Goal: Task Accomplishment & Management: Complete application form

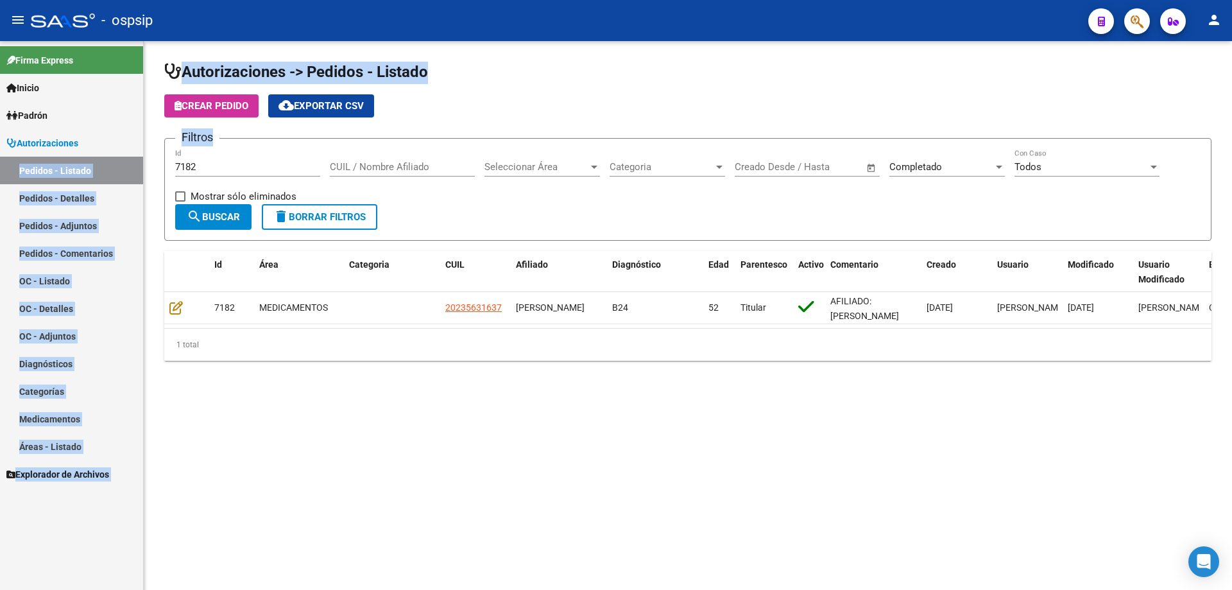
drag, startPoint x: 225, startPoint y: 173, endPoint x: 0, endPoint y: 171, distance: 224.6
click at [0, 171] on mat-sidenav-container "Firma Express Inicio Calendario SSS Instructivos Contacto OS Padrón Afiliados E…" at bounding box center [616, 315] width 1232 height 549
click at [209, 173] on div "7182 Id" at bounding box center [247, 163] width 145 height 28
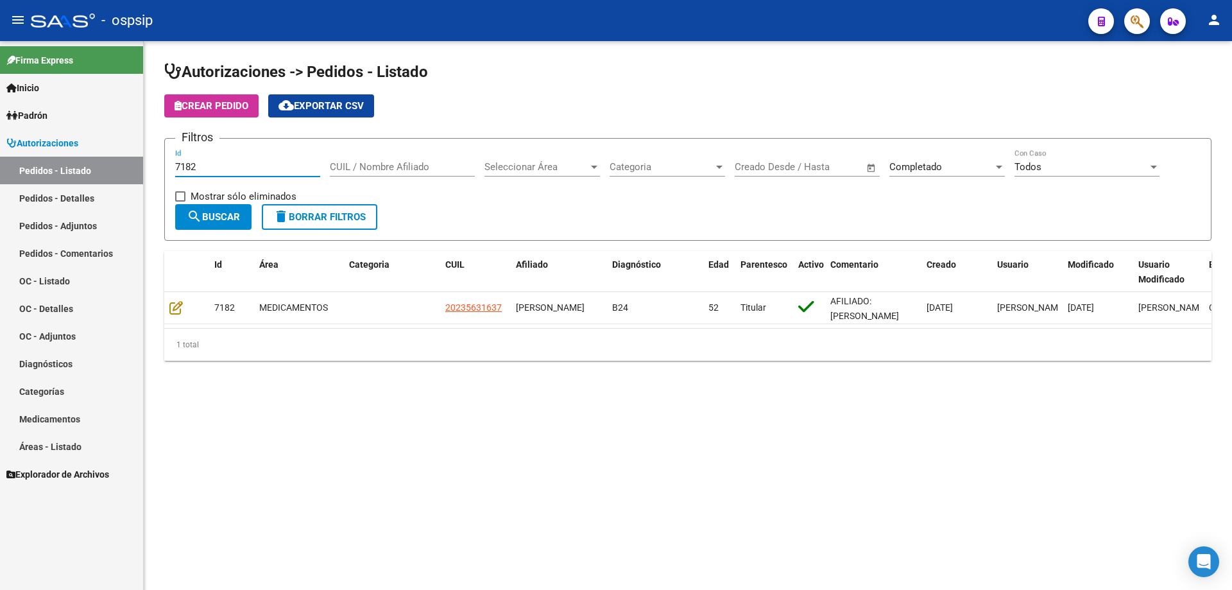
drag, startPoint x: 210, startPoint y: 167, endPoint x: 156, endPoint y: 170, distance: 54.0
click at [156, 170] on div "Autorizaciones -> Pedidos - Listado Crear Pedido cloud_download Exportar CSV Fi…" at bounding box center [688, 221] width 1088 height 361
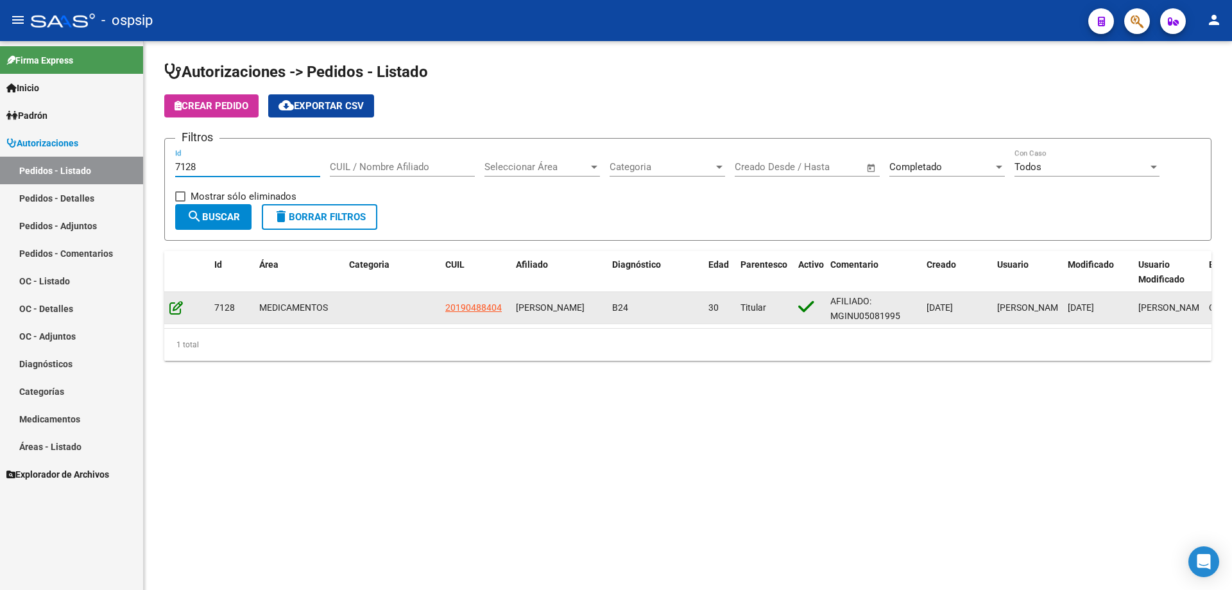
type input "7128"
click at [173, 305] on icon at bounding box center [175, 307] width 13 height 14
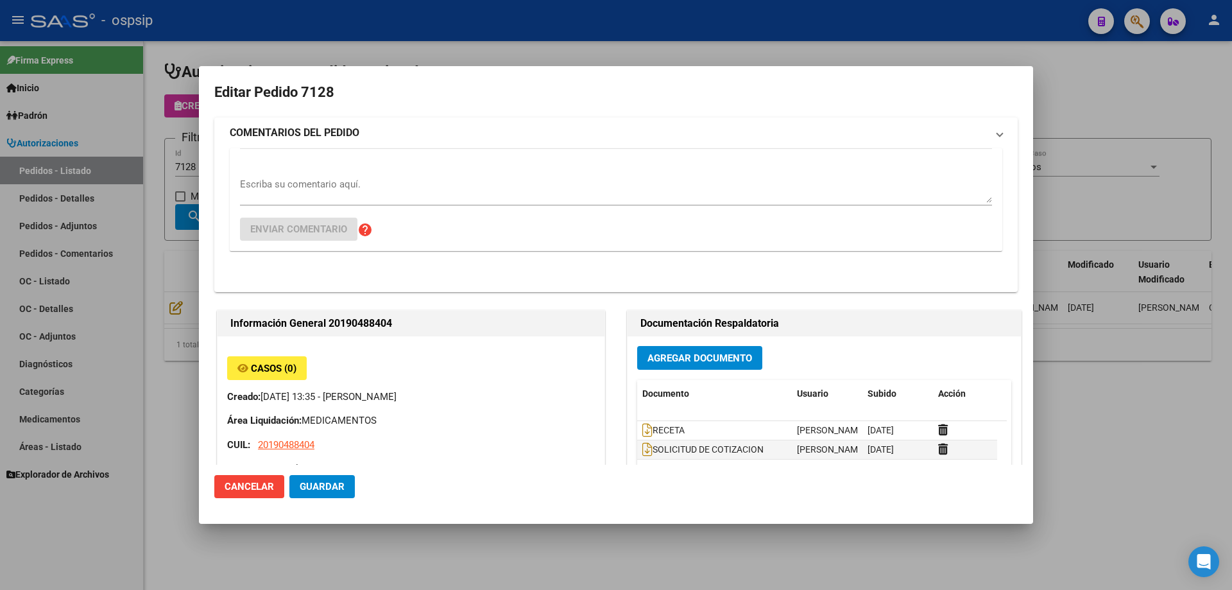
type input "[GEOGRAPHIC_DATA], [PERSON_NAME], [PERSON_NAME] 2427"
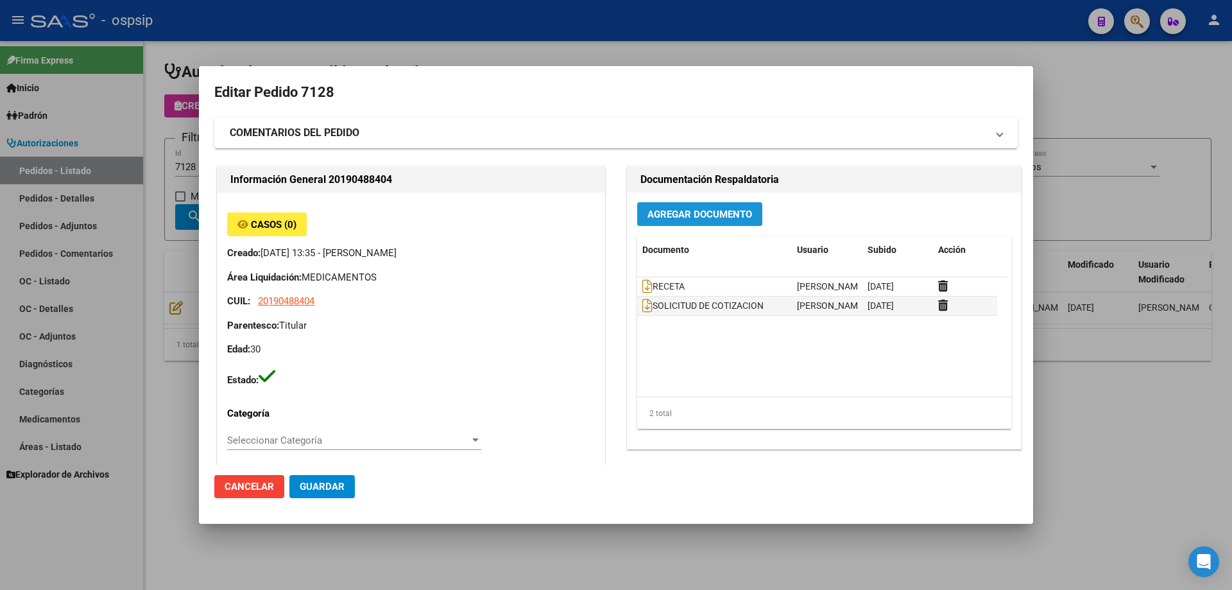
click at [716, 218] on span "Agregar Documento" at bounding box center [699, 215] width 105 height 12
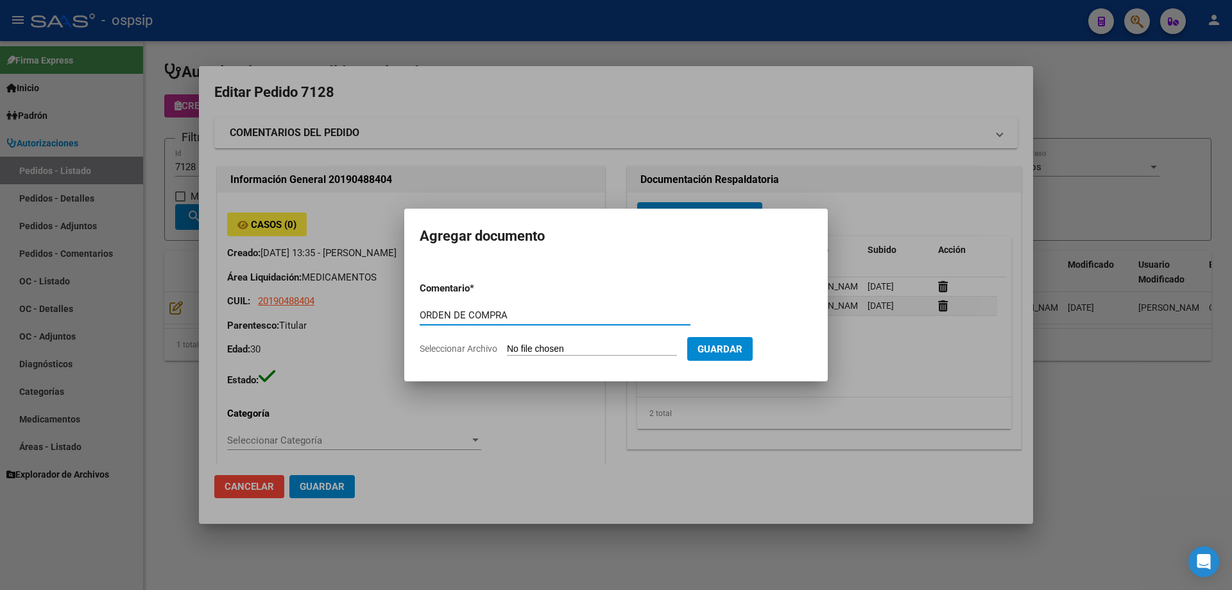
drag, startPoint x: 541, startPoint y: 311, endPoint x: 280, endPoint y: 311, distance: 261.1
click at [280, 311] on div "Editar Pedido 7128 COMENTARIOS DEL PEDIDO Escriba su comentario aquí. Enviar co…" at bounding box center [616, 295] width 1232 height 590
type input "ORDEN DE COMPRA"
type input "C:\fakepath\NEO OC 7128.pdf"
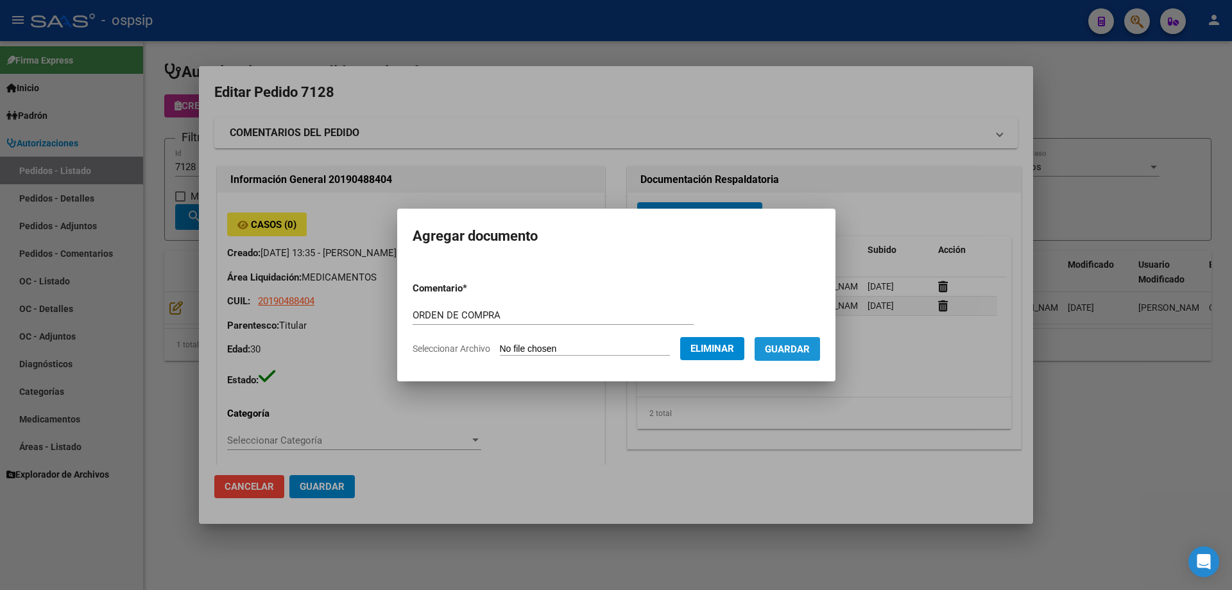
click at [803, 354] on span "Guardar" at bounding box center [787, 349] width 45 height 12
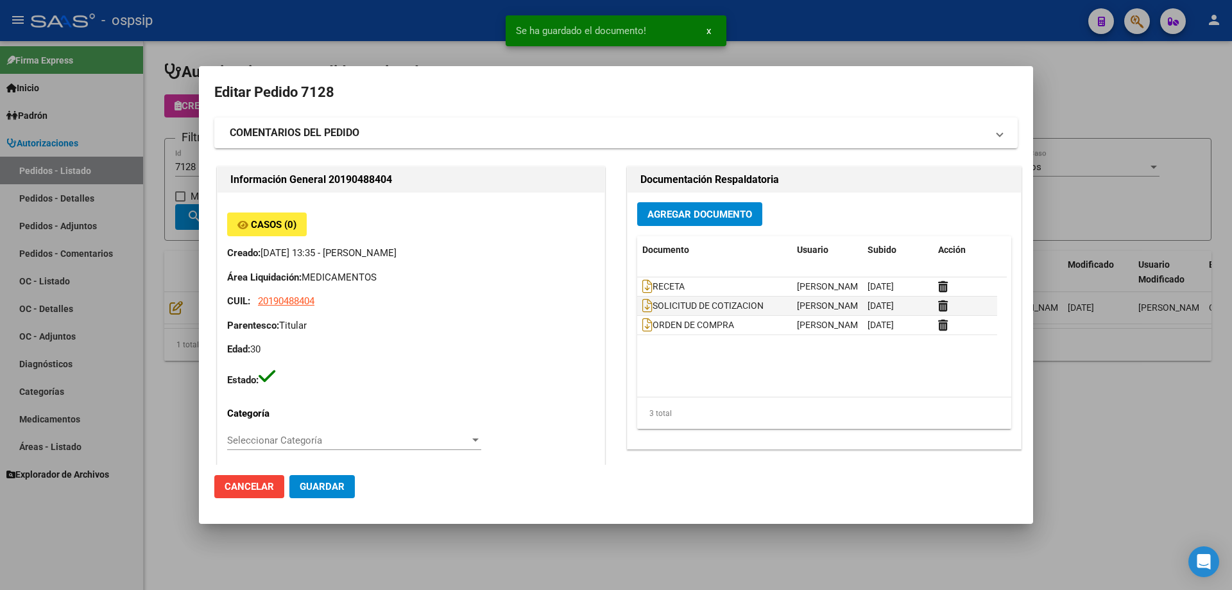
click at [186, 158] on div at bounding box center [616, 295] width 1232 height 590
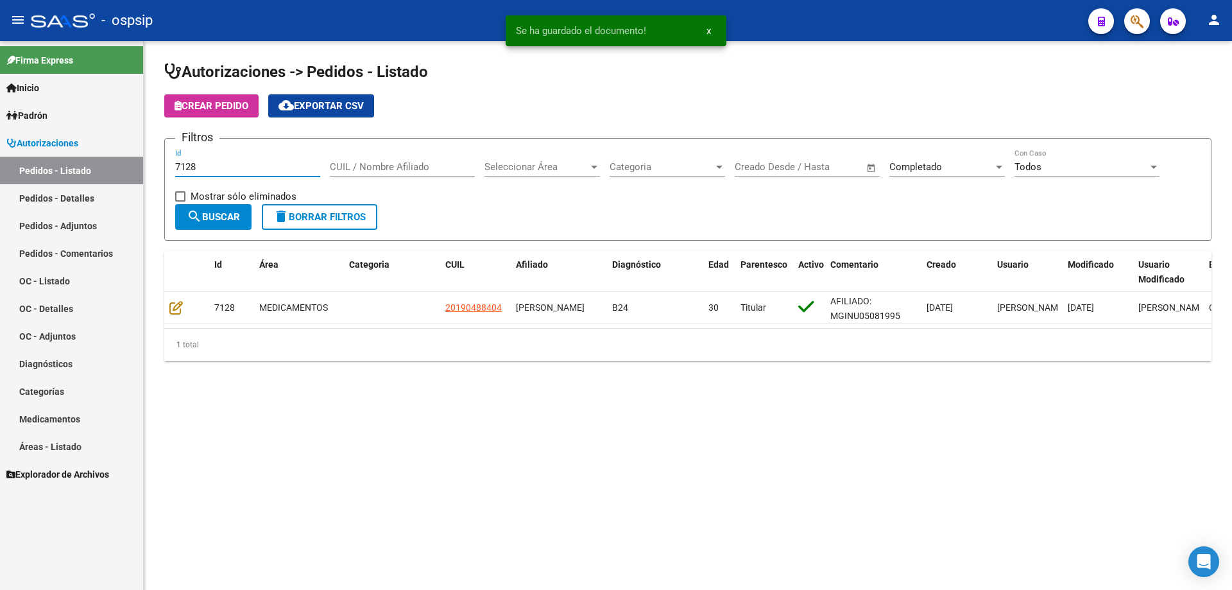
click at [207, 172] on input "7128" at bounding box center [247, 167] width 145 height 12
type input "7129"
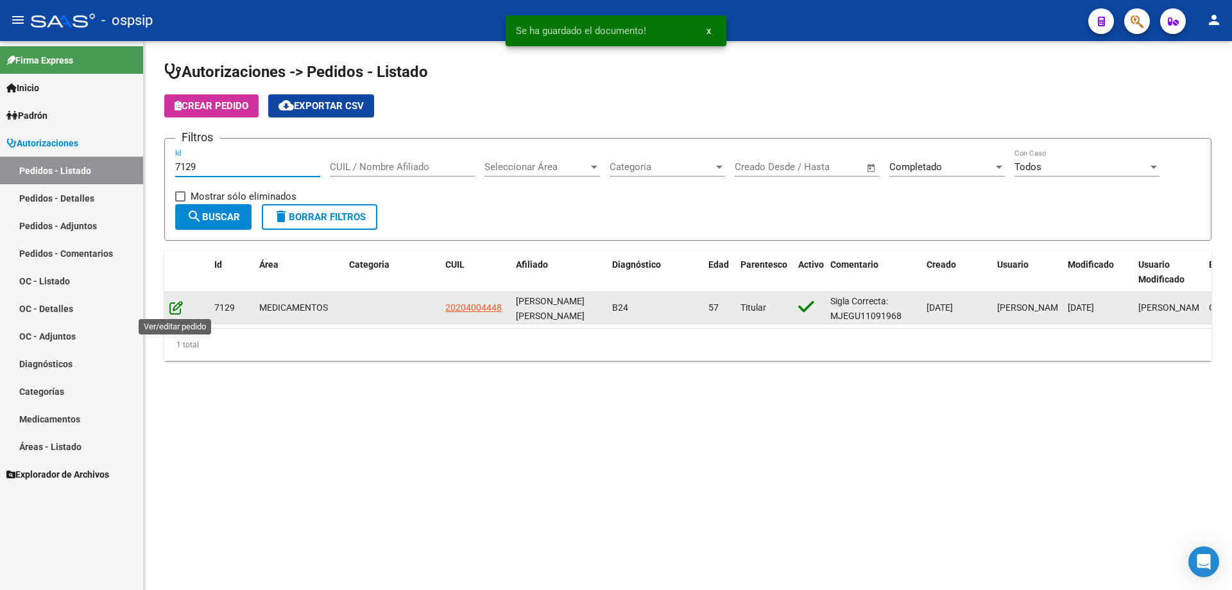
click at [177, 309] on icon at bounding box center [175, 307] width 13 height 14
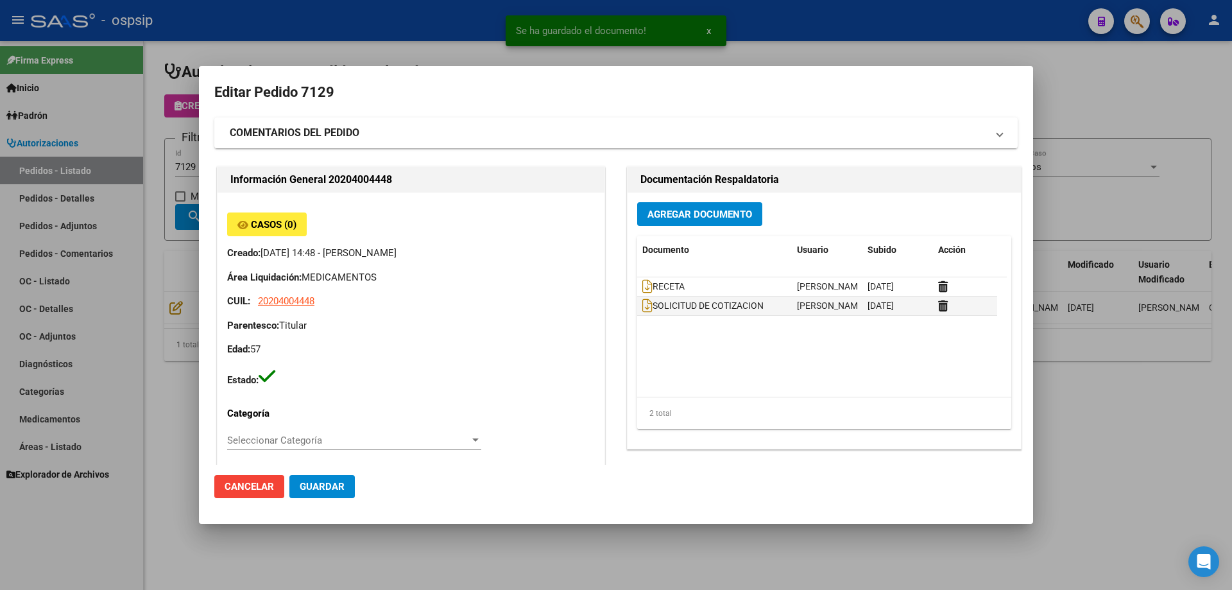
type input "[GEOGRAPHIC_DATA], [PERSON_NAME], [PERSON_NAME] 3880, Piso: 0, Departamento: 0"
click at [726, 219] on span "Agregar Documento" at bounding box center [699, 215] width 105 height 12
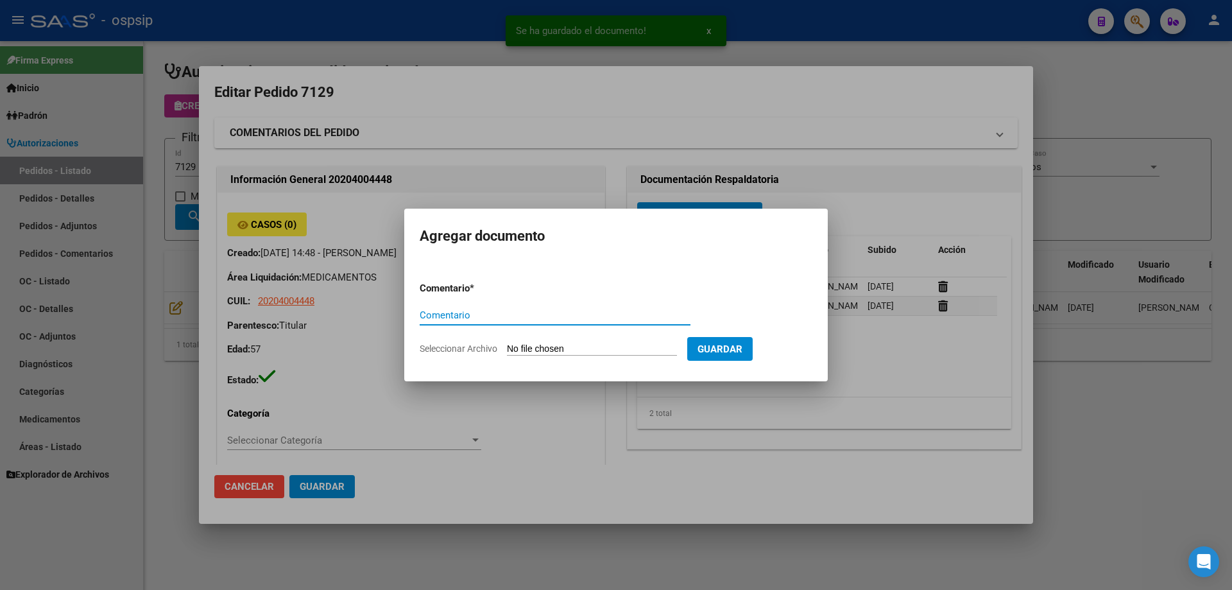
paste input "ORDEN DE COMPRA"
type input "ORDEN DE COMPRA"
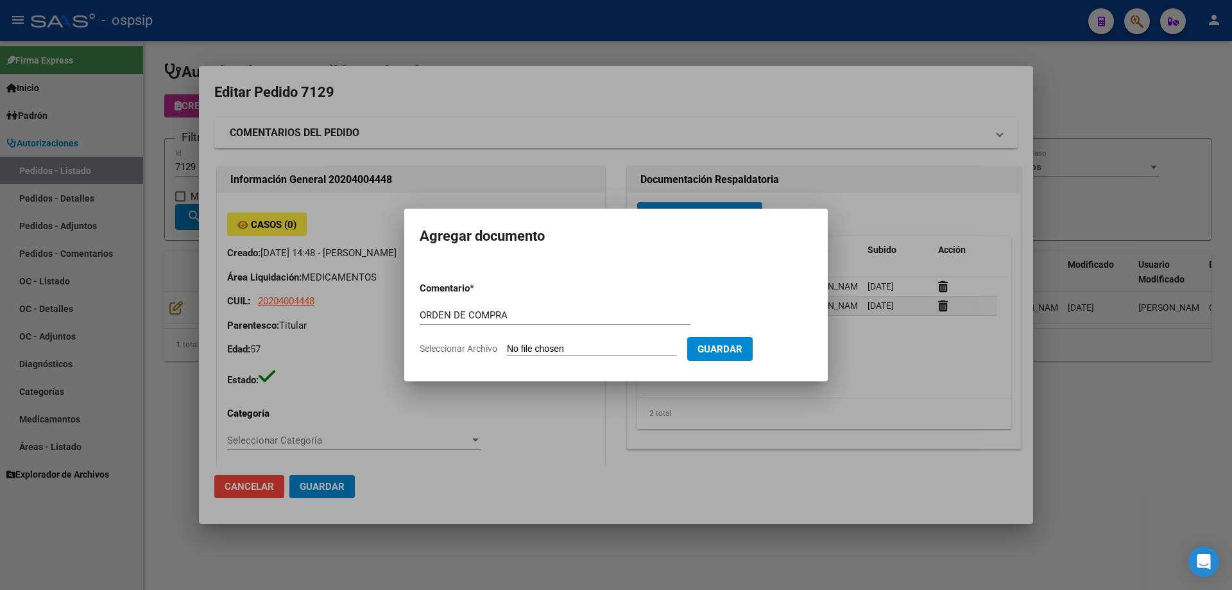
click at [558, 346] on input "Seleccionar Archivo" at bounding box center [592, 349] width 170 height 12
type input "C:\fakepath\NEO OC 7129.pdf"
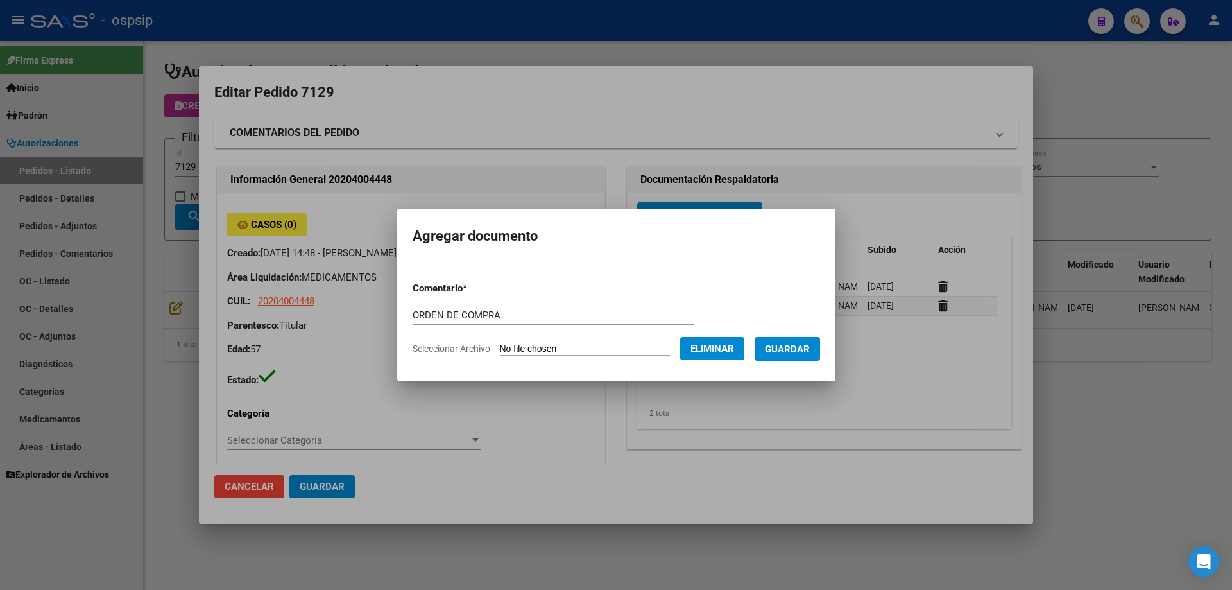
click at [801, 348] on span "Guardar" at bounding box center [787, 349] width 45 height 12
click at [57, 153] on div at bounding box center [616, 295] width 1232 height 590
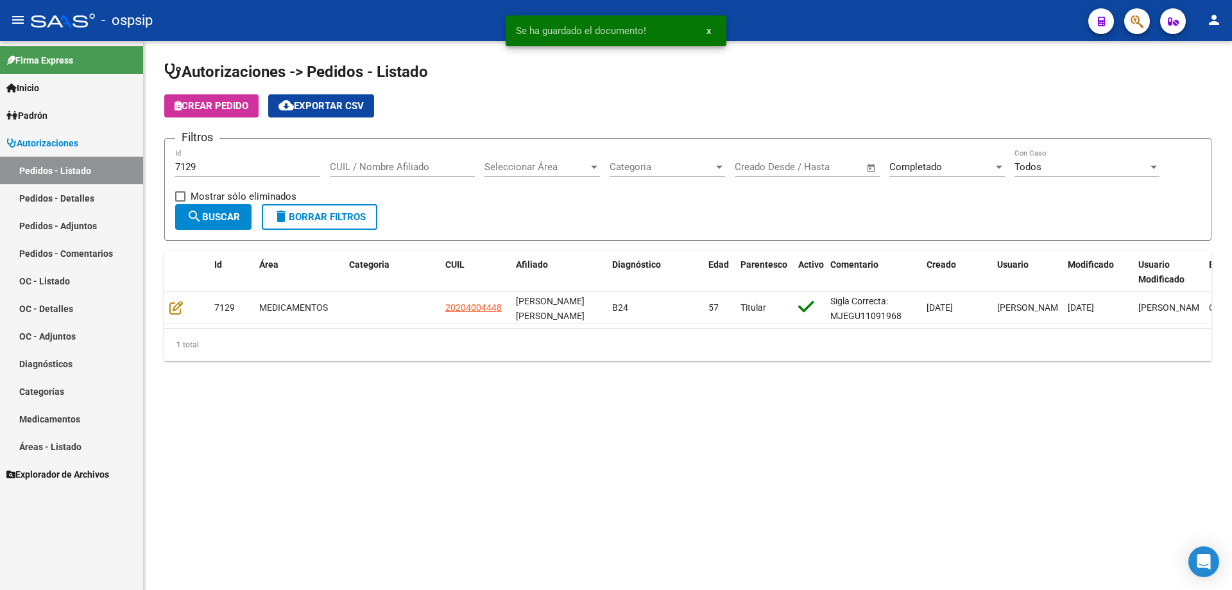
click at [216, 163] on input "7129" at bounding box center [247, 167] width 145 height 12
type input "7130"
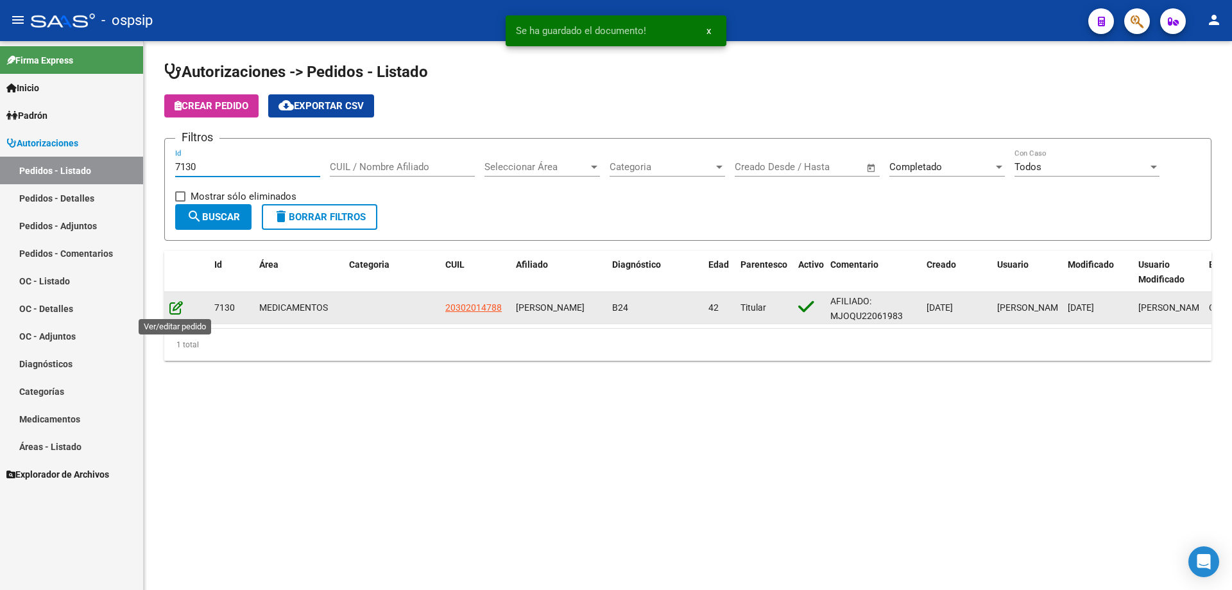
click at [174, 305] on icon at bounding box center [175, 307] width 13 height 14
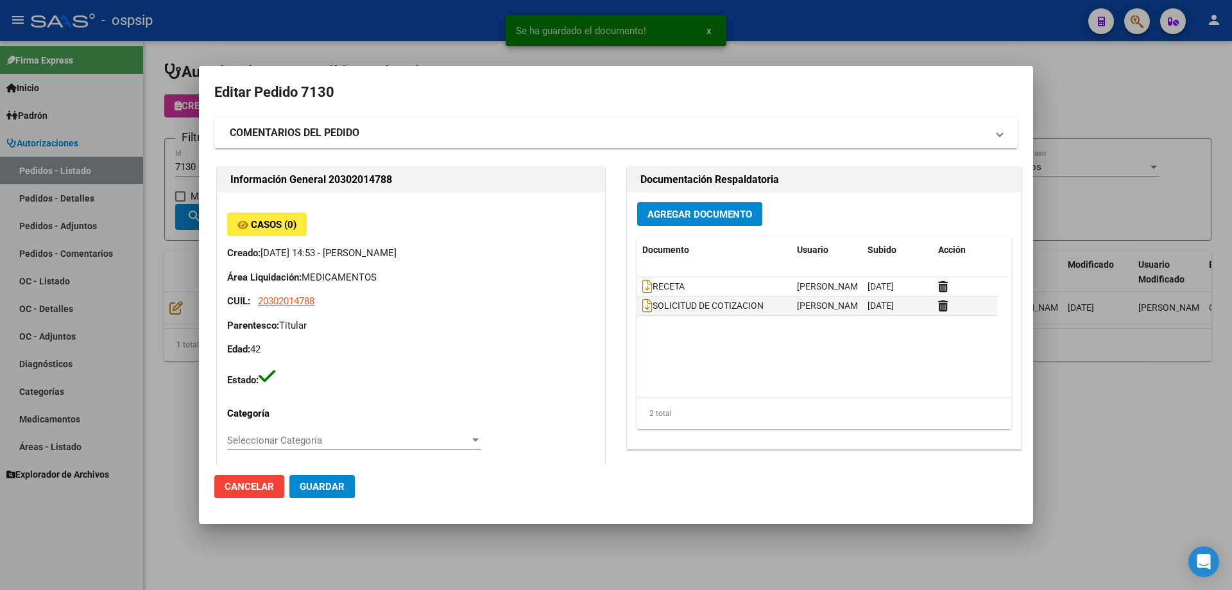
type input "[GEOGRAPHIC_DATA], [PERSON_NAME], BARRIO [DATE][PERSON_NAME], EDIF 17 , ESC 2, …"
click at [734, 212] on span "Agregar Documento" at bounding box center [699, 215] width 105 height 12
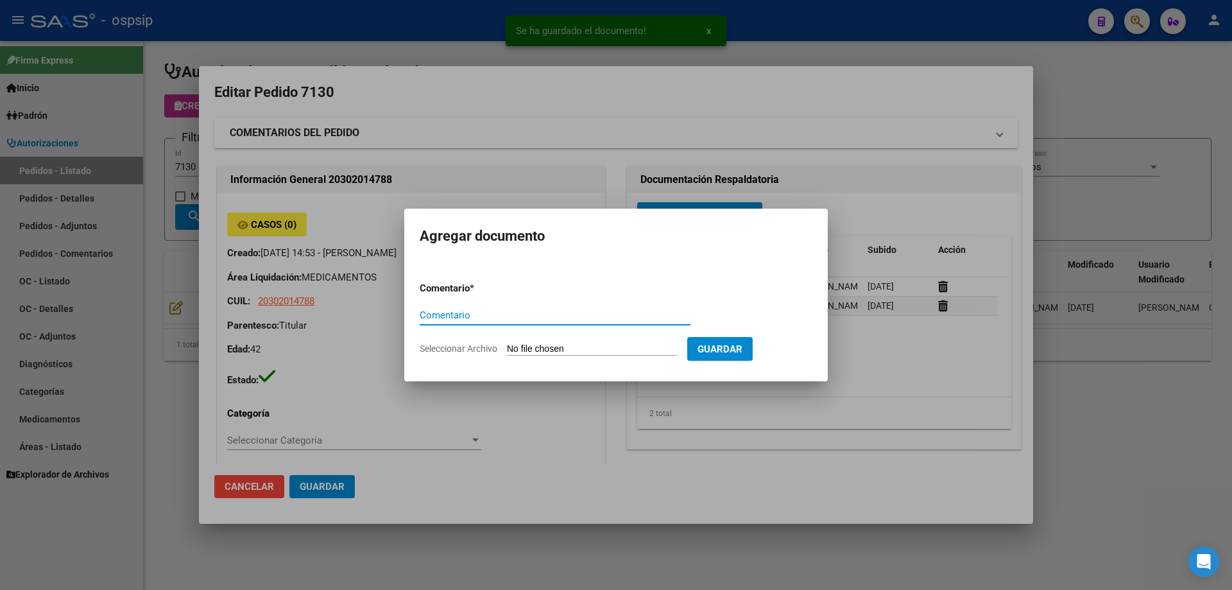
paste input "ORDEN DE COMPRA"
type input "ORDEN DE COMPRA"
click at [532, 341] on form "Comentario * ORDEN DE COMPRA Comentario Seleccionar Archivo Guardar" at bounding box center [616, 318] width 393 height 94
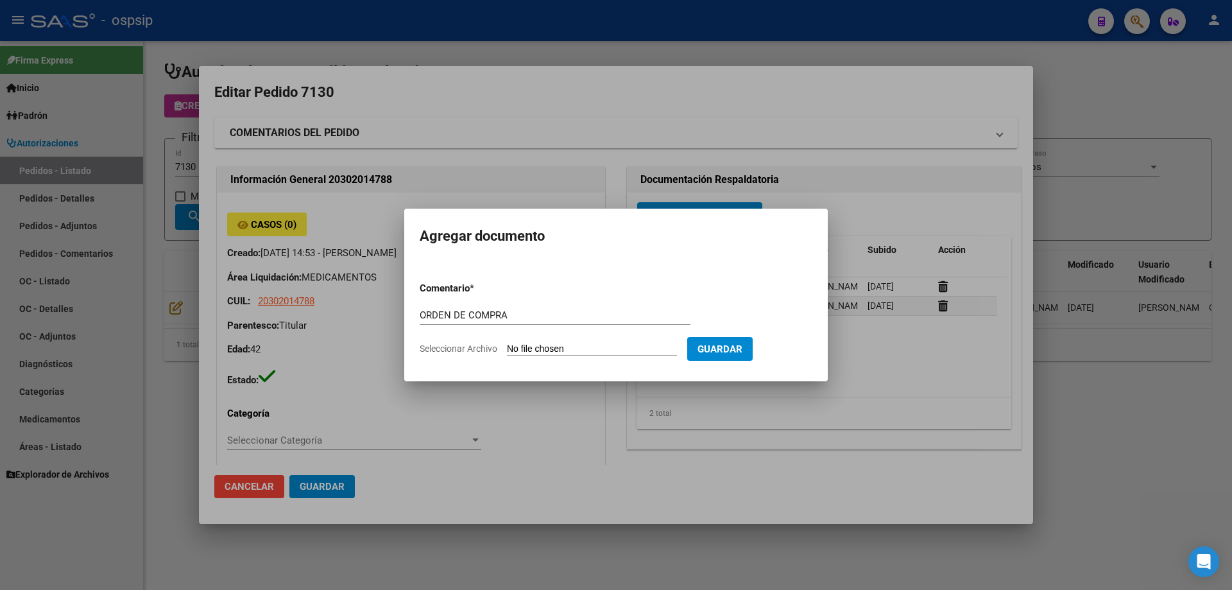
click at [566, 348] on input "Seleccionar Archivo" at bounding box center [592, 349] width 170 height 12
type input "C:\fakepath\NEO OC 7130.pdf"
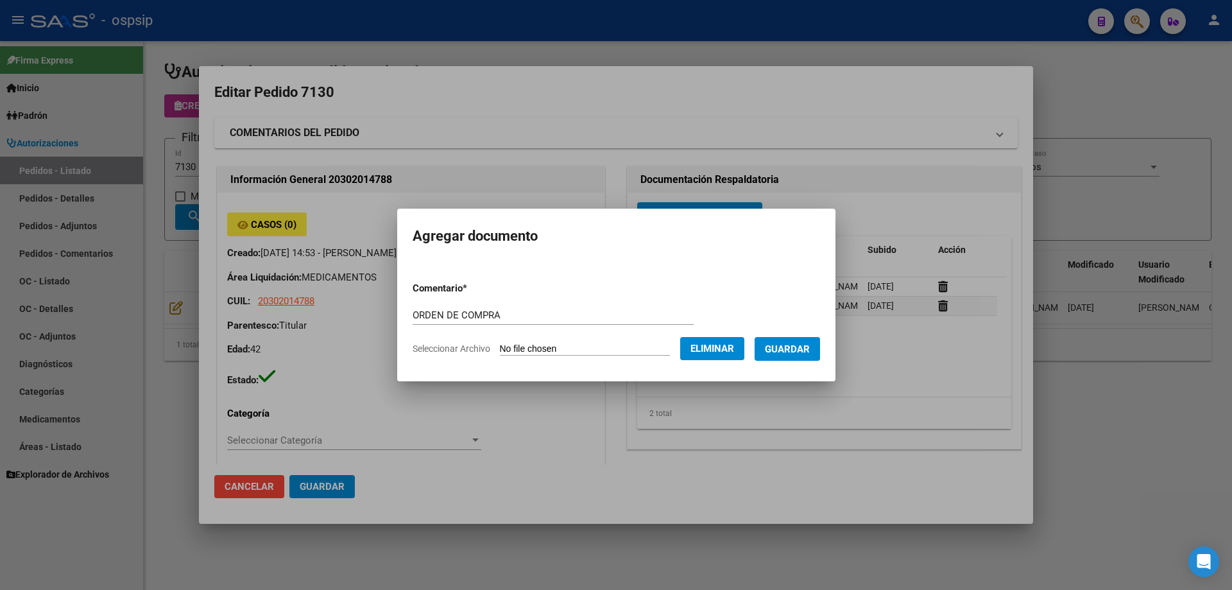
click at [805, 340] on button "Guardar" at bounding box center [787, 349] width 65 height 24
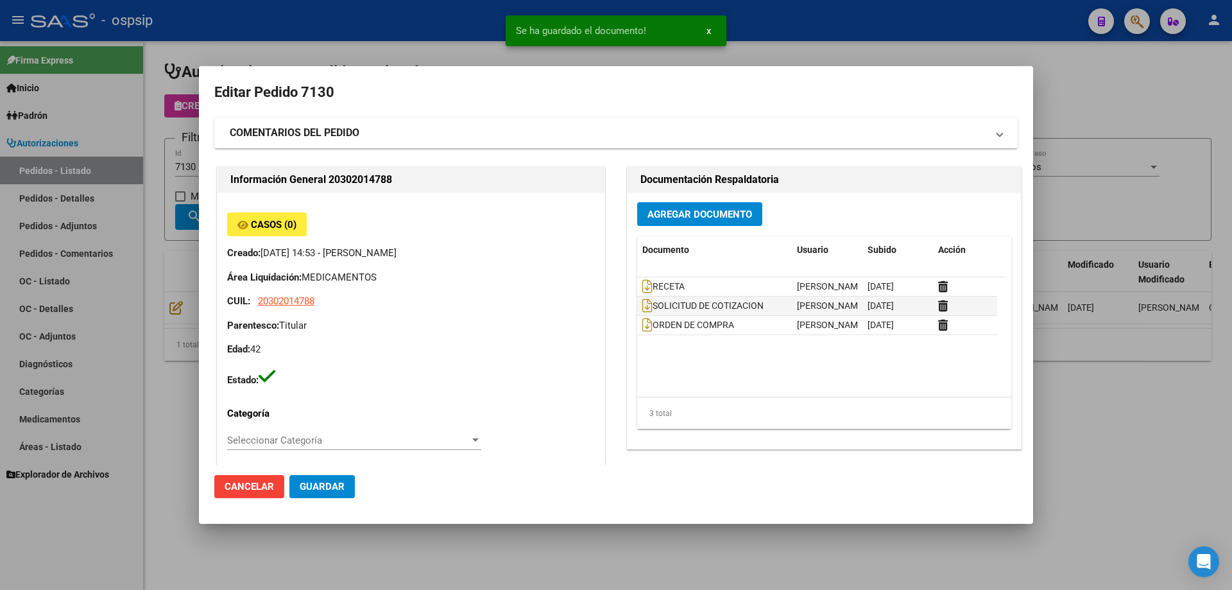
click at [229, 119] on mat-expansion-panel-header "COMENTARIOS DEL PEDIDO" at bounding box center [615, 132] width 803 height 31
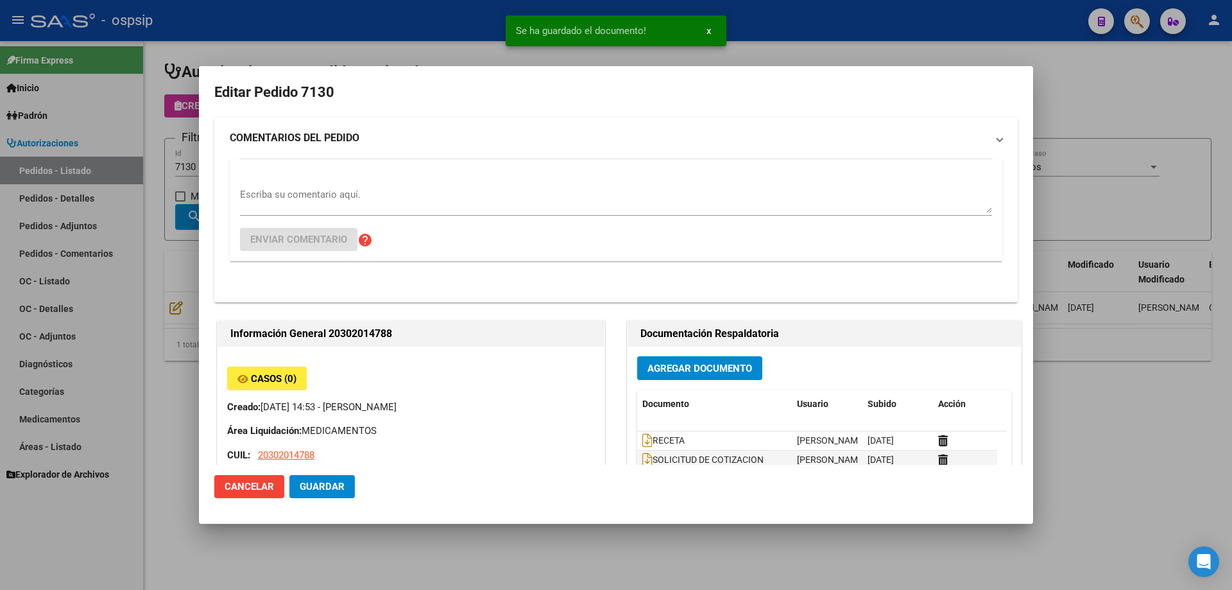
drag, startPoint x: 169, startPoint y: 185, endPoint x: 176, endPoint y: 180, distance: 8.9
click at [171, 184] on div at bounding box center [616, 295] width 1232 height 590
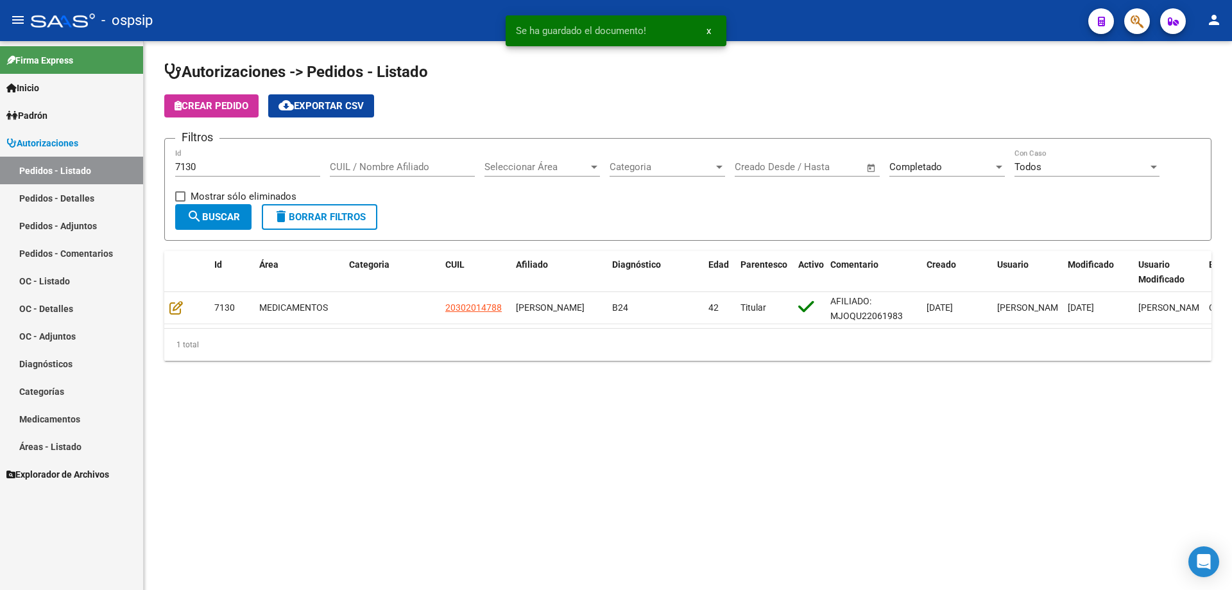
click at [218, 166] on input "7130" at bounding box center [247, 167] width 145 height 12
type input "7132"
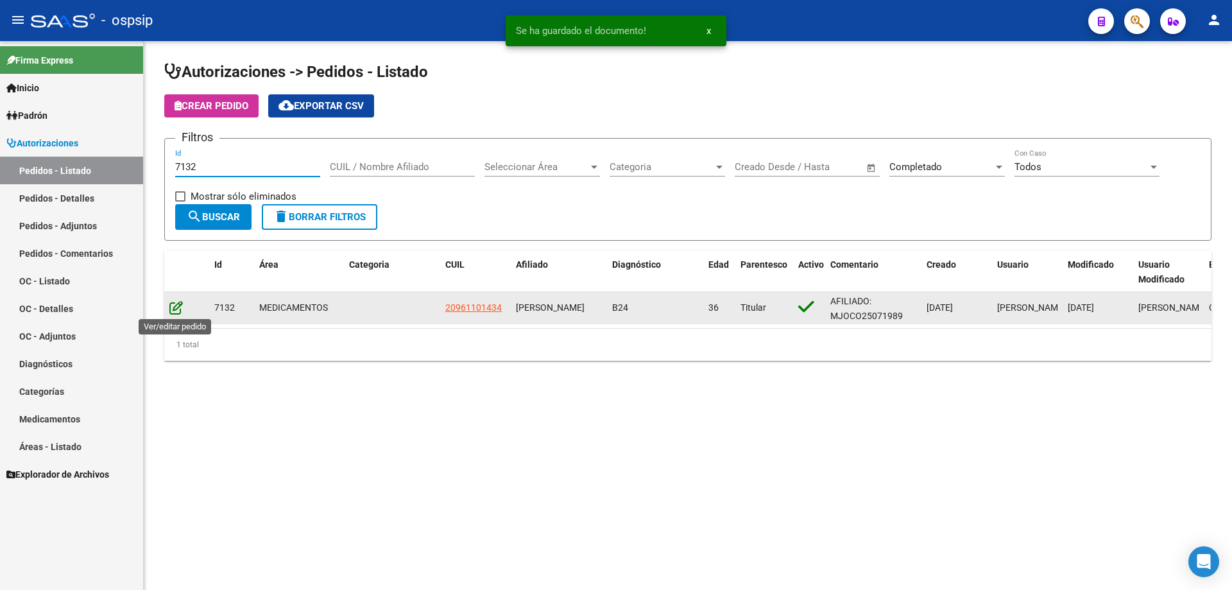
click at [172, 301] on icon at bounding box center [175, 307] width 13 height 14
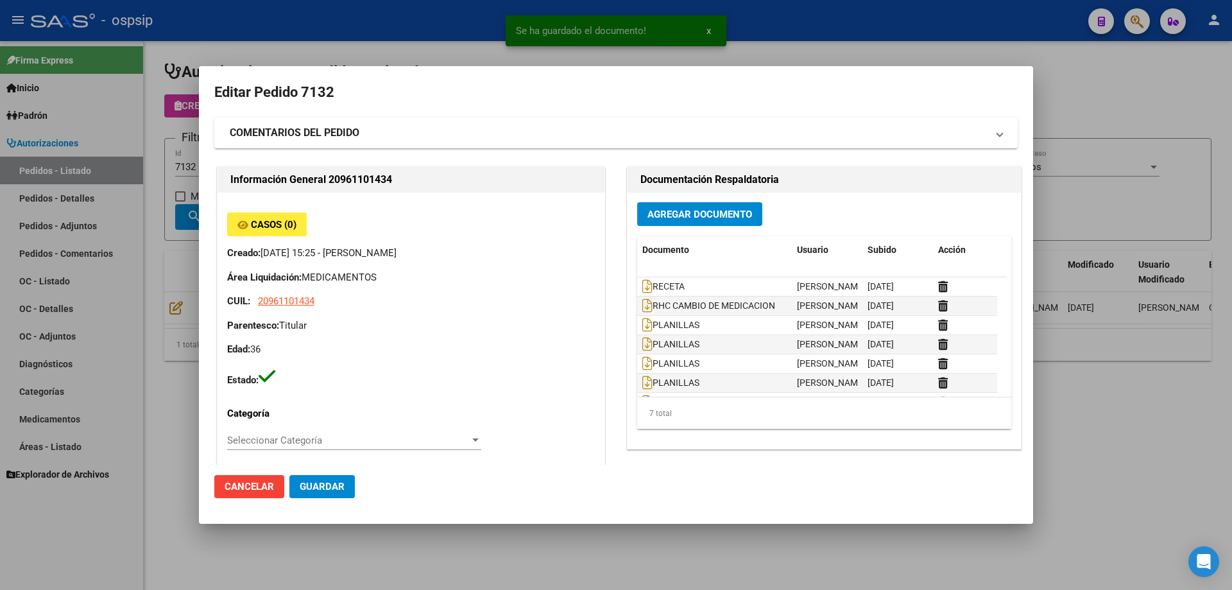
type input "Capital Federal, [GEOGRAPHIC_DATA] Y [GEOGRAPHIC_DATA], [GEOGRAPHIC_DATA] AV. 1…"
click at [683, 225] on button "Agregar Documento" at bounding box center [699, 214] width 125 height 24
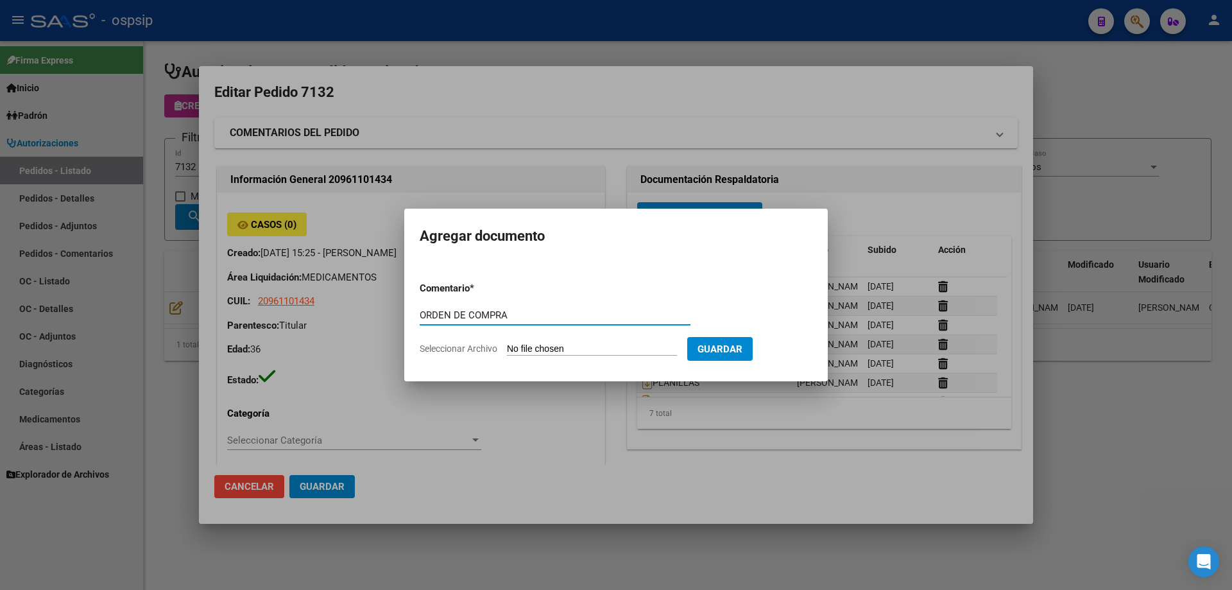
type input "ORDEN DE COMPRA"
click at [602, 350] on input "Seleccionar Archivo" at bounding box center [592, 349] width 170 height 12
type input "C:\fakepath\NEO OC 7132.pdf"
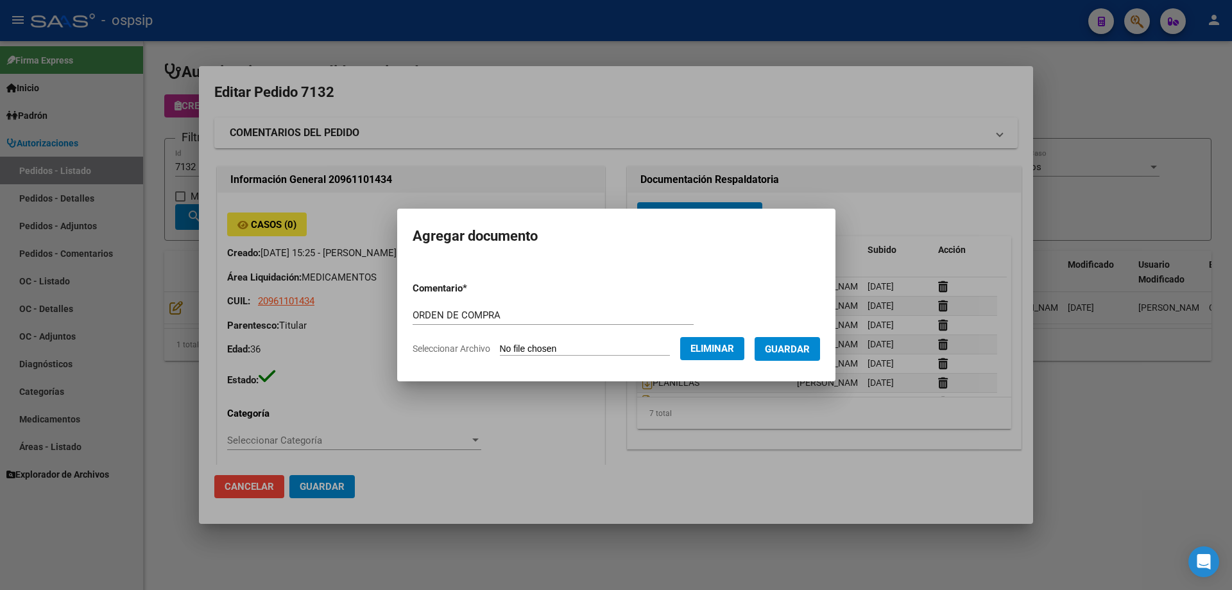
click at [802, 361] on form "Comentario * ORDEN DE COMPRA Comentario Seleccionar Archivo Eliminar Guardar" at bounding box center [616, 318] width 407 height 94
drag, startPoint x: 805, startPoint y: 348, endPoint x: 796, endPoint y: 327, distance: 23.0
click at [804, 338] on button "Guardar" at bounding box center [787, 349] width 65 height 24
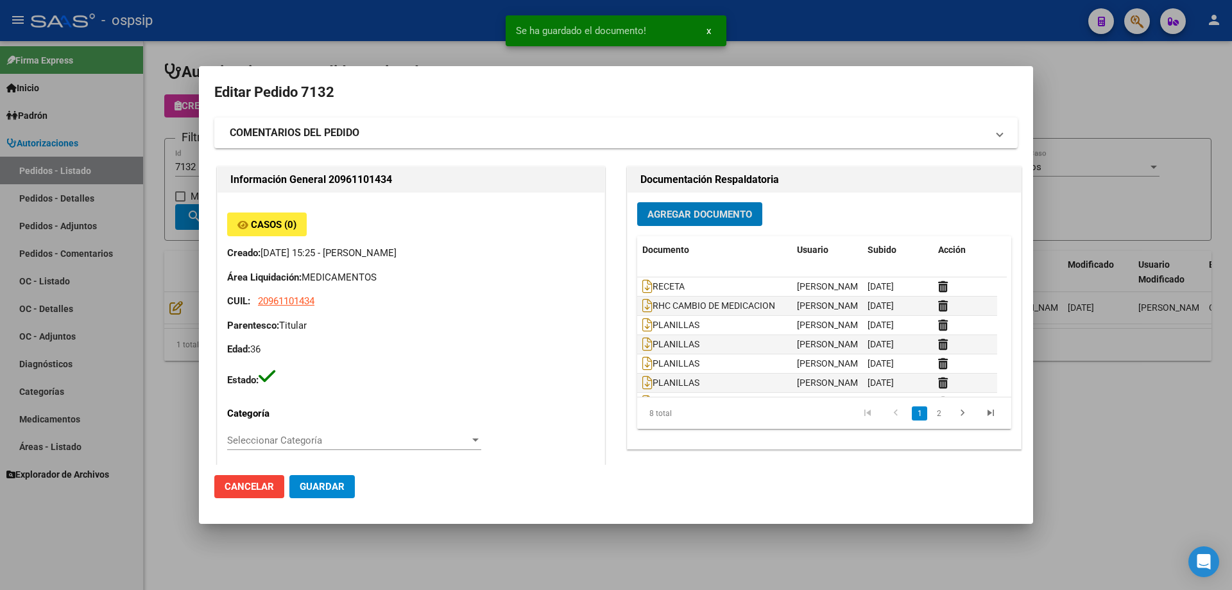
click at [153, 191] on div at bounding box center [616, 295] width 1232 height 590
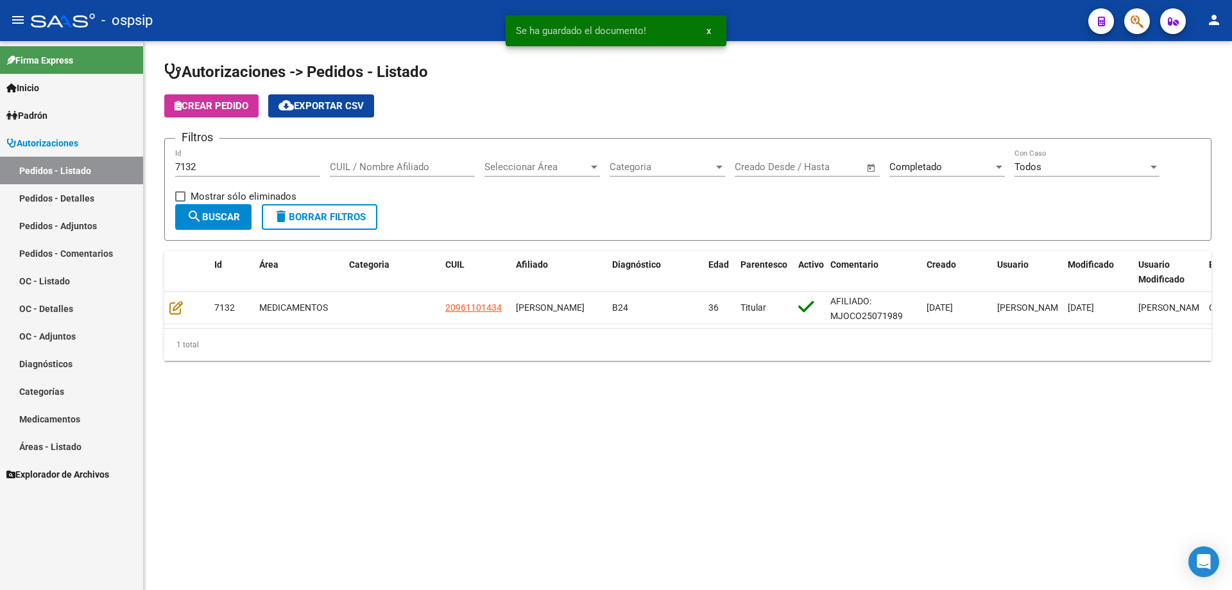
click at [214, 173] on div "7132 Id" at bounding box center [247, 163] width 145 height 28
type input "7133"
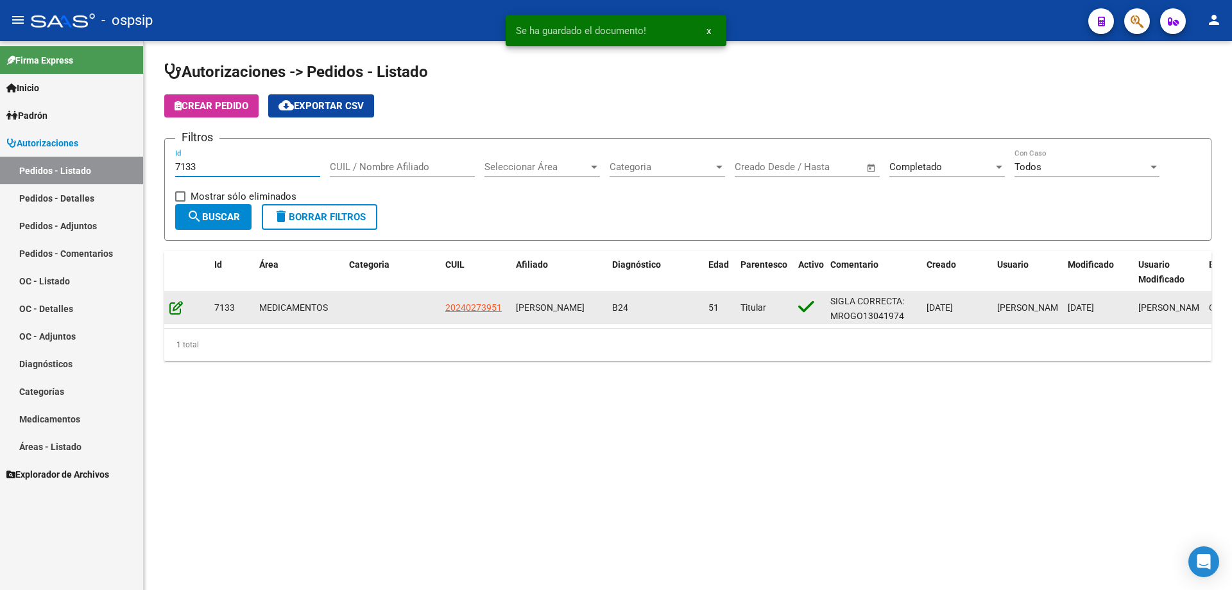
click at [176, 310] on icon at bounding box center [175, 307] width 13 height 14
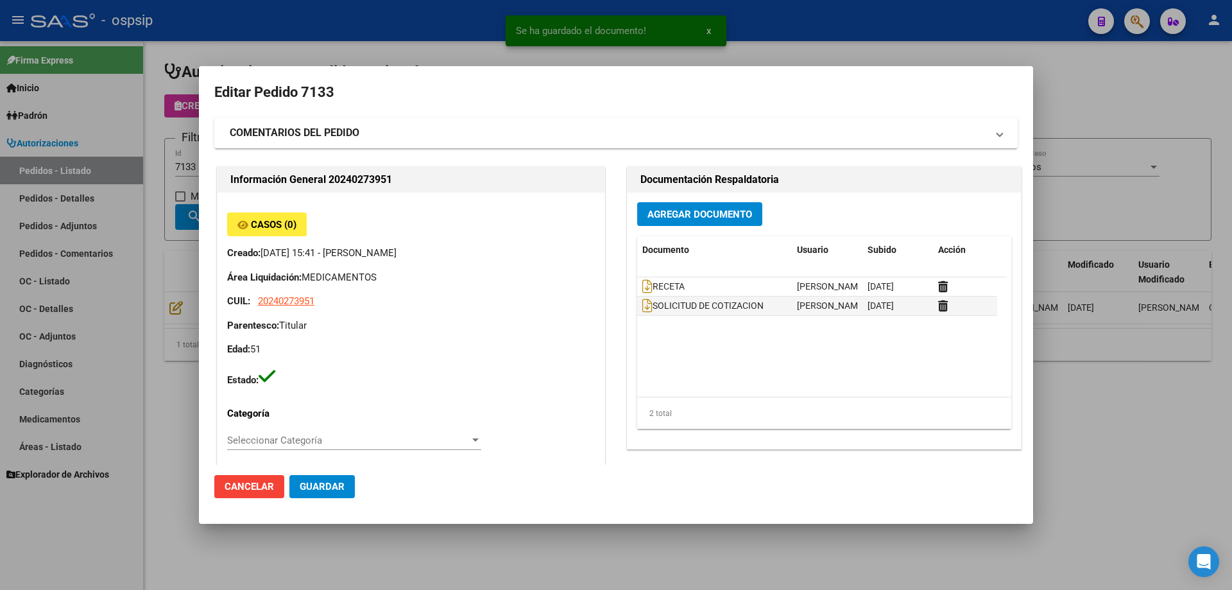
type input "[GEOGRAPHIC_DATA], [STREET_ADDRESS][PERSON_NAME][PERSON_NAME]"
click at [672, 221] on button "Agregar Documento" at bounding box center [699, 214] width 125 height 24
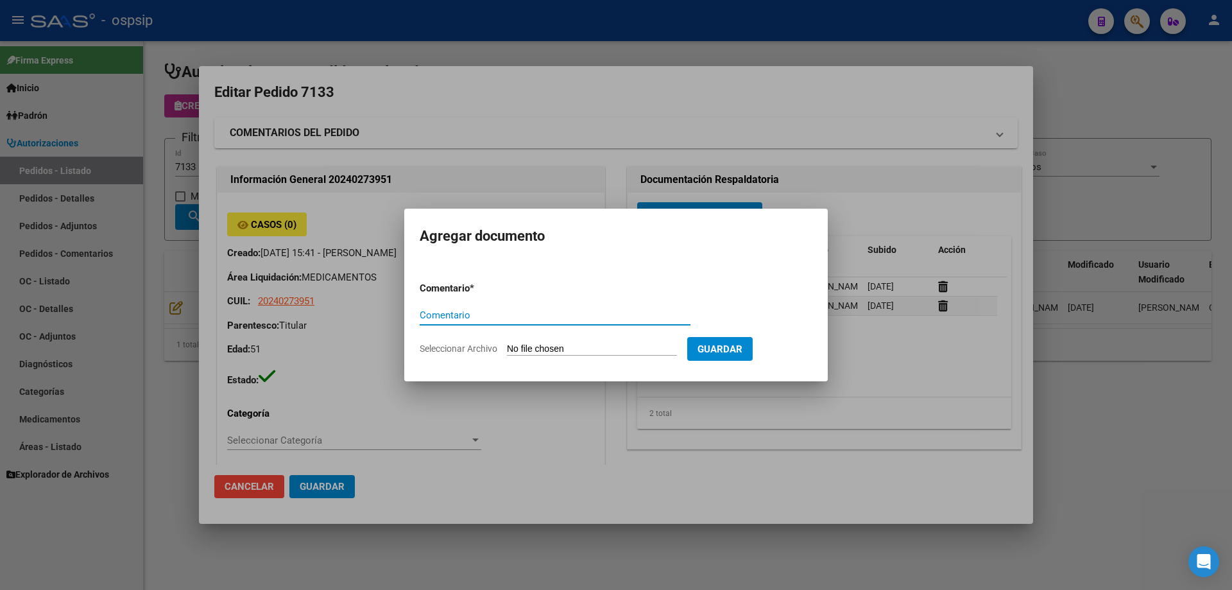
paste input "ORDEN DE COMPRA"
type input "ORDEN DE COMPRA"
click at [551, 344] on input "Seleccionar Archivo" at bounding box center [592, 349] width 170 height 12
type input "C:\fakepath\NEO OC 7133.pdf"
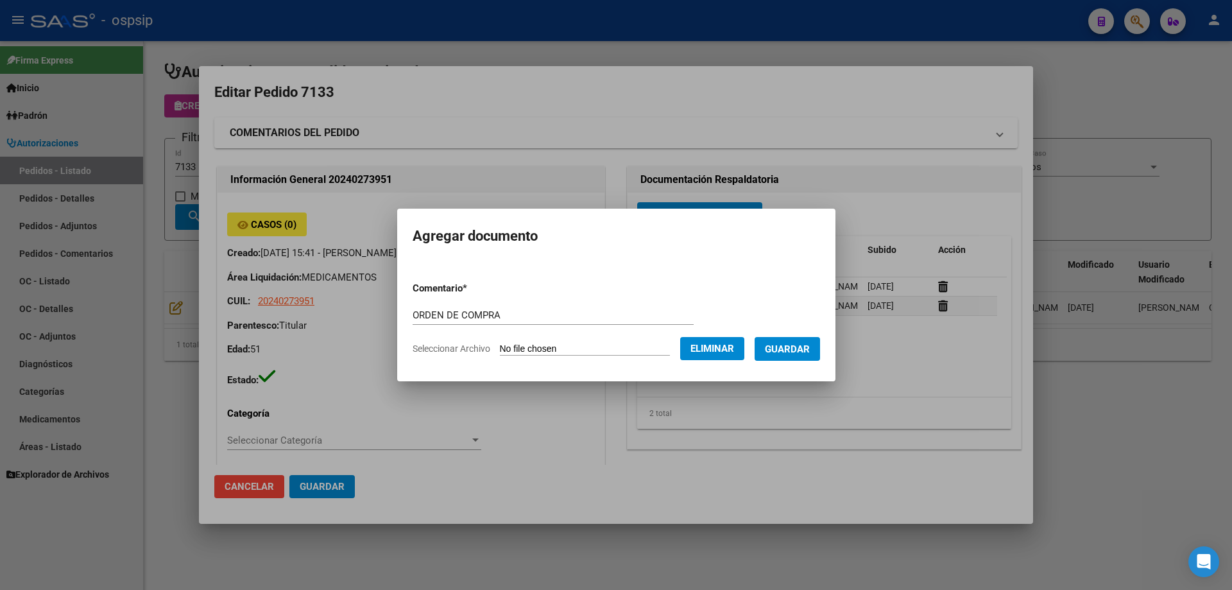
click at [801, 345] on span "Guardar" at bounding box center [787, 349] width 45 height 12
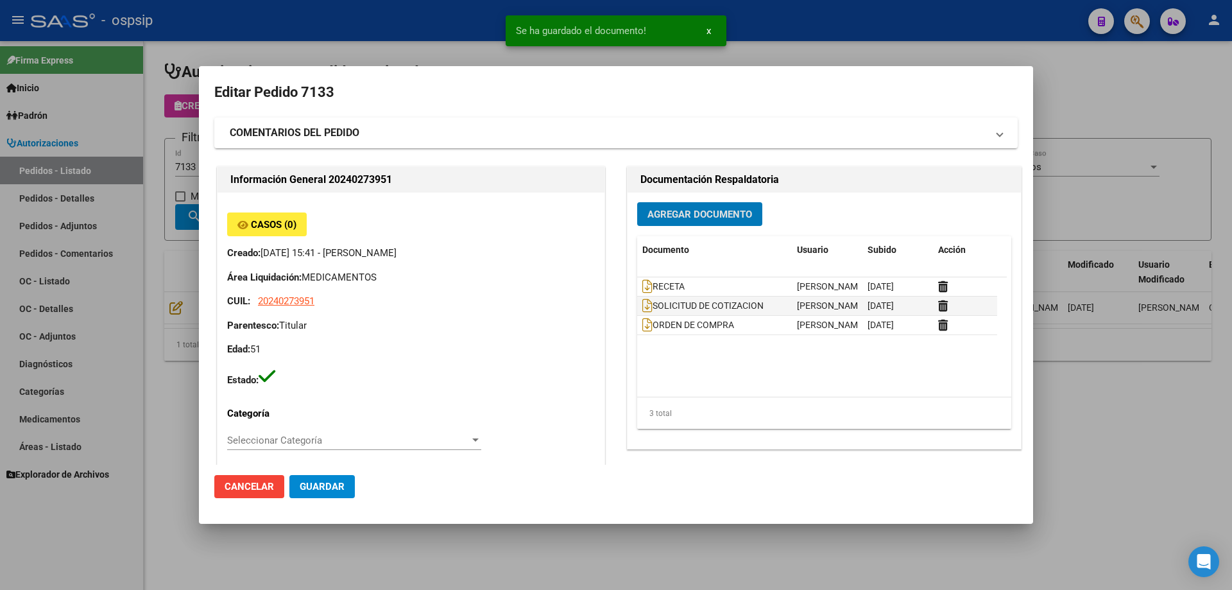
click at [138, 120] on div at bounding box center [616, 295] width 1232 height 590
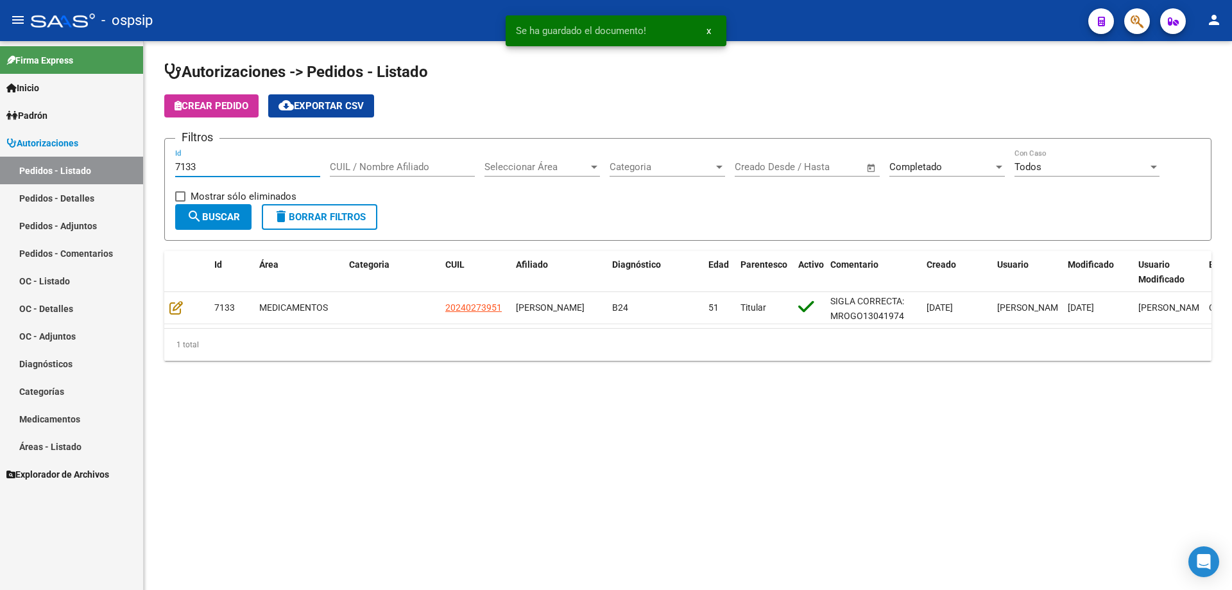
drag, startPoint x: 210, startPoint y: 169, endPoint x: 187, endPoint y: 161, distance: 24.3
click at [187, 161] on input "7133" at bounding box center [247, 167] width 145 height 12
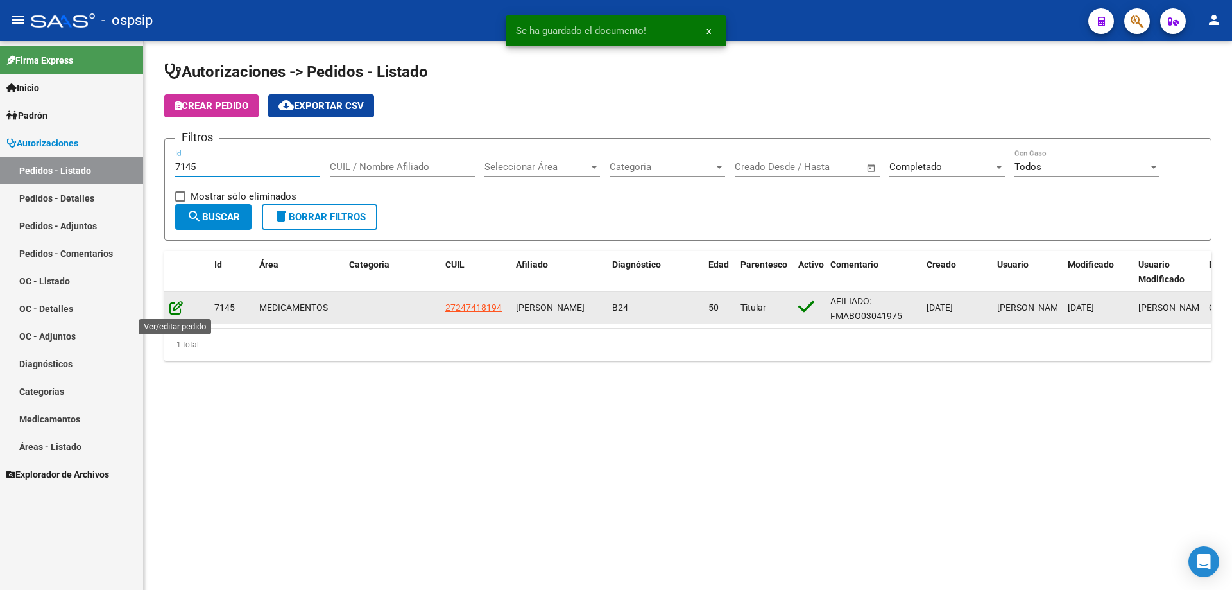
type input "7145"
click at [175, 307] on icon at bounding box center [175, 307] width 13 height 14
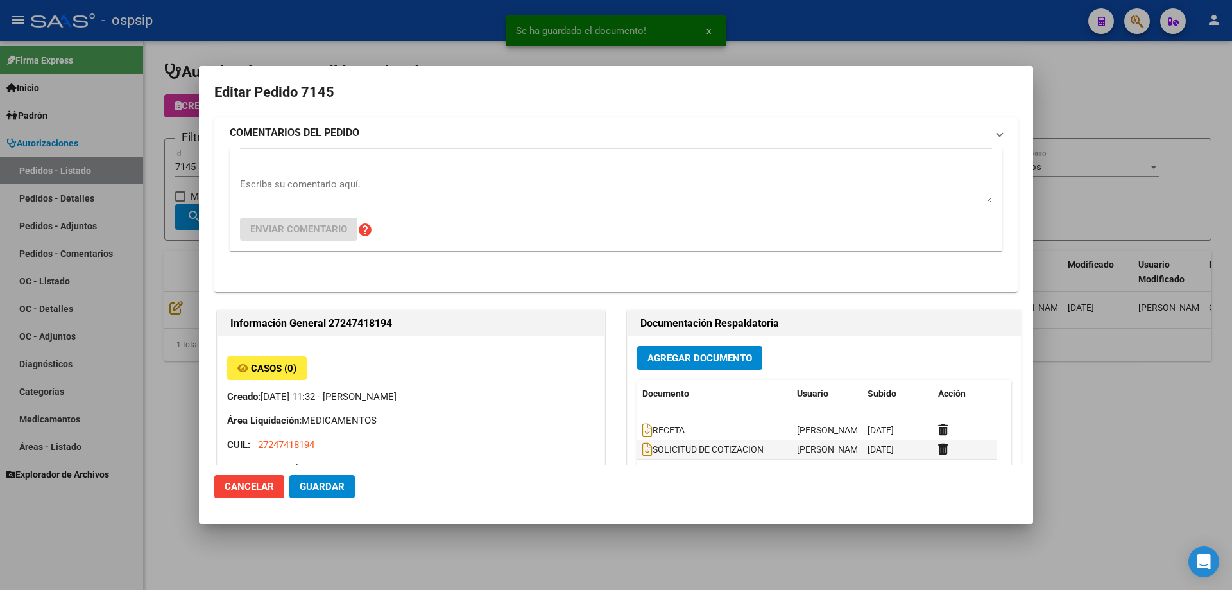
type input "[GEOGRAPHIC_DATA], [GEOGRAPHIC_DATA], [GEOGRAPHIC_DATA] 866"
click at [657, 346] on button "Agregar Documento" at bounding box center [699, 358] width 125 height 24
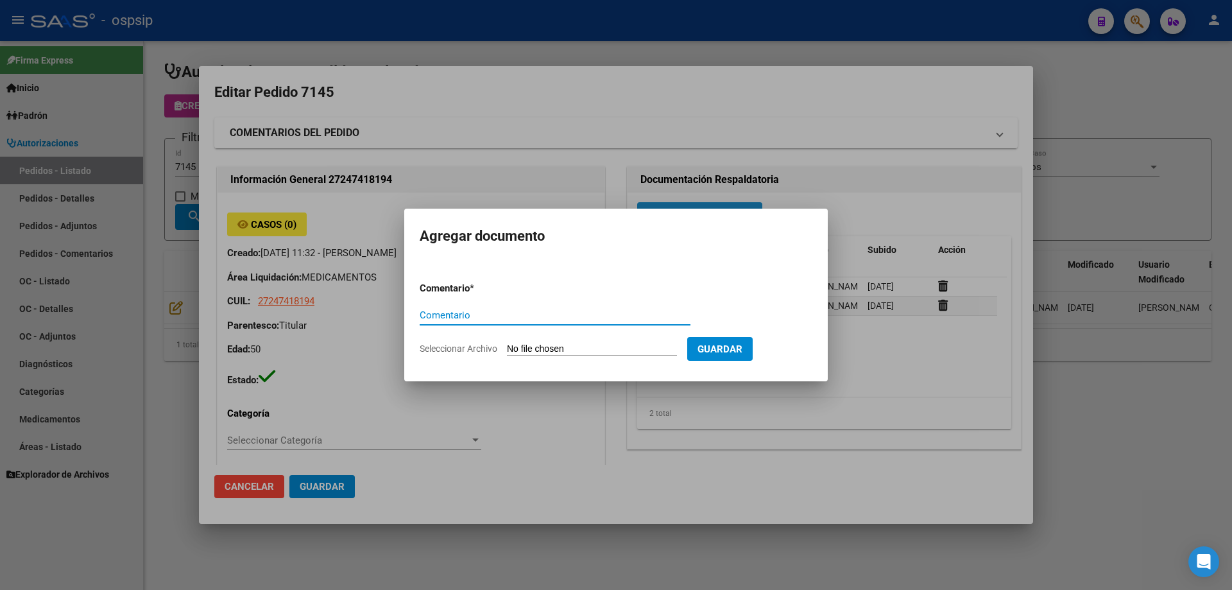
paste input "ORDEN DE COMPRA"
type input "ORDEN DE COMPRA"
click at [602, 345] on input "Seleccionar Archivo" at bounding box center [592, 349] width 170 height 12
type input "C:\fakepath\NEO OC 7145.pdf"
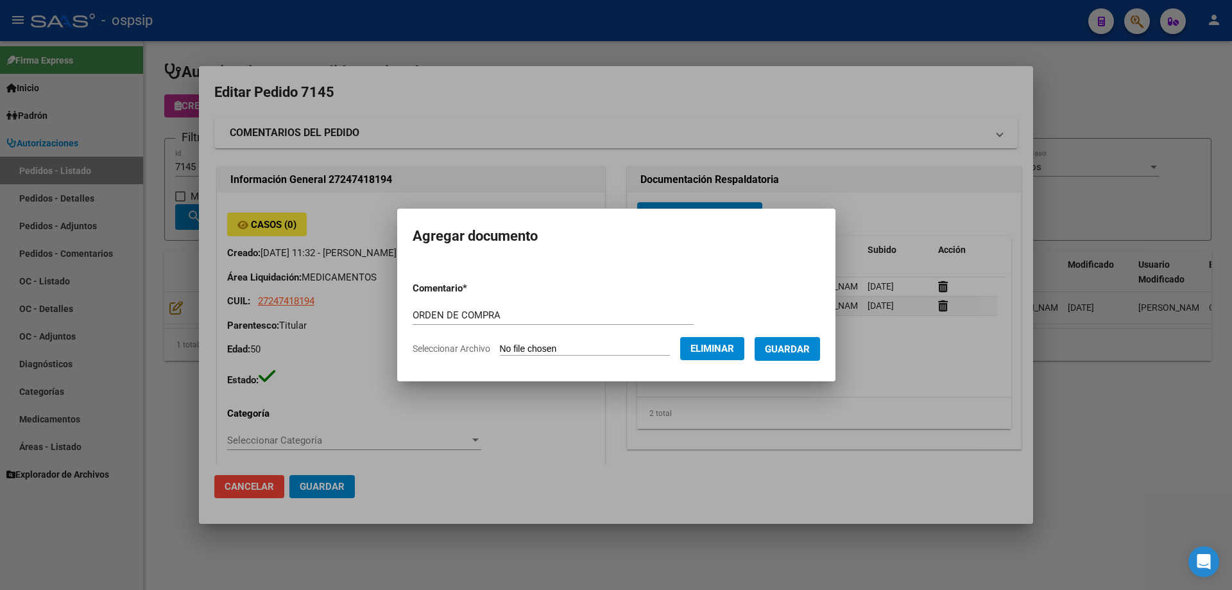
click at [820, 351] on button "Guardar" at bounding box center [787, 349] width 65 height 24
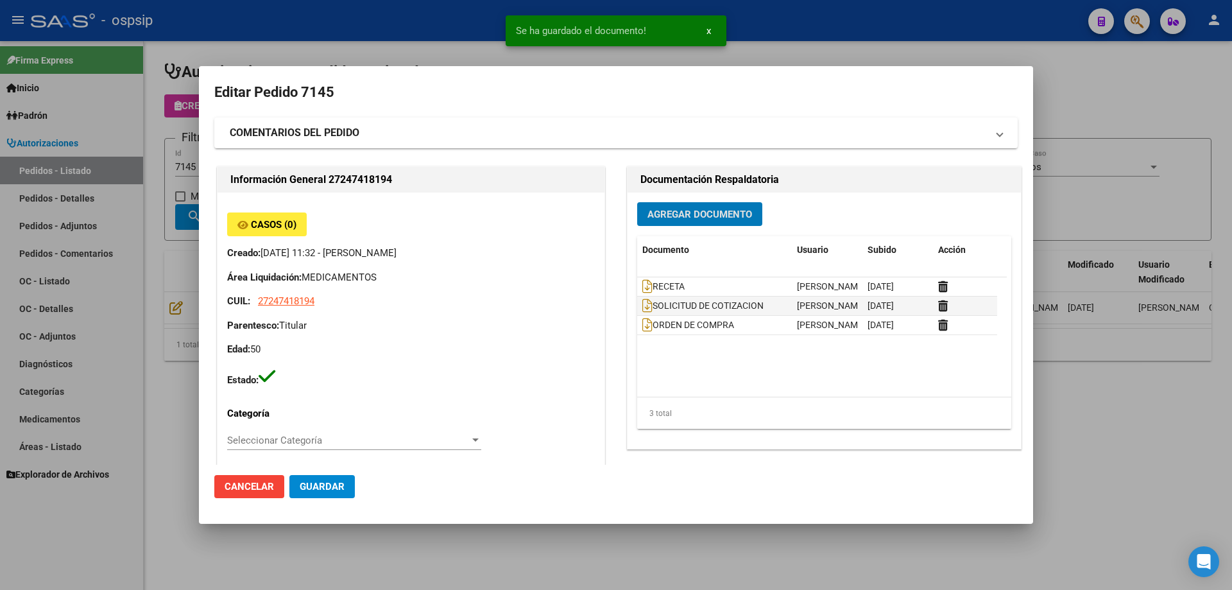
drag, startPoint x: 108, startPoint y: 131, endPoint x: 200, endPoint y: 173, distance: 100.2
click at [109, 131] on div at bounding box center [616, 295] width 1232 height 590
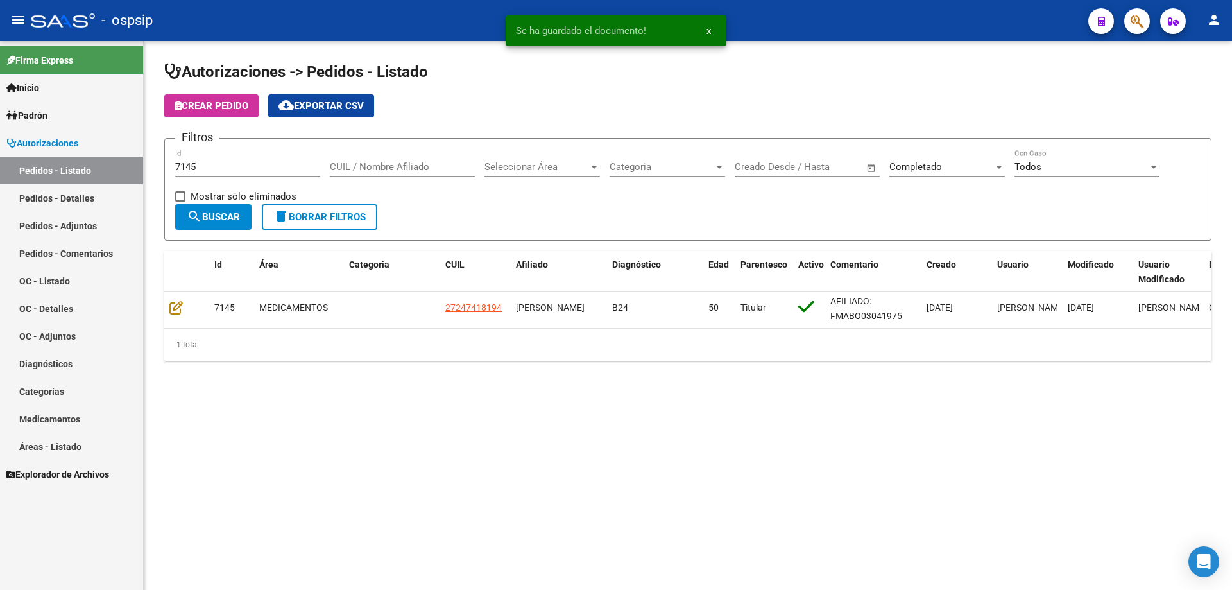
click at [203, 173] on div "7145 Id" at bounding box center [247, 163] width 145 height 28
type input "7147"
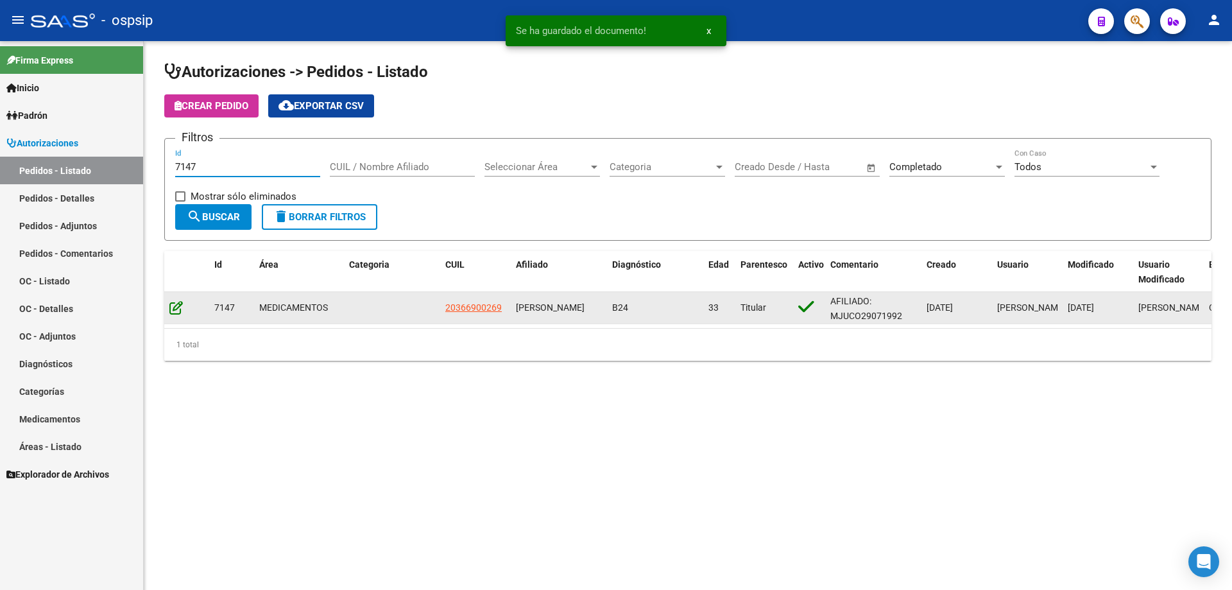
click at [171, 304] on icon at bounding box center [175, 307] width 13 height 14
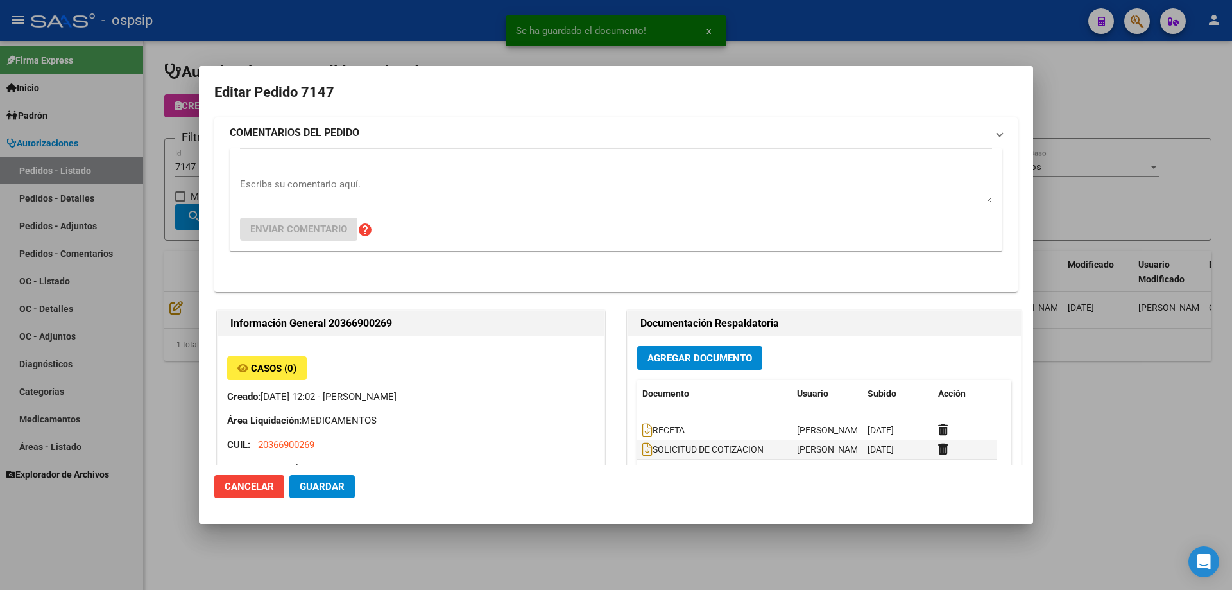
type input "[PERSON_NAME]"
type input "[GEOGRAPHIC_DATA], [US_STATE], [GEOGRAPHIC_DATA] Y [GEOGRAPHIC_DATA] 1108"
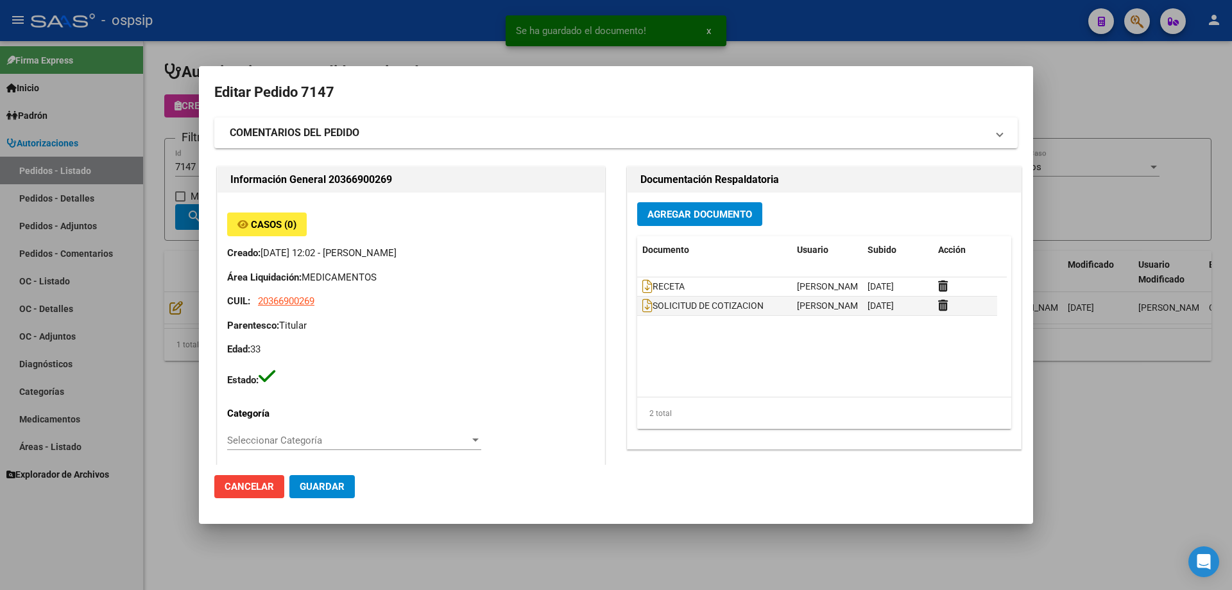
click at [672, 212] on span "Agregar Documento" at bounding box center [699, 215] width 105 height 12
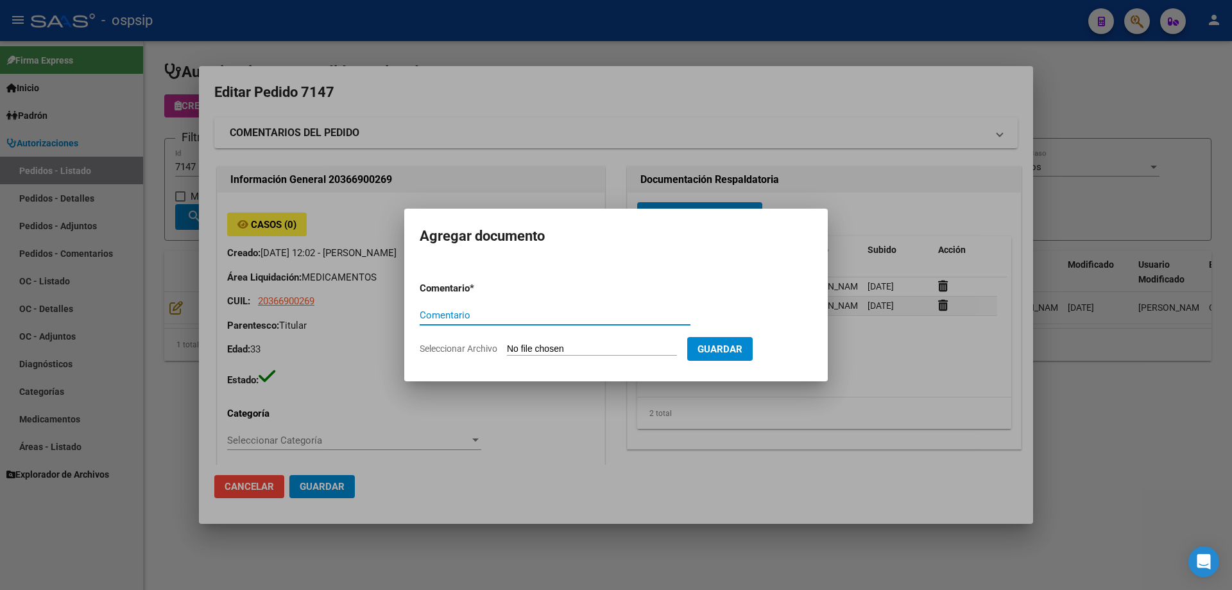
paste input "ORDEN DE COMPRA"
type input "ORDEN DE COMPRA"
click at [592, 350] on input "Seleccionar Archivo" at bounding box center [592, 349] width 170 height 12
type input "C:\fakepath\NEO OC 7147.pdf"
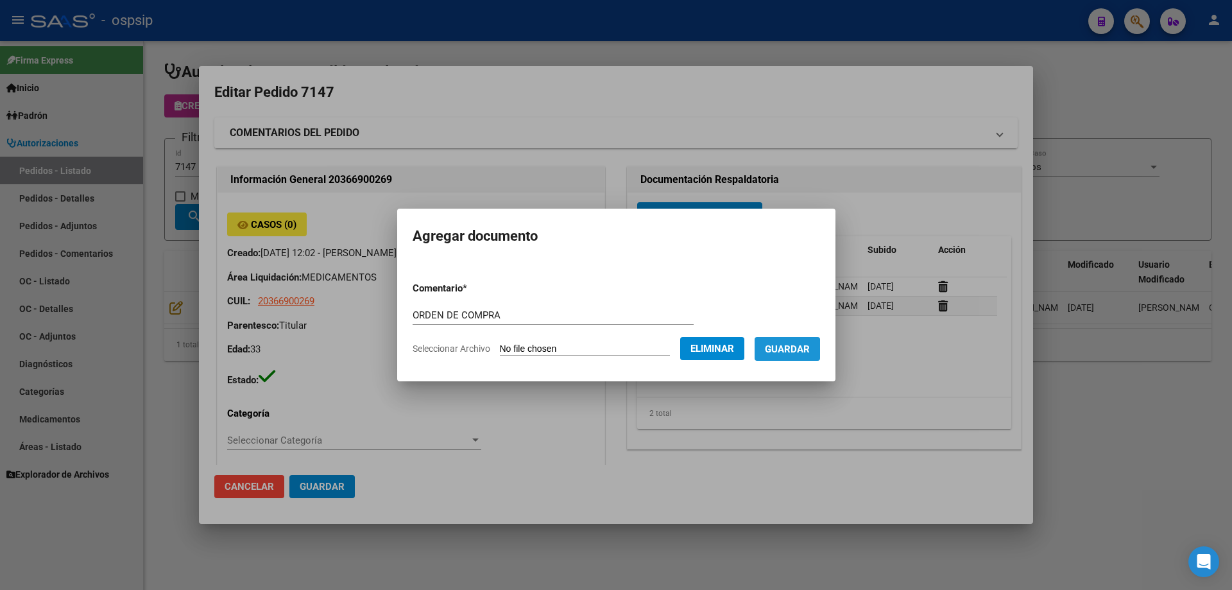
click at [798, 350] on span "Guardar" at bounding box center [787, 349] width 45 height 12
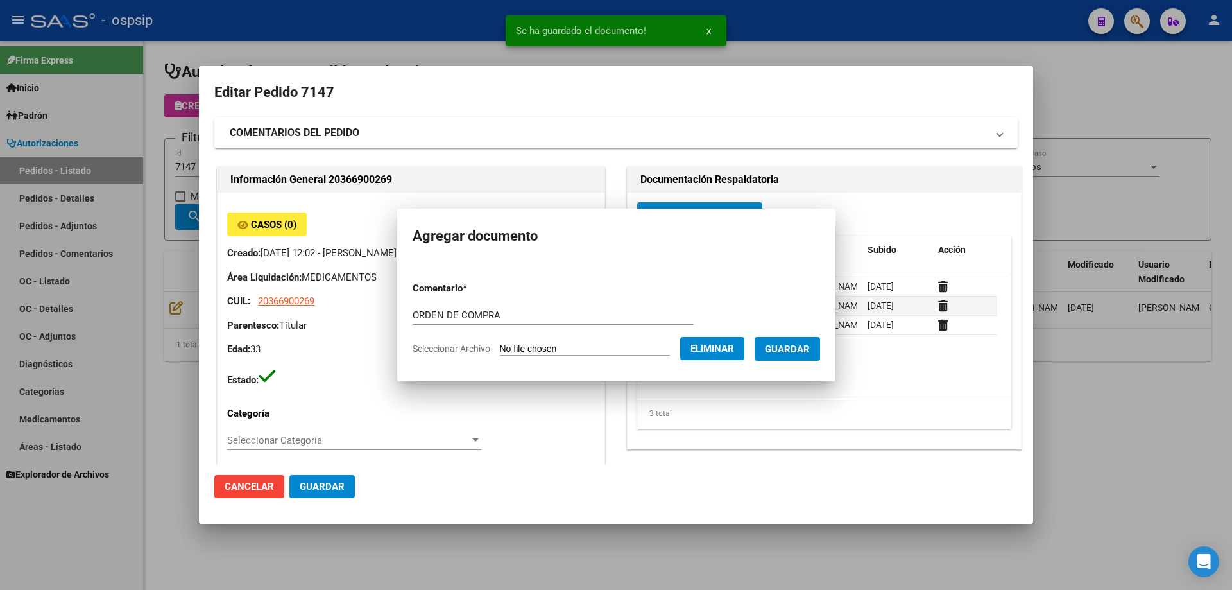
drag, startPoint x: 94, startPoint y: 139, endPoint x: 166, endPoint y: 149, distance: 72.1
click at [98, 139] on div at bounding box center [616, 295] width 1232 height 590
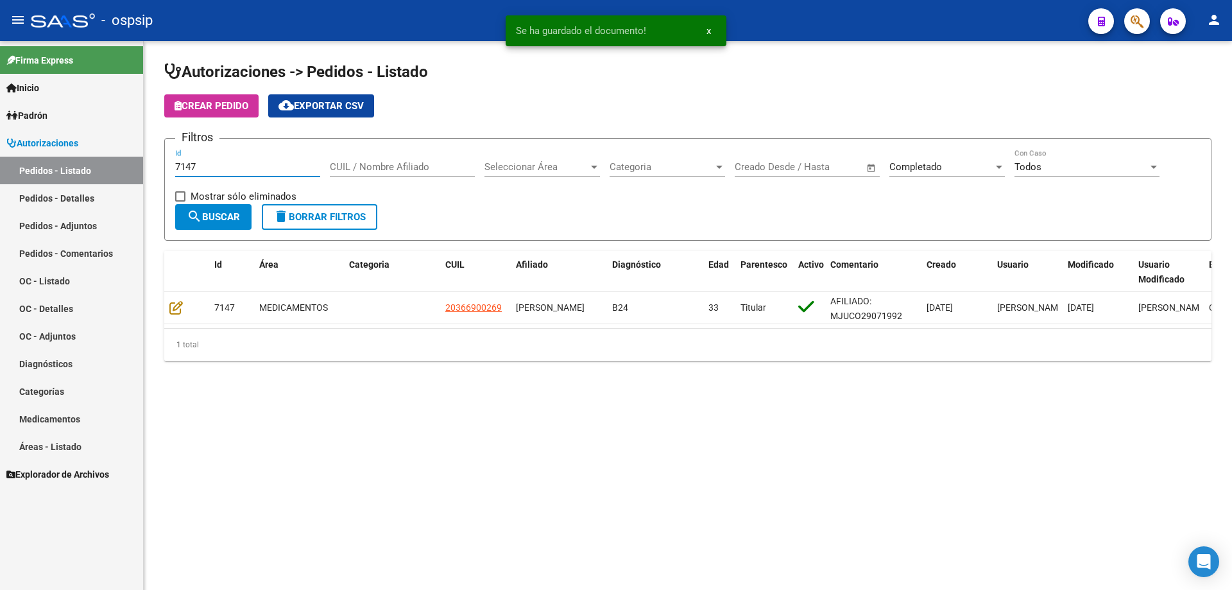
click at [227, 165] on input "7147" at bounding box center [247, 167] width 145 height 12
type input "7148"
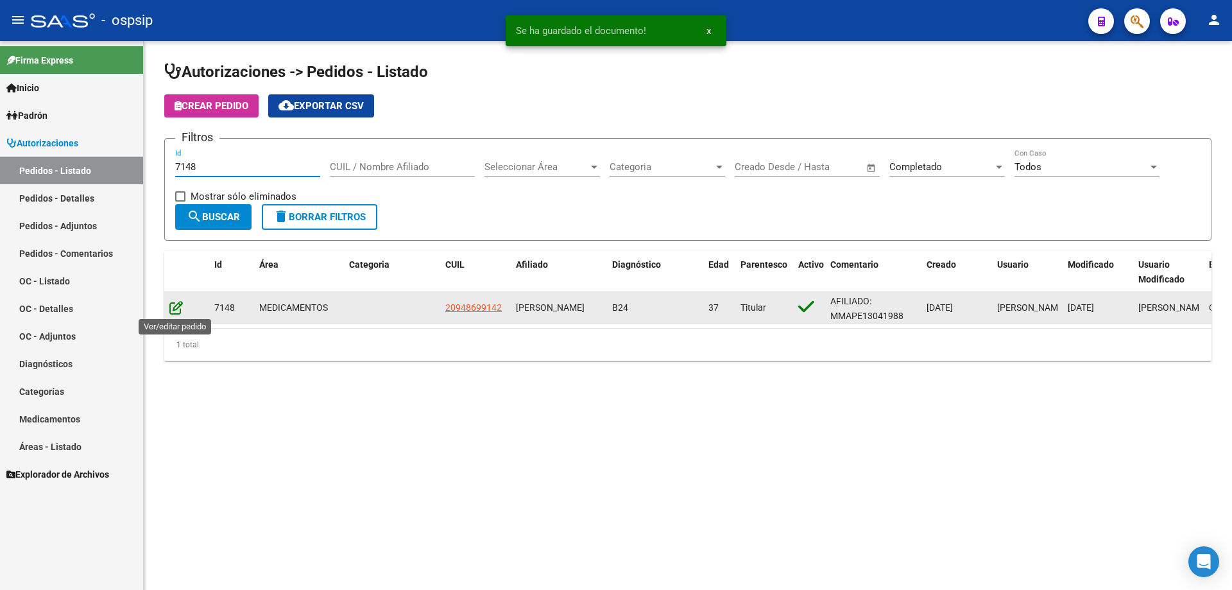
click at [173, 307] on icon at bounding box center [175, 307] width 13 height 14
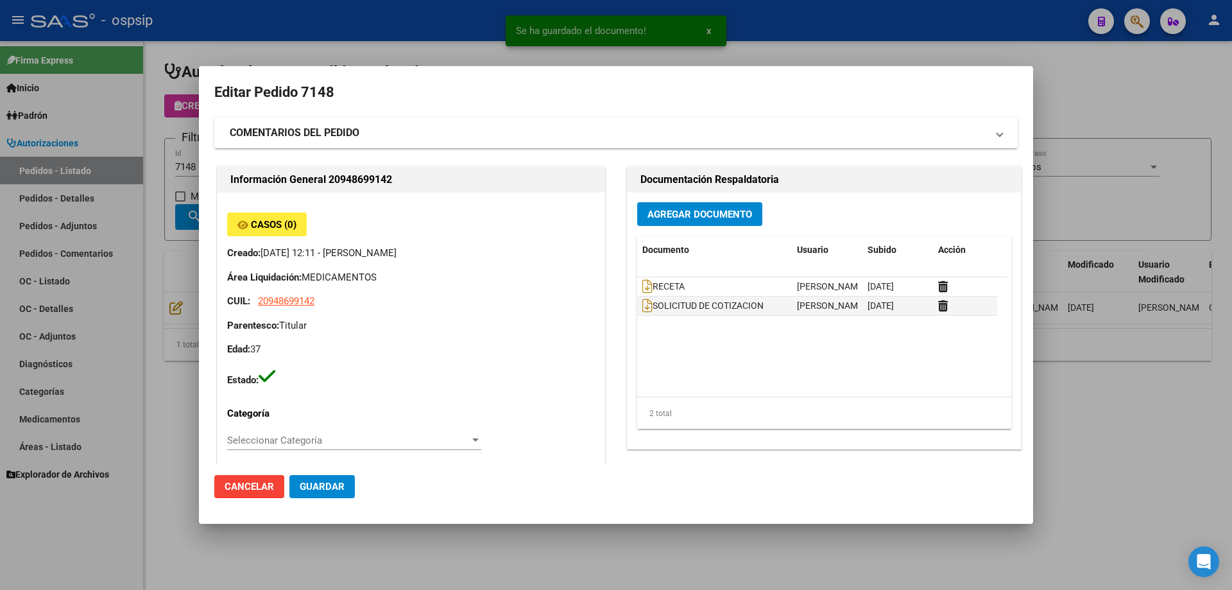
type input "Capital Federal, CABA, [GEOGRAPHIC_DATA][PERSON_NAME] 578, Departamento: 1"
click at [688, 219] on span "Agregar Documento" at bounding box center [699, 215] width 105 height 12
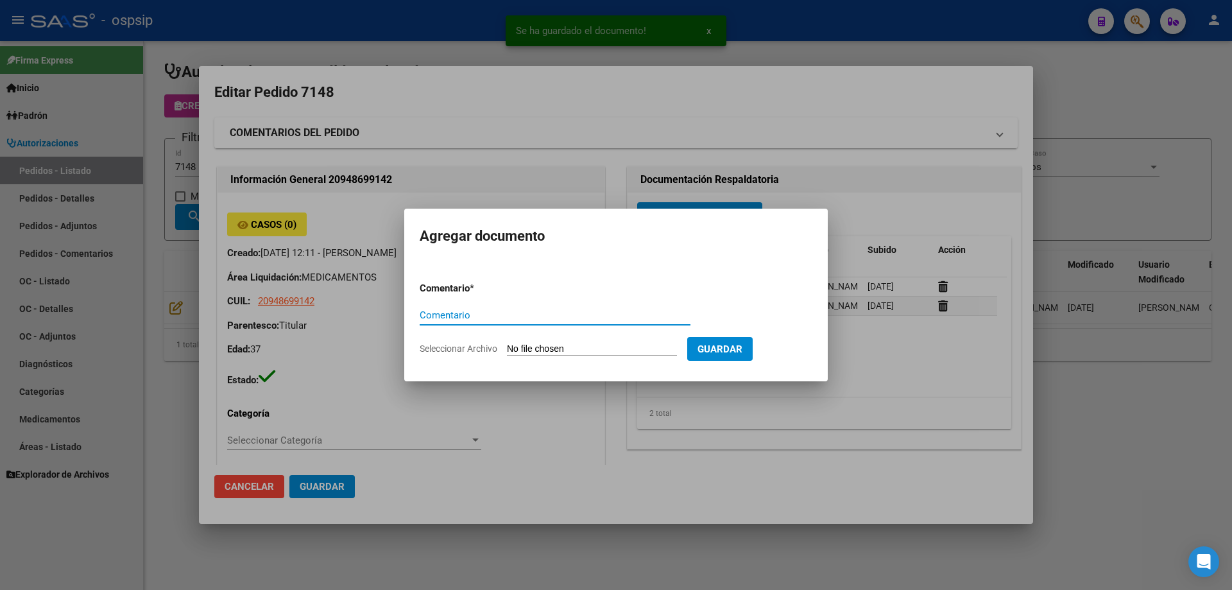
paste input "ORDEN DE COMPRA"
type input "ORDEN DE COMPRA"
click at [615, 350] on input "Seleccionar Archivo" at bounding box center [592, 349] width 170 height 12
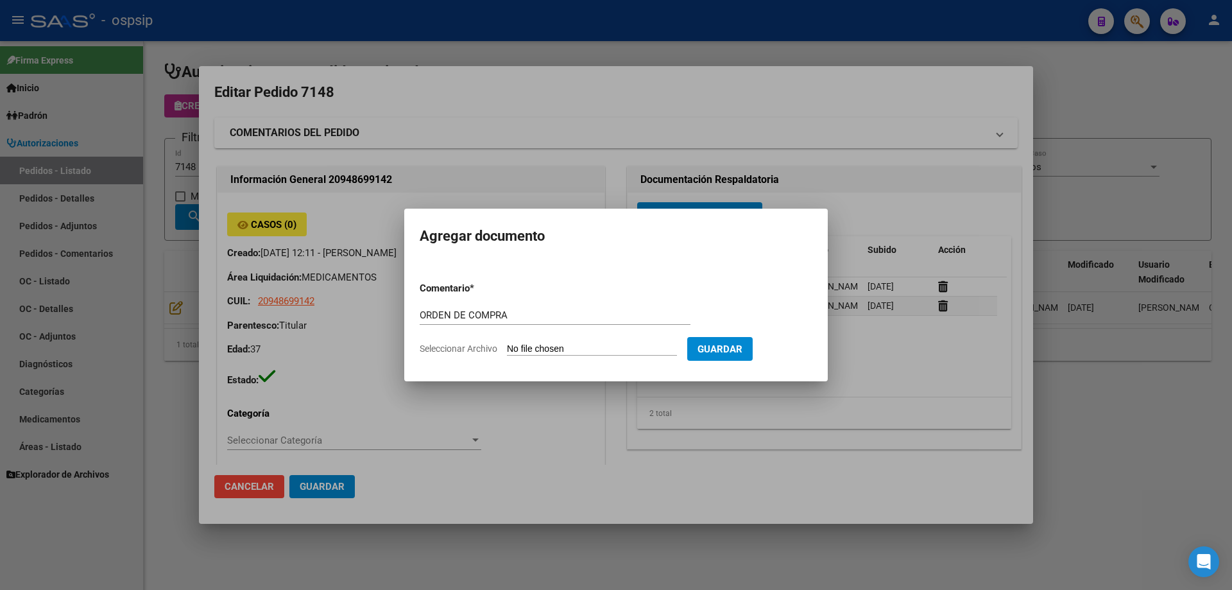
type input "C:\fakepath\NEO OC 7148.pdf"
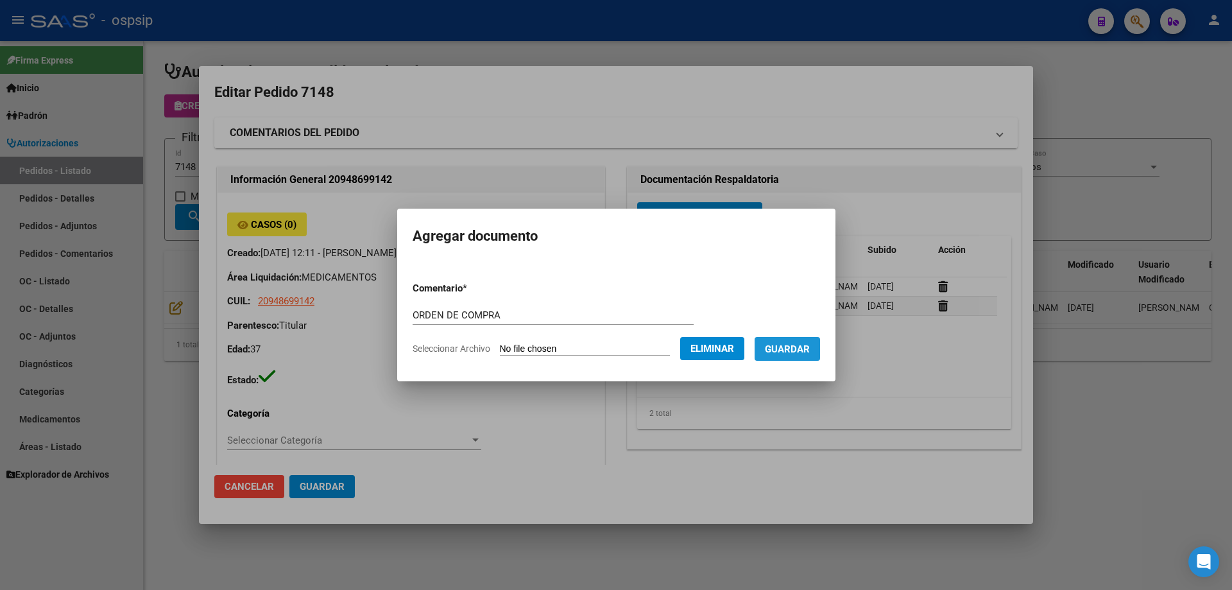
click at [810, 348] on span "Guardar" at bounding box center [787, 349] width 45 height 12
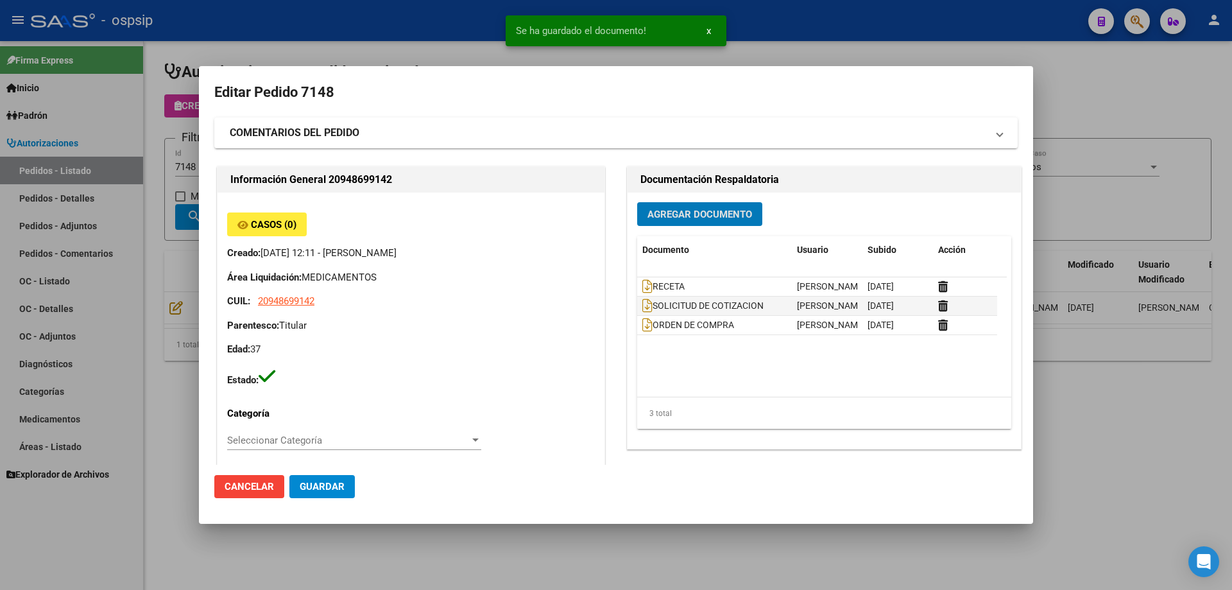
click at [173, 151] on div at bounding box center [616, 295] width 1232 height 590
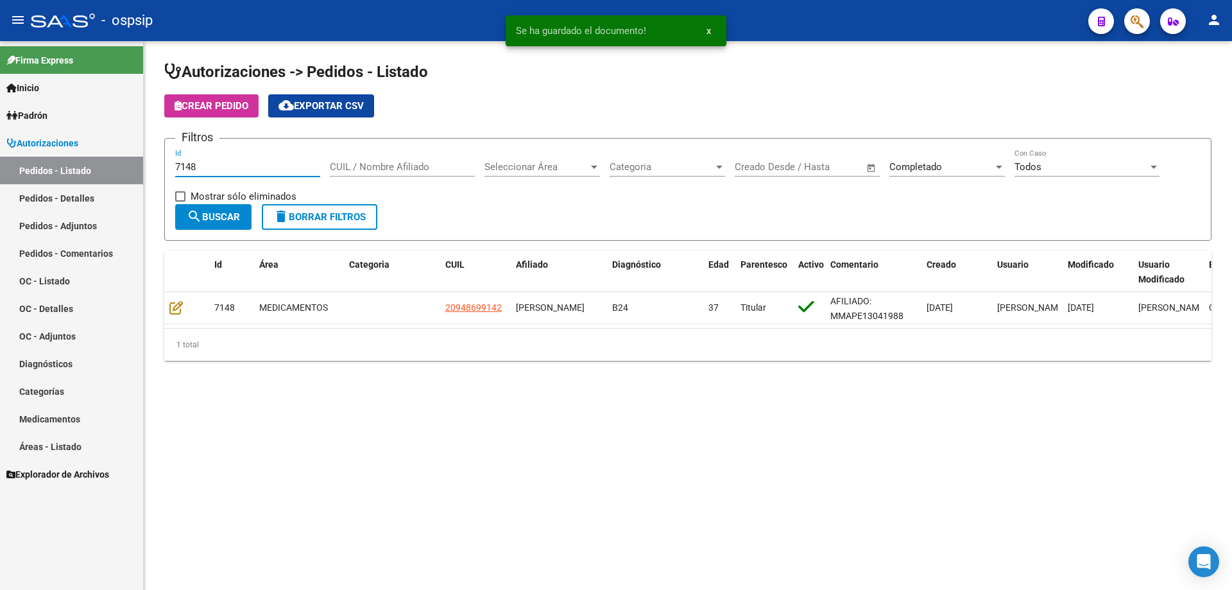
click at [207, 167] on input "7148" at bounding box center [247, 167] width 145 height 12
type input "7149"
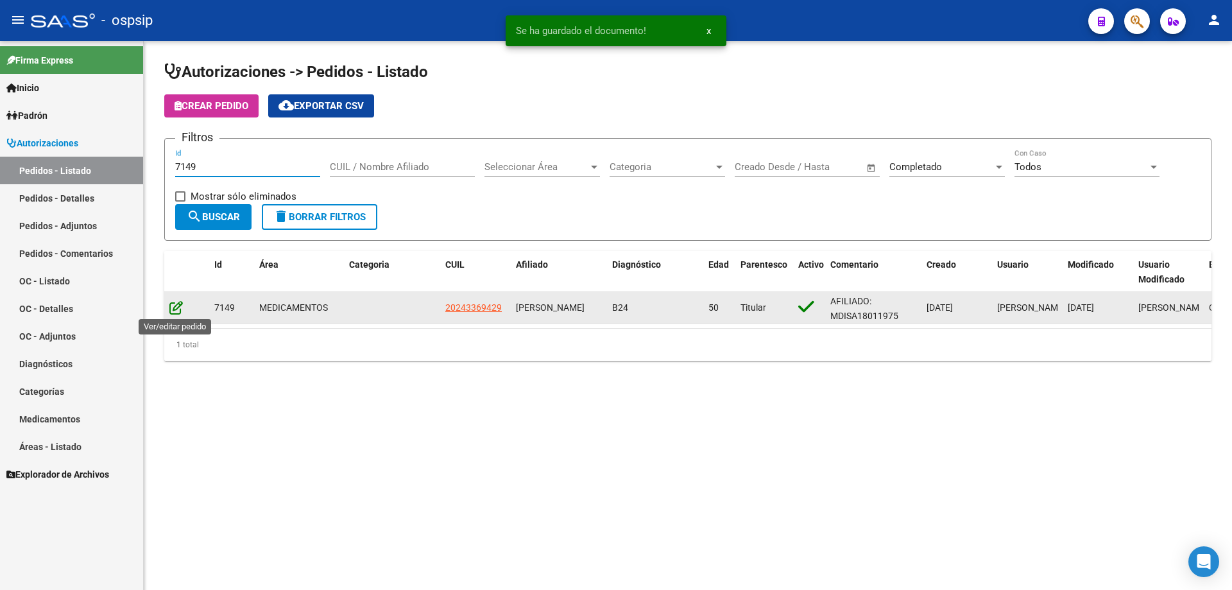
click at [175, 301] on icon at bounding box center [175, 307] width 13 height 14
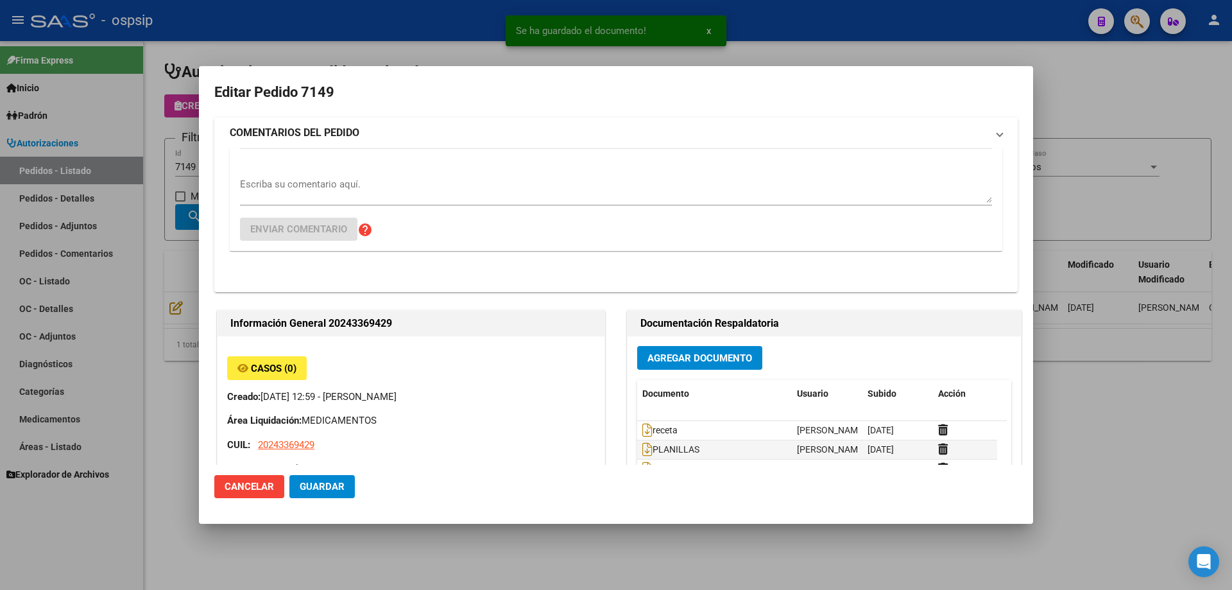
type input "[GEOGRAPHIC_DATA], LIBERTAD, [PERSON_NAME] 2434"
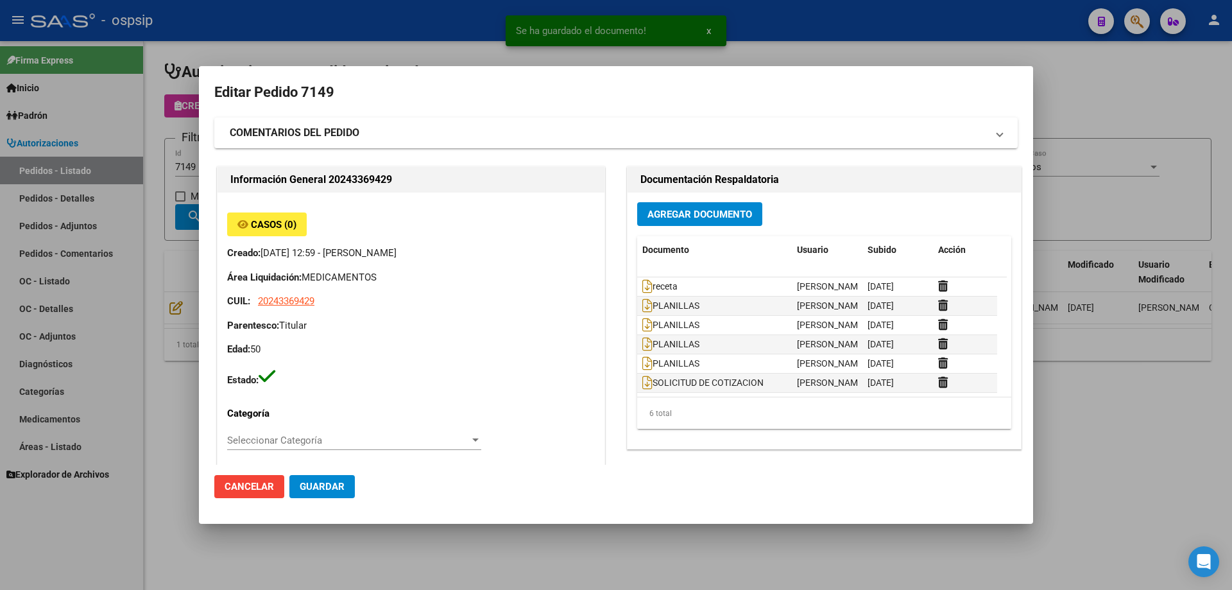
click at [694, 211] on span "Agregar Documento" at bounding box center [699, 215] width 105 height 12
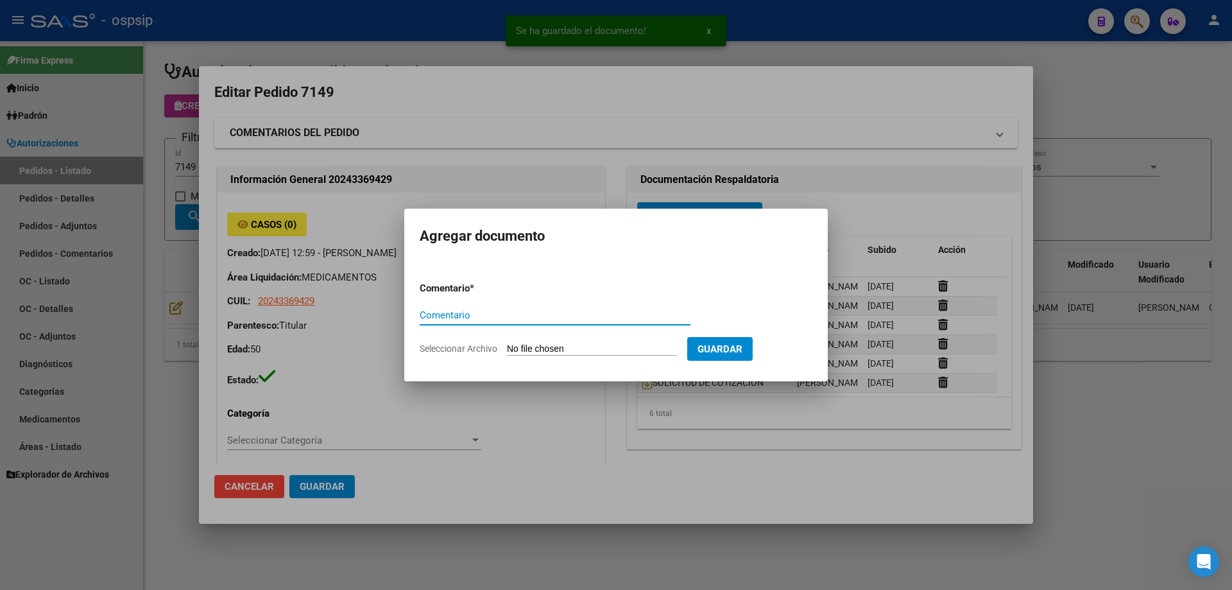
paste input "ORDEN DE COMPRA"
type input "ORDEN DE COMPRA"
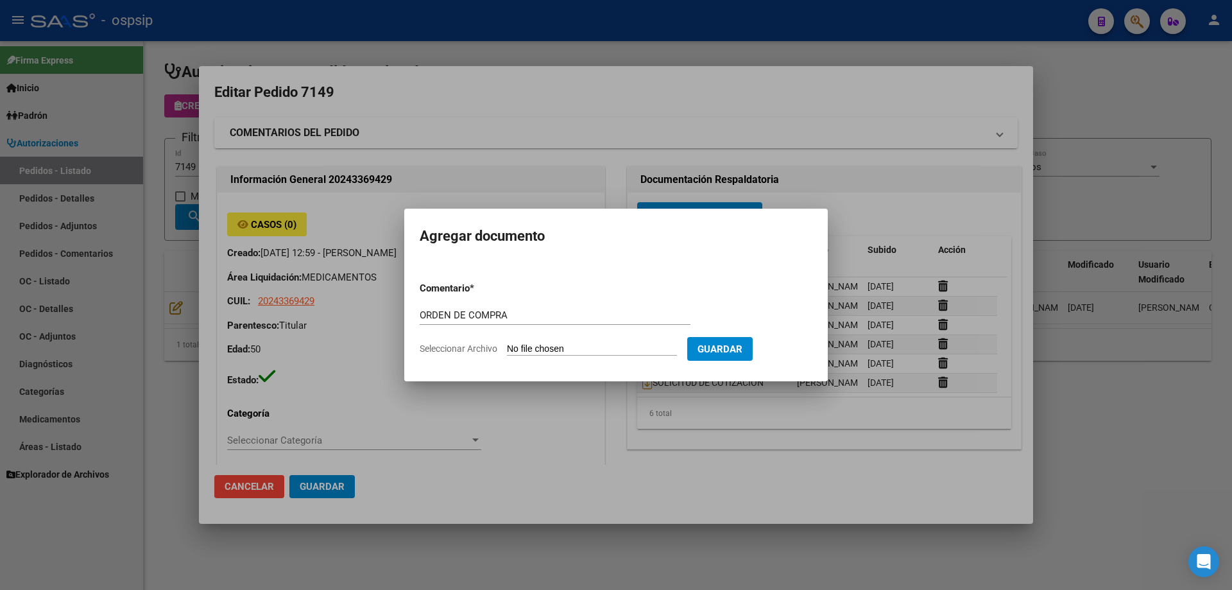
click at [559, 355] on form "Comentario * ORDEN DE COMPRA Comentario Seleccionar Archivo Guardar" at bounding box center [616, 318] width 393 height 94
click at [561, 353] on input "Seleccionar Archivo" at bounding box center [592, 349] width 170 height 12
type input "C:\fakepath\NEO OC 7149.pdf"
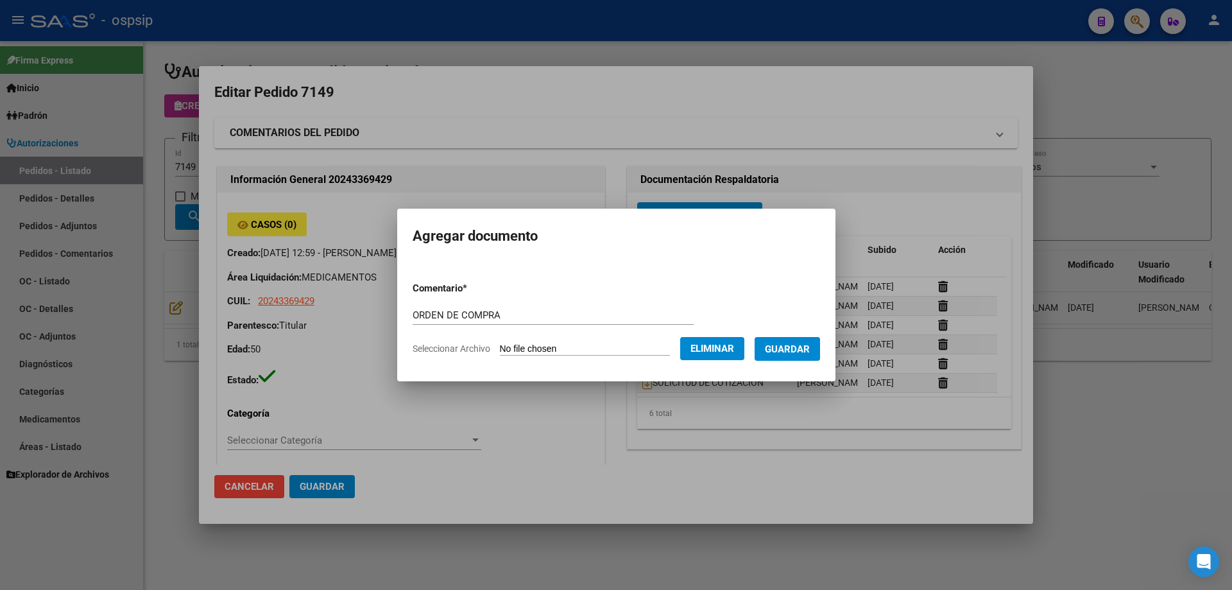
click at [810, 352] on span "Guardar" at bounding box center [787, 349] width 45 height 12
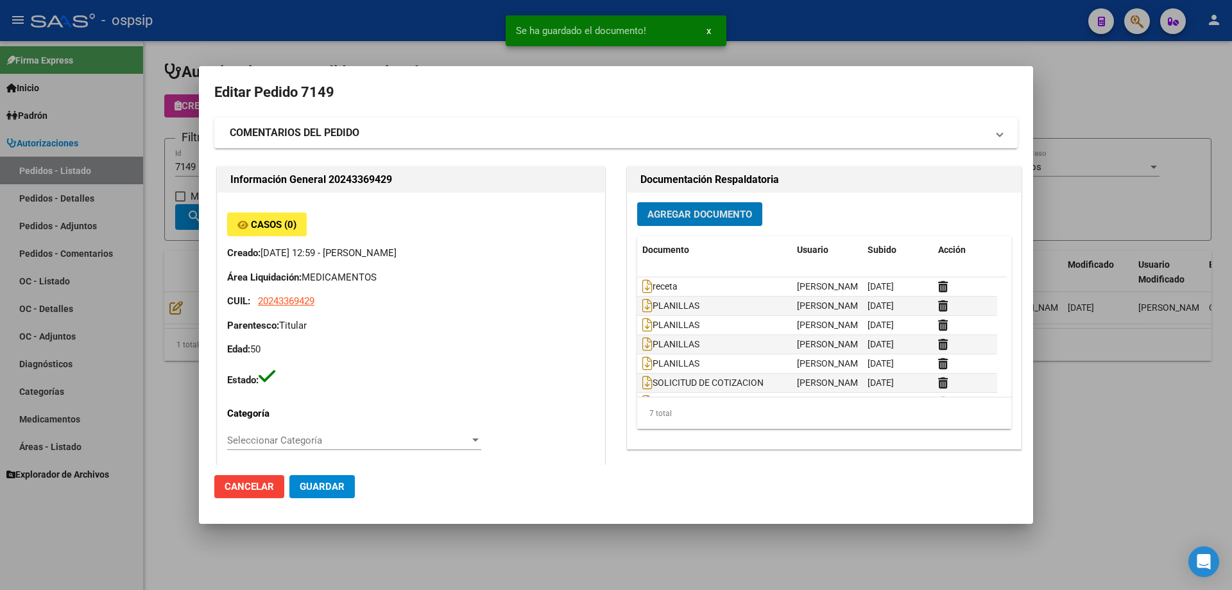
click at [203, 222] on mat-dialog-content "Editar Pedido 7149 COMENTARIOS DEL PEDIDO Escriba su comentario aquí. Enviar co…" at bounding box center [616, 272] width 834 height 383
click at [186, 184] on div at bounding box center [616, 295] width 1232 height 590
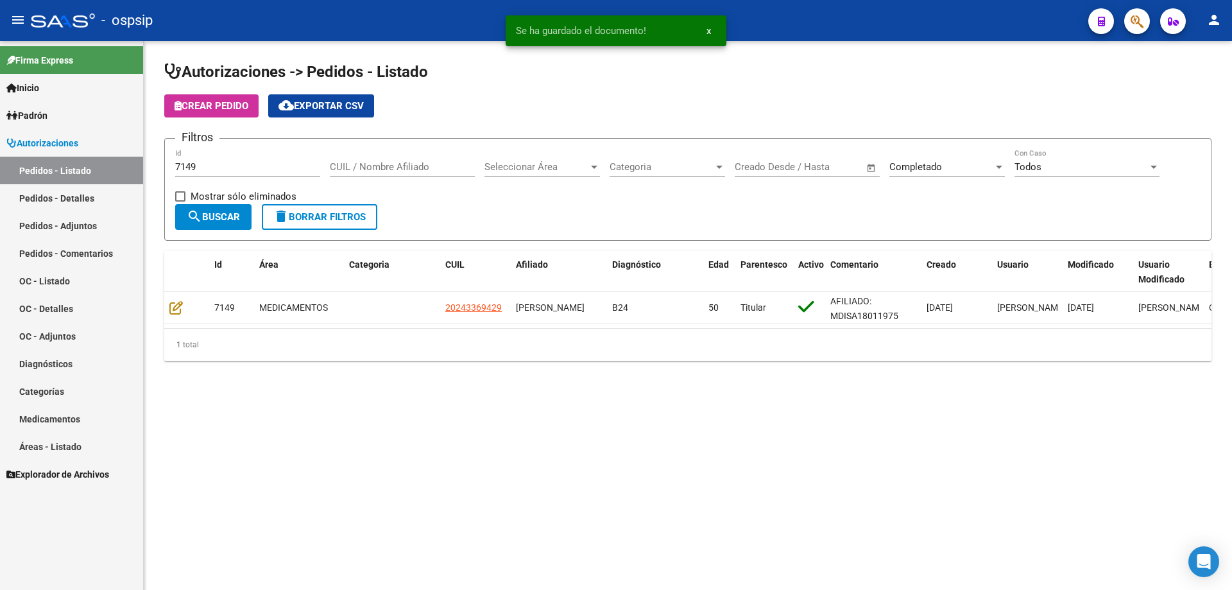
click at [207, 163] on input "7149" at bounding box center [247, 167] width 145 height 12
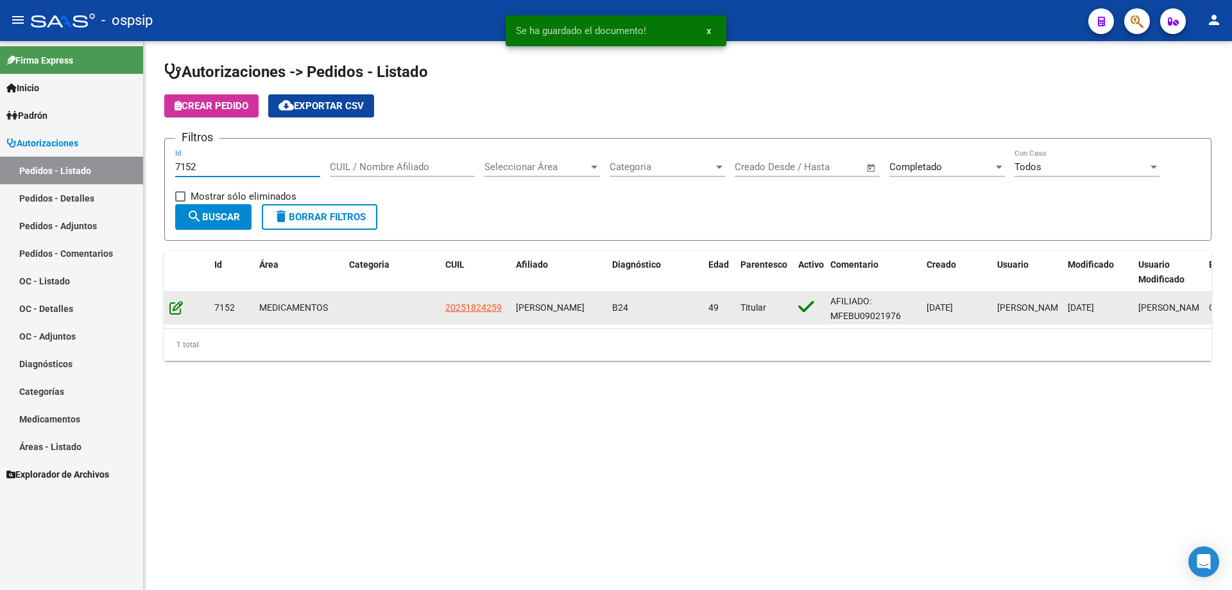
type input "7152"
click at [180, 302] on icon at bounding box center [175, 307] width 13 height 14
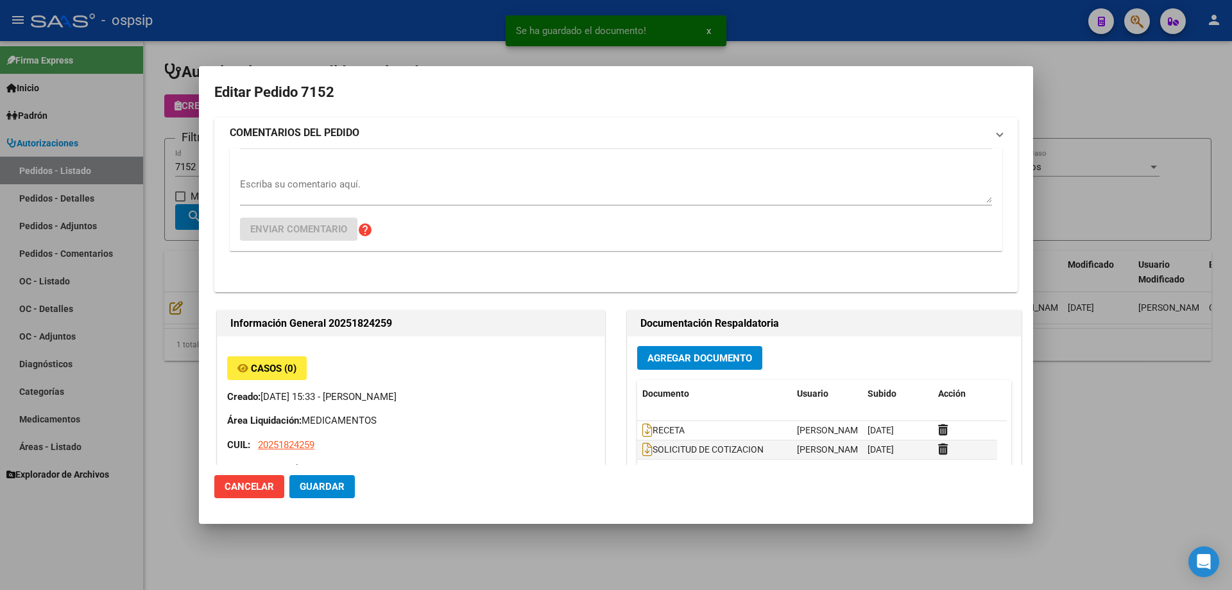
type input "Capital Federal, CABA, [PERSON_NAME] 1829, Piso: PB, Departamento: D"
click at [681, 346] on button "Agregar Documento" at bounding box center [699, 358] width 125 height 24
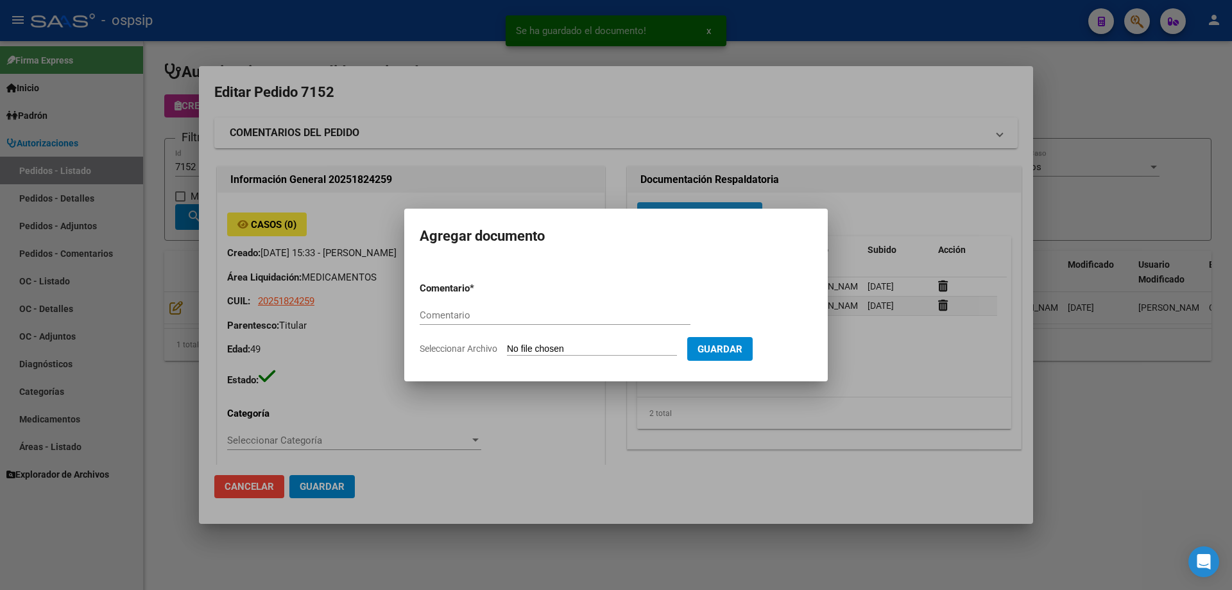
paste input "ORDEN DE COMPRA"
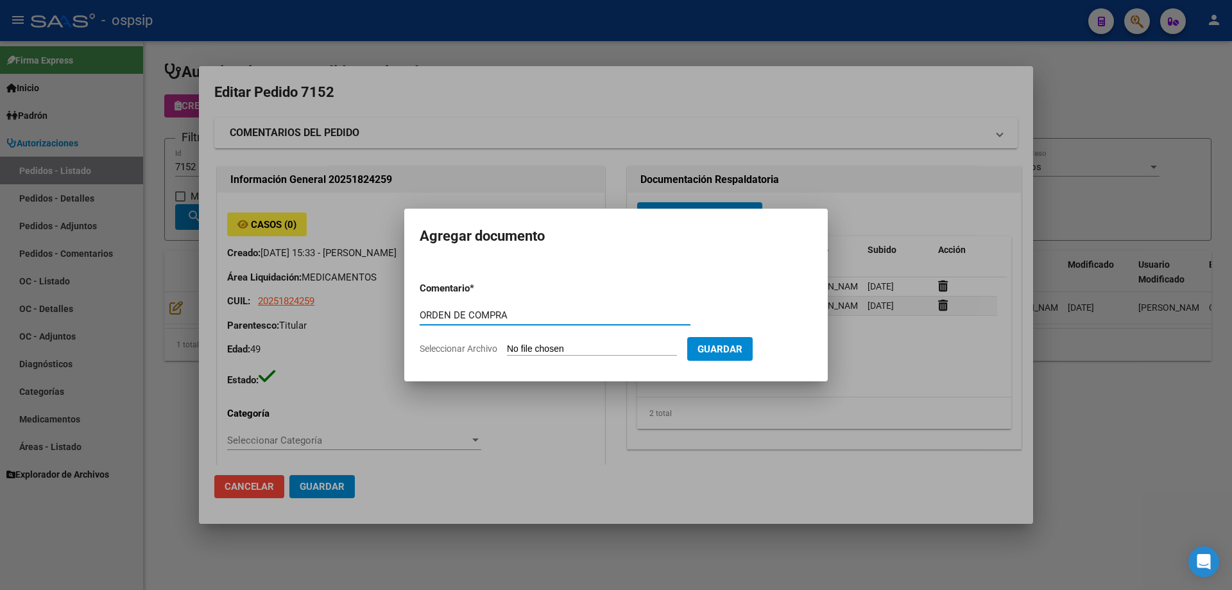
type input "ORDEN DE COMPRA"
click at [542, 348] on input "Seleccionar Archivo" at bounding box center [592, 349] width 170 height 12
type input "C:\fakepath\NEO OC 7152.pdf"
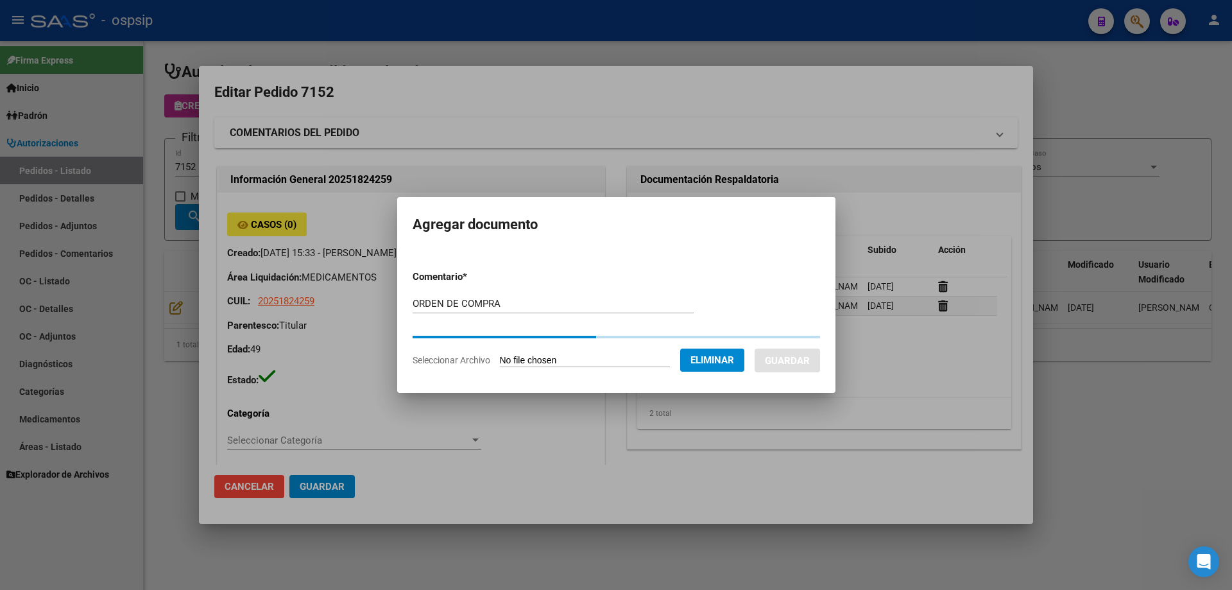
click at [798, 363] on form "Comentario * ORDEN DE COMPRA Comentario Seleccionar Archivo Eliminar Guardar" at bounding box center [616, 318] width 407 height 117
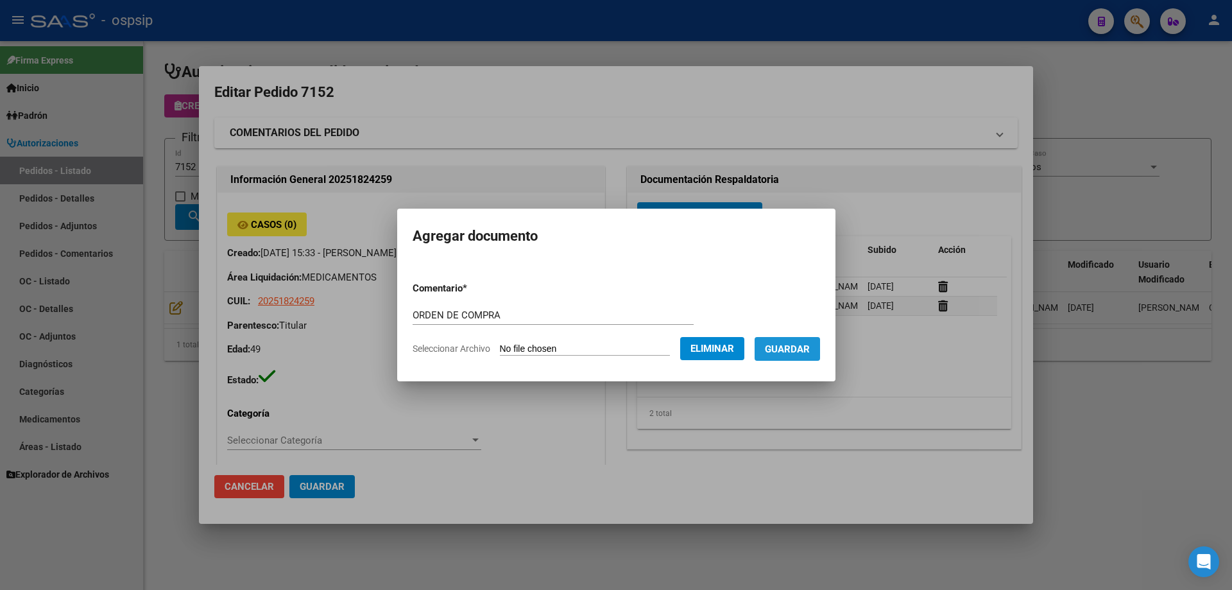
click at [810, 352] on span "Guardar" at bounding box center [787, 349] width 45 height 12
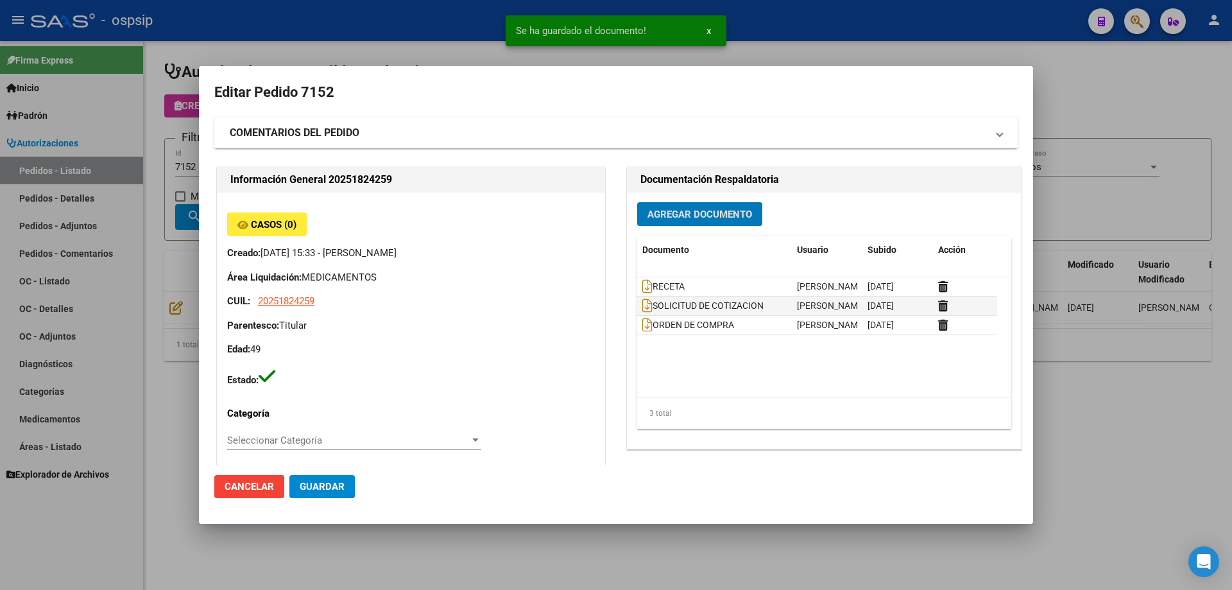
click at [142, 144] on div at bounding box center [616, 295] width 1232 height 590
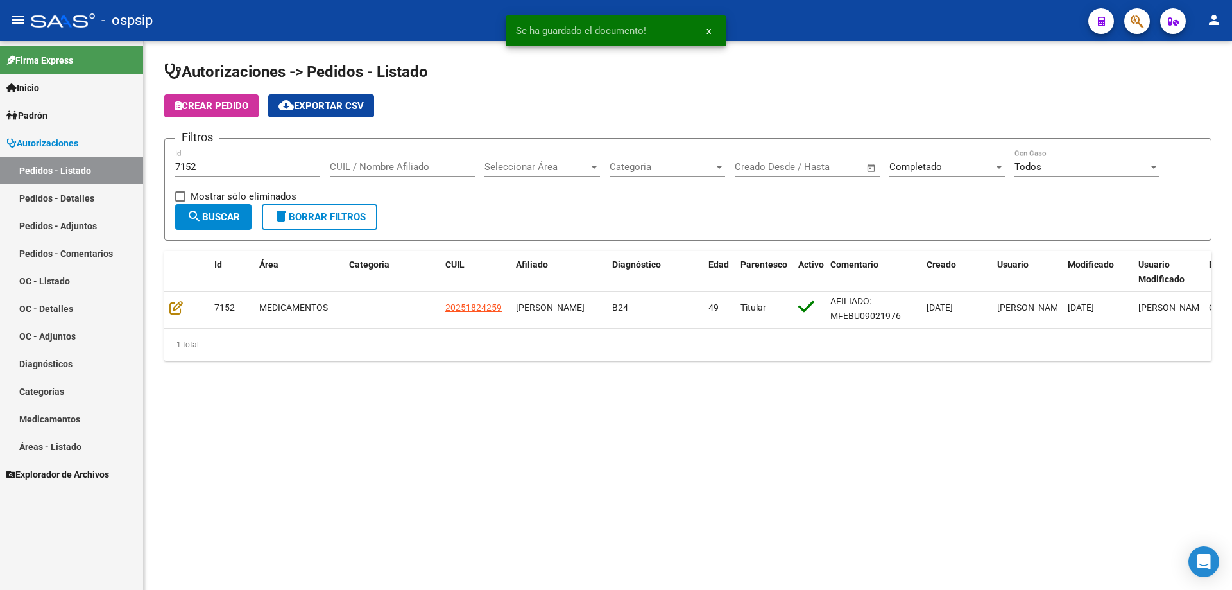
click at [206, 160] on div "7152 Id" at bounding box center [247, 163] width 145 height 28
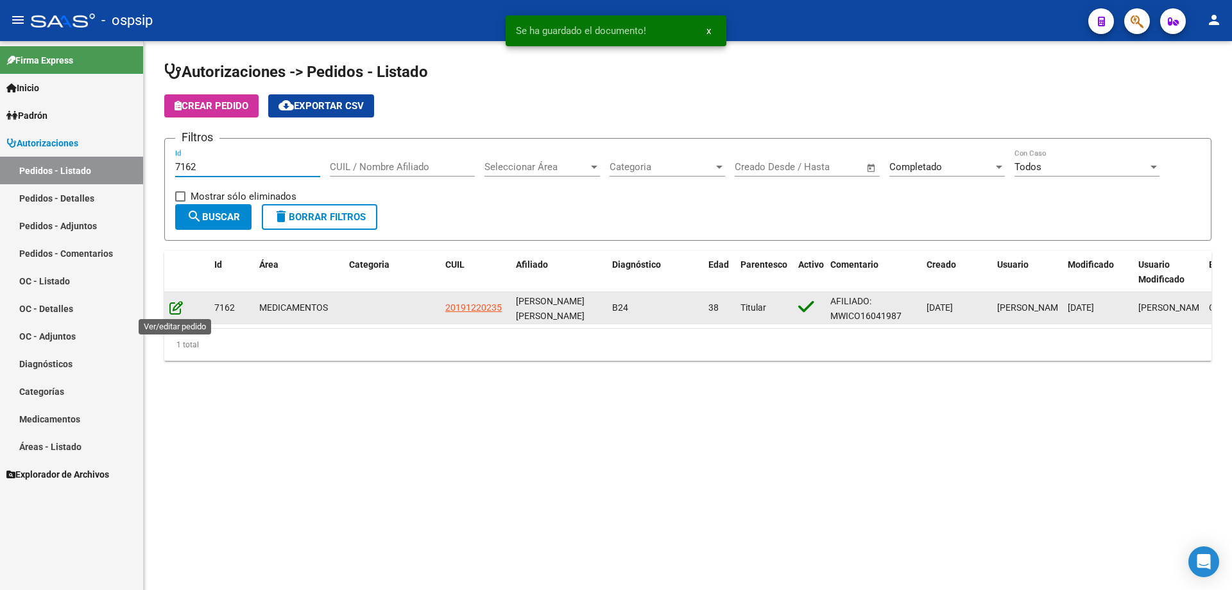
type input "7162"
click at [178, 311] on icon at bounding box center [175, 307] width 13 height 14
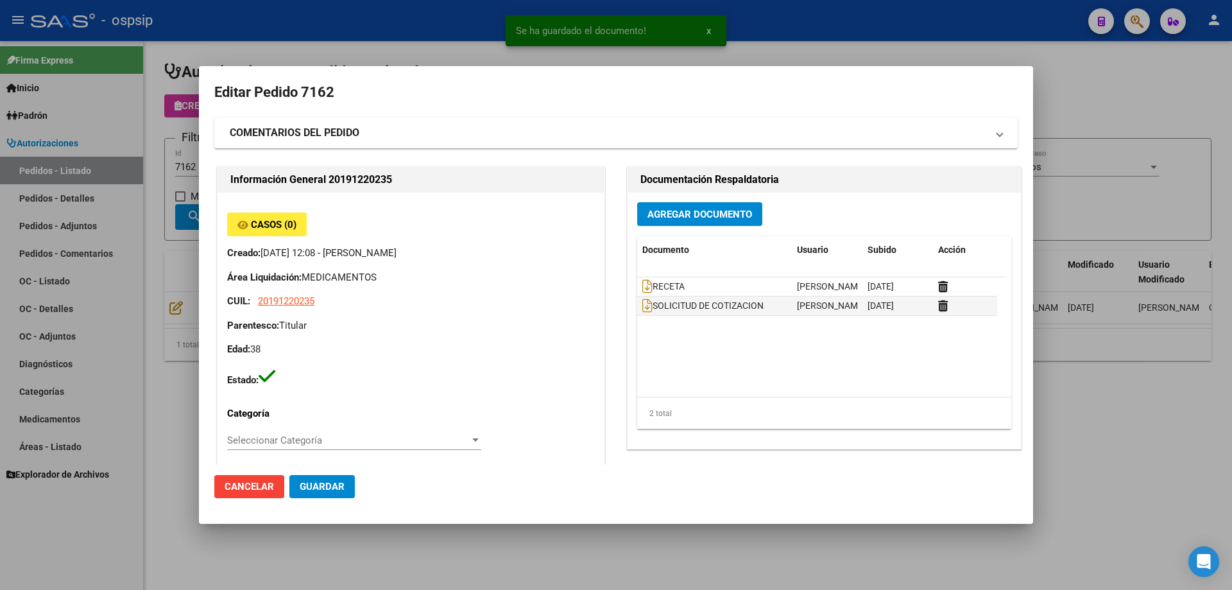
type input "Capital Federal, CABA, [PERSON_NAME] [PERSON_NAME] AV. 1467, Piso: PB"
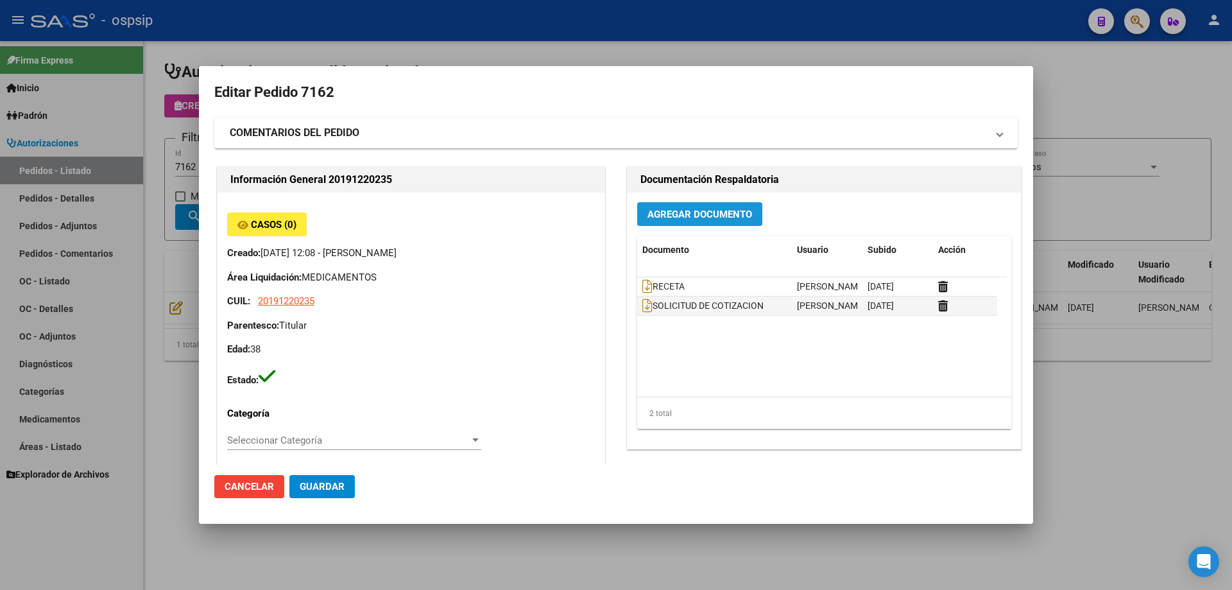
click at [692, 221] on button "Agregar Documento" at bounding box center [699, 214] width 125 height 24
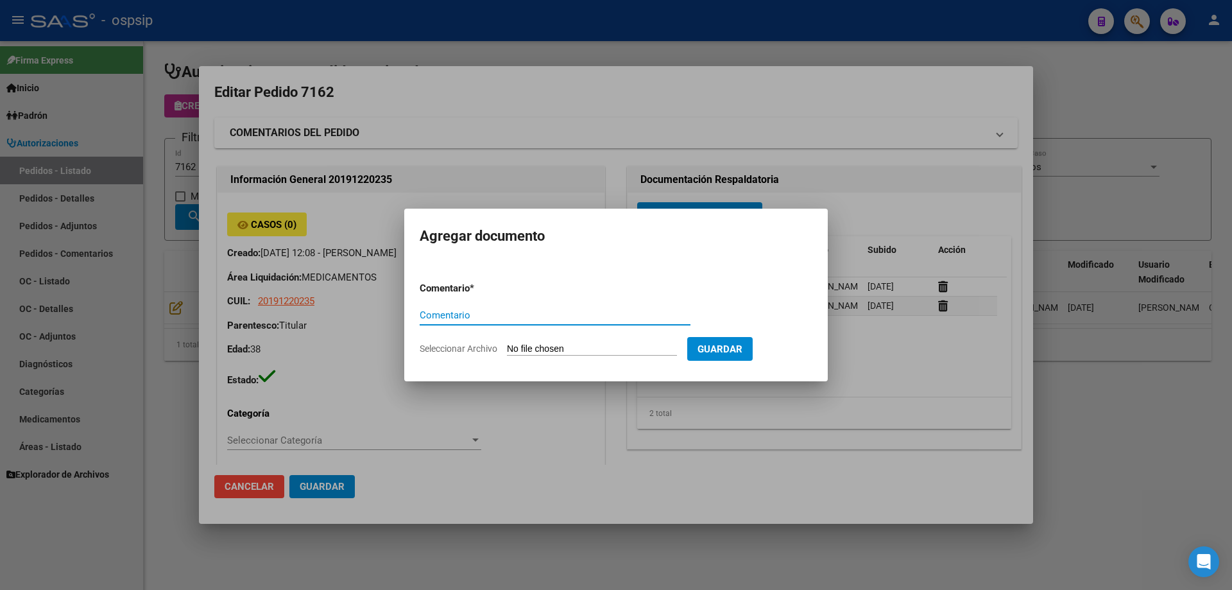
paste input "ORDEN DE COMPRA"
type input "ORDEN DE COMPRA"
click at [563, 349] on input "Seleccionar Archivo" at bounding box center [592, 349] width 170 height 12
type input "C:\fakepath\NEO OC 7162.pdf"
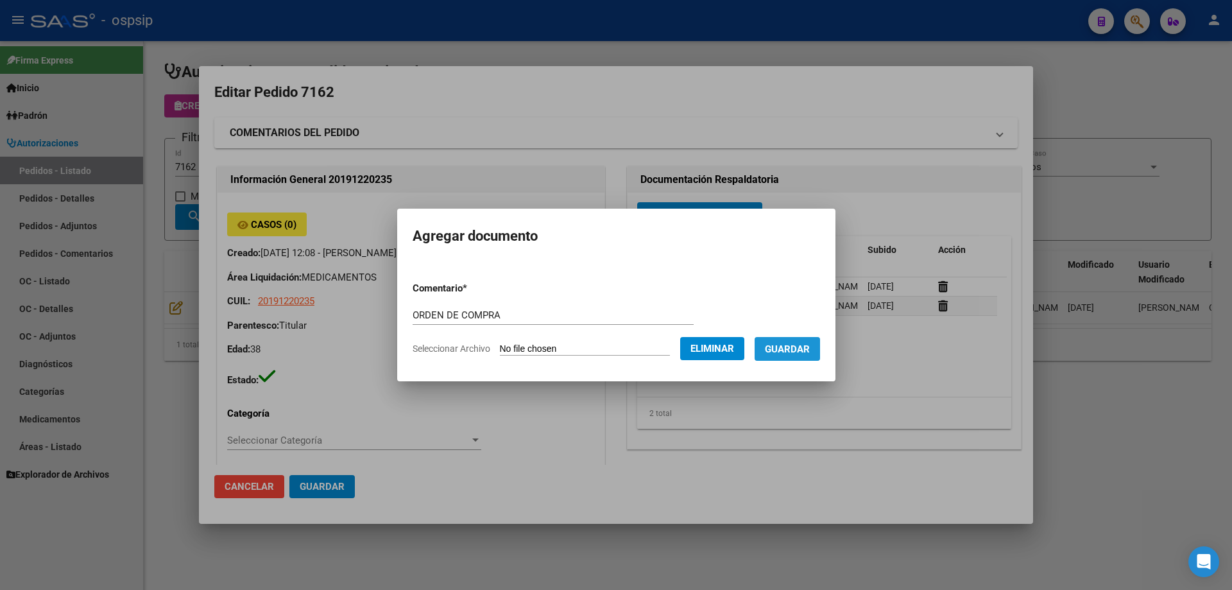
click at [803, 349] on span "Guardar" at bounding box center [787, 349] width 45 height 12
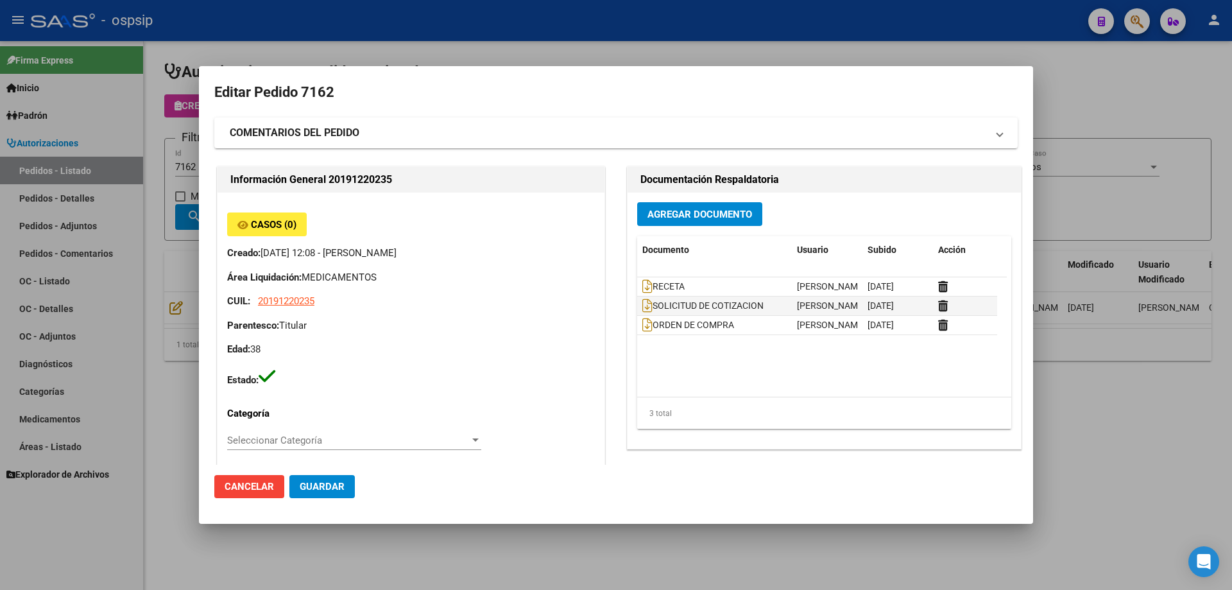
click at [163, 272] on div at bounding box center [616, 295] width 1232 height 590
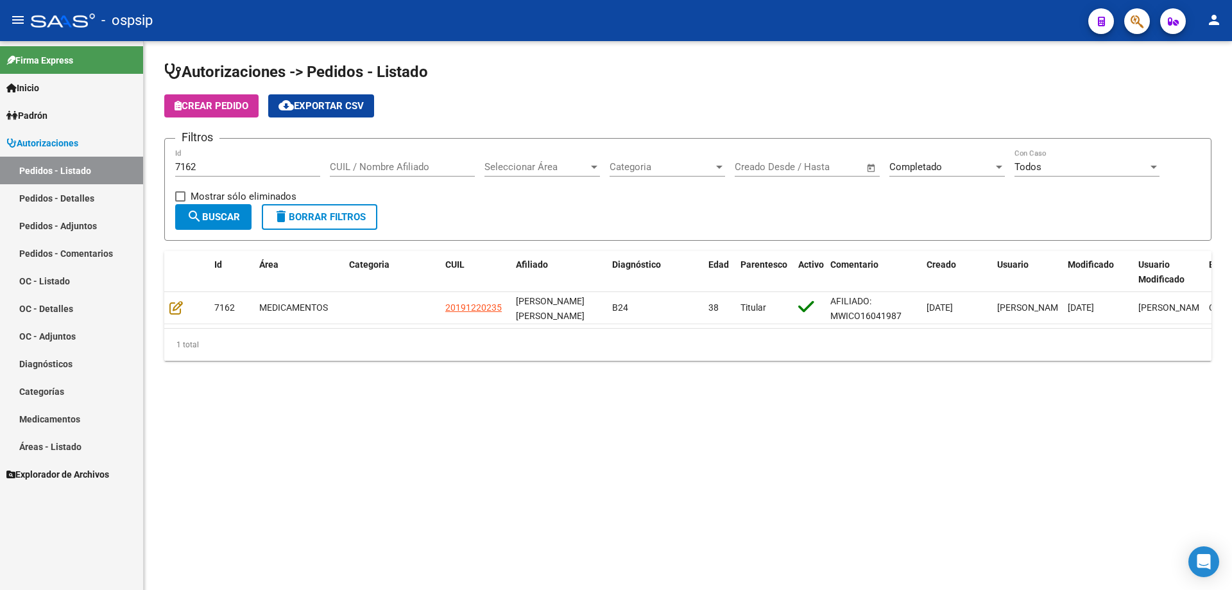
click at [215, 178] on div "7162 Id" at bounding box center [247, 169] width 145 height 40
click at [214, 168] on input "7162" at bounding box center [247, 167] width 145 height 12
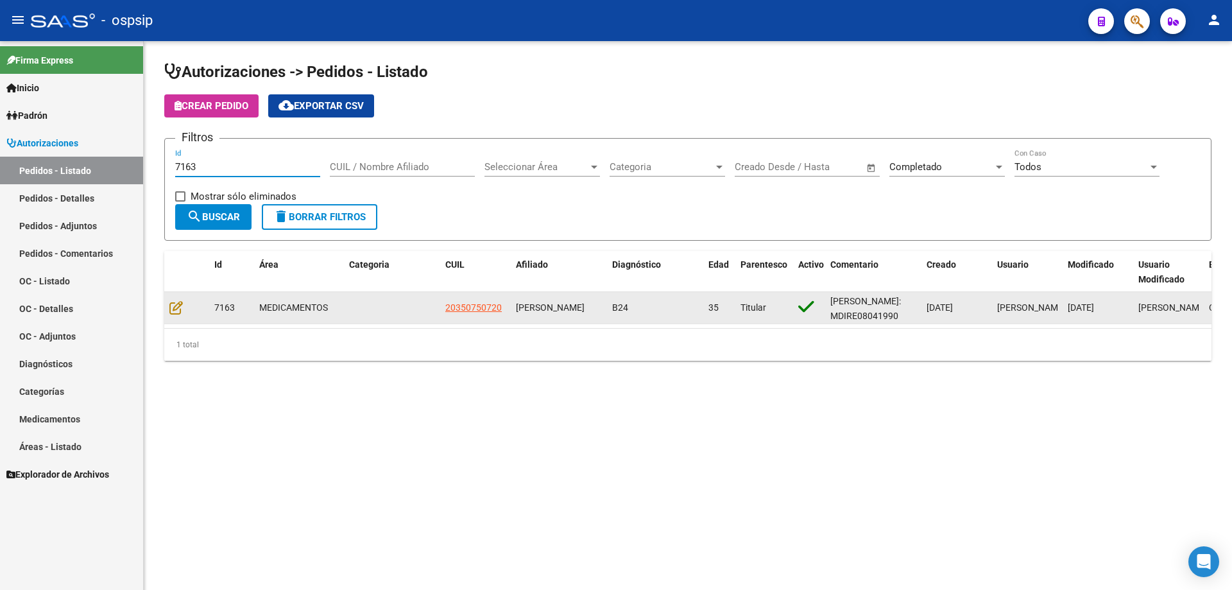
type input "7163"
click at [177, 299] on datatable-body-cell at bounding box center [186, 307] width 45 height 31
click at [176, 303] on icon at bounding box center [175, 307] width 13 height 14
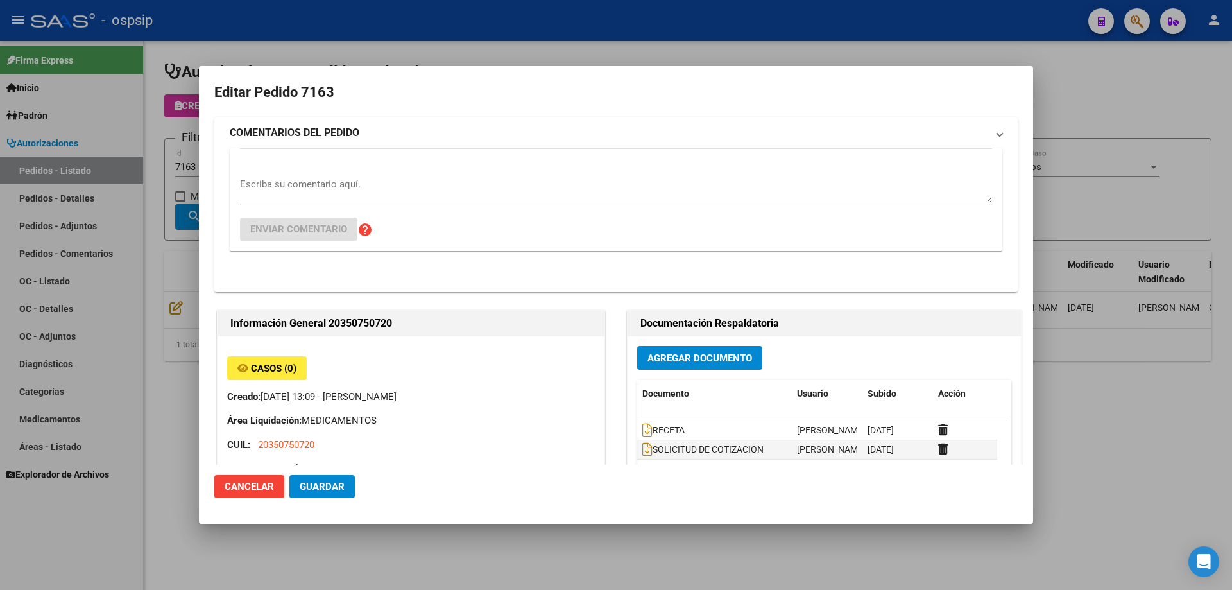
type input "[GEOGRAPHIC_DATA], MORON, PTE [PERSON_NAME] 41"
click at [722, 352] on span "Agregar Documento" at bounding box center [699, 358] width 105 height 12
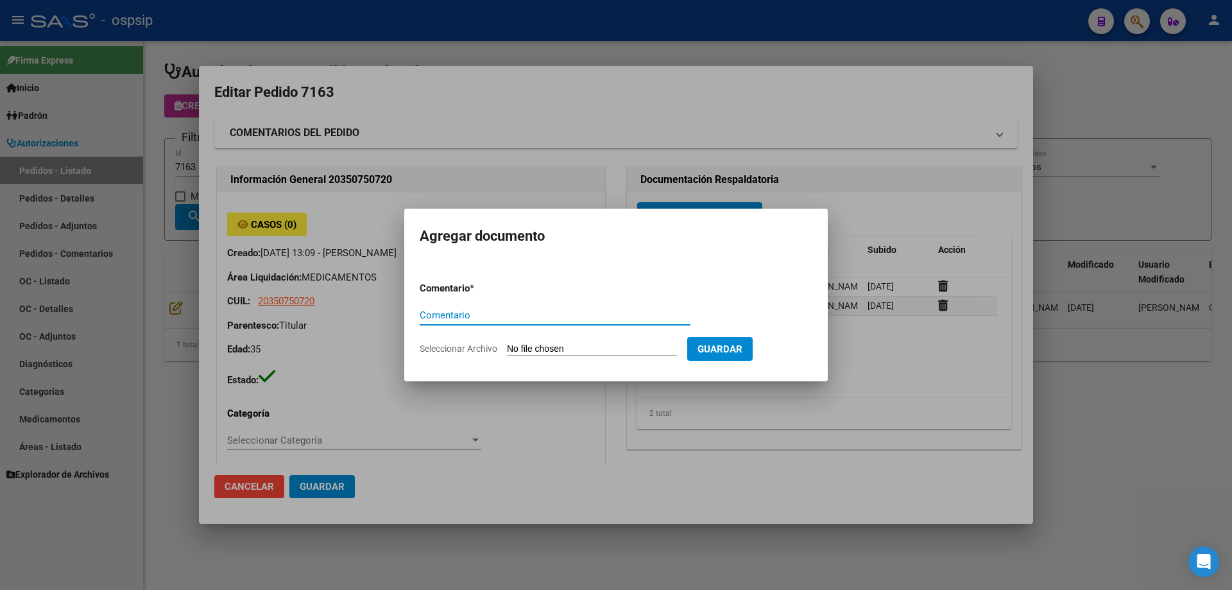
paste input "ORDEN DE COMPRA"
type input "ORDEN DE COMPRA"
type input "C:\fakepath\NEO OC 7163.pdf"
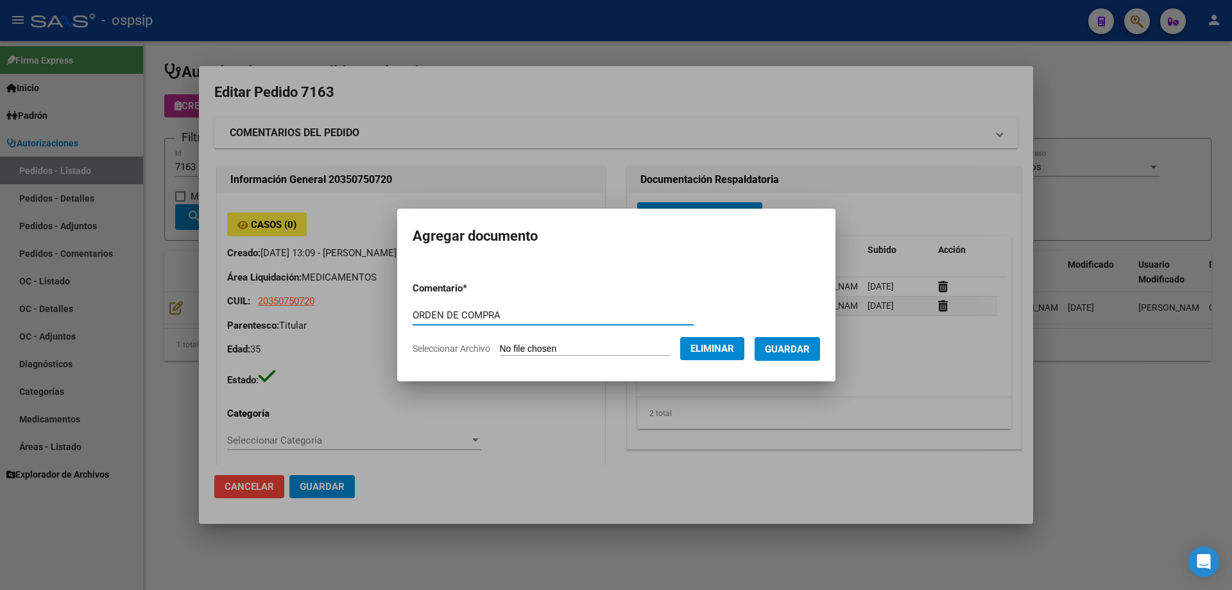
click at [807, 346] on span "Guardar" at bounding box center [787, 349] width 45 height 12
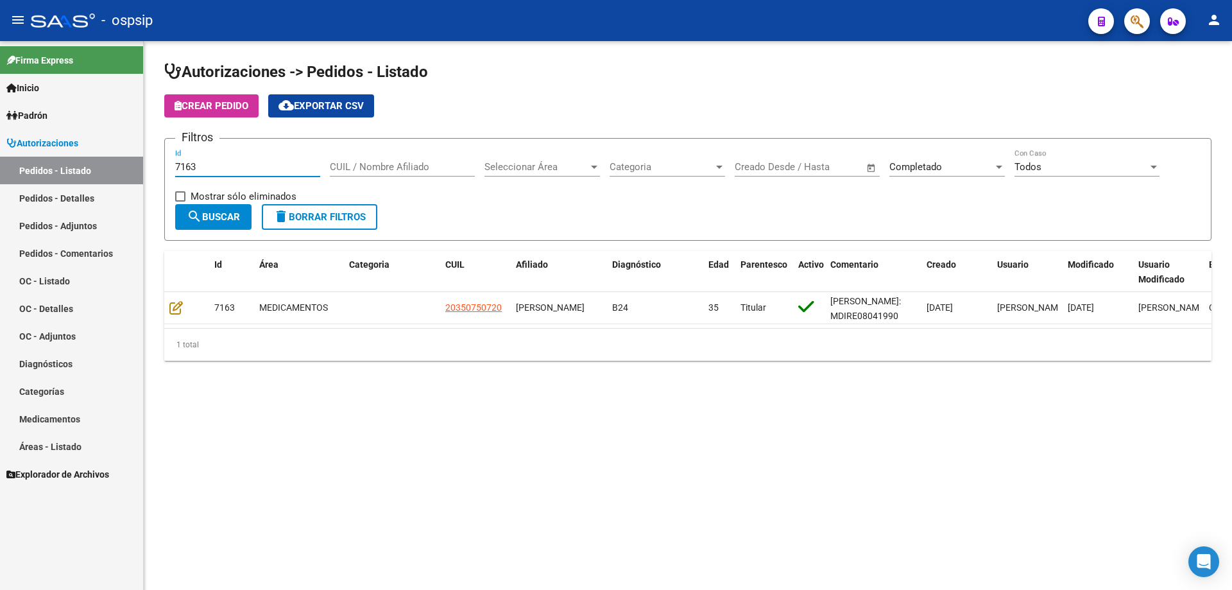
drag, startPoint x: 205, startPoint y: 166, endPoint x: 31, endPoint y: 166, distance: 174.5
click at [31, 166] on mat-sidenav-container "Firma Express Inicio Calendario SSS Instructivos Contacto OS Padrón Afiliados E…" at bounding box center [616, 315] width 1232 height 549
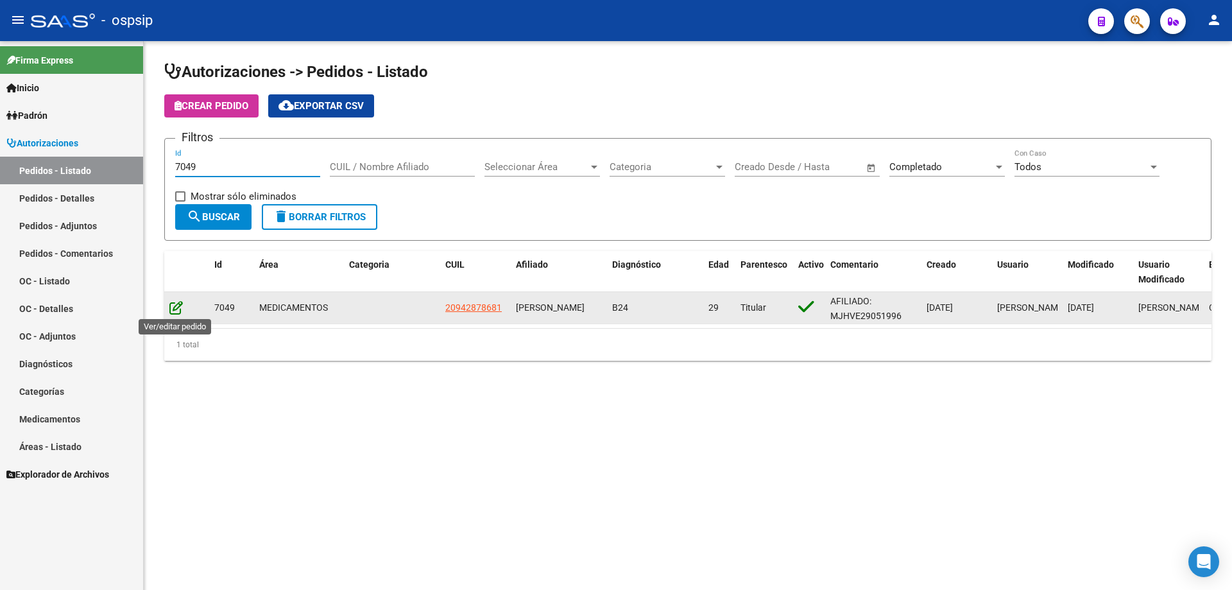
type input "7049"
click at [169, 305] on icon at bounding box center [175, 307] width 13 height 14
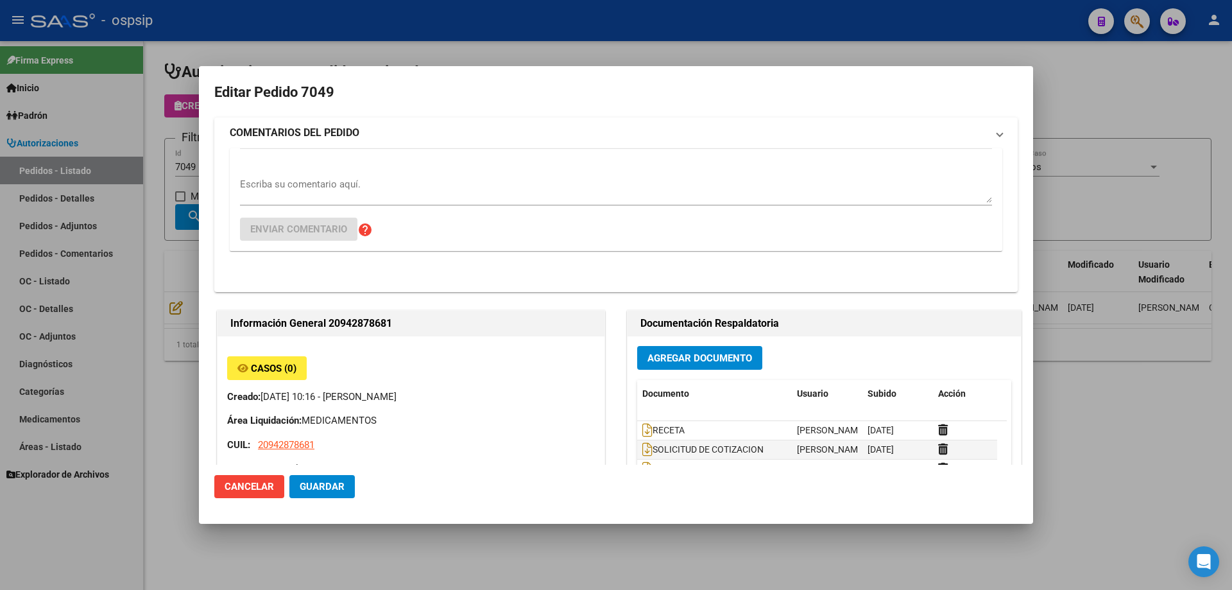
type input "[GEOGRAPHIC_DATA], [PERSON_NAME], [GEOGRAPHIC_DATA] 347"
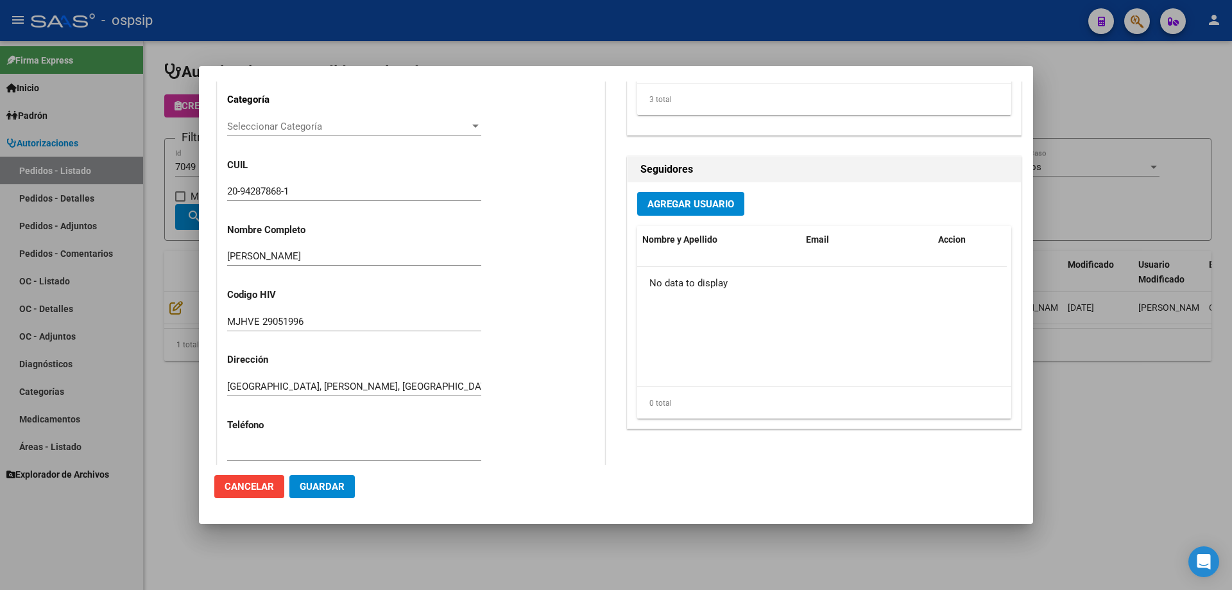
scroll to position [321, 0]
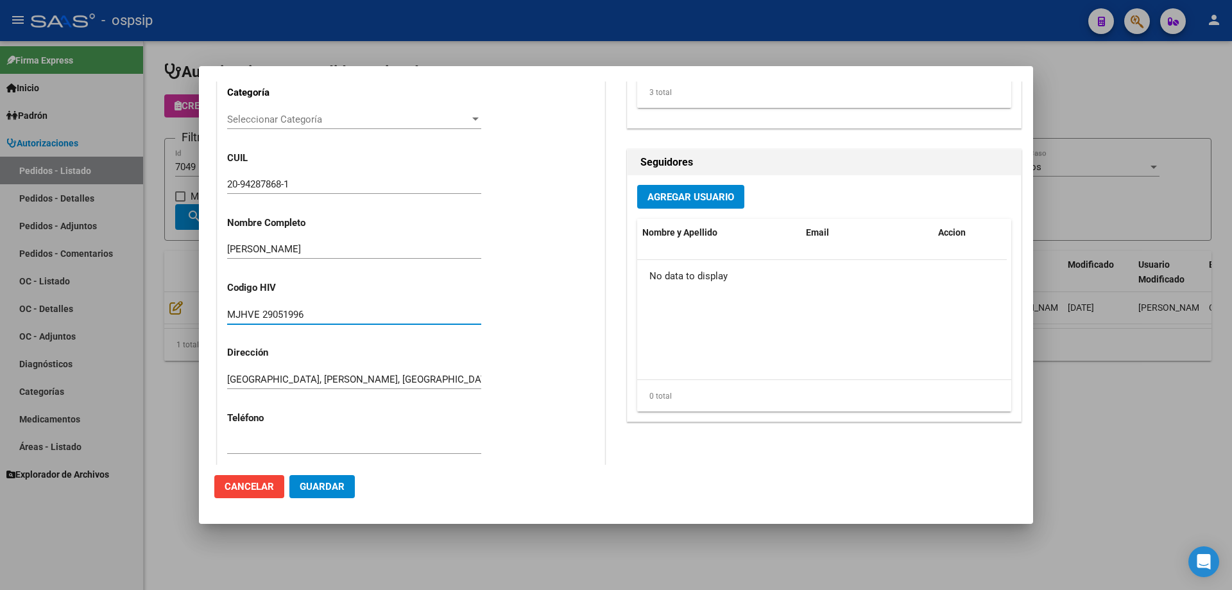
drag, startPoint x: 320, startPoint y: 311, endPoint x: 180, endPoint y: 307, distance: 139.9
click at [180, 307] on div "Editar Pedido 7049 COMENTARIOS DEL PEDIDO Escriba su comentario aquí. Enviar co…" at bounding box center [616, 295] width 1232 height 590
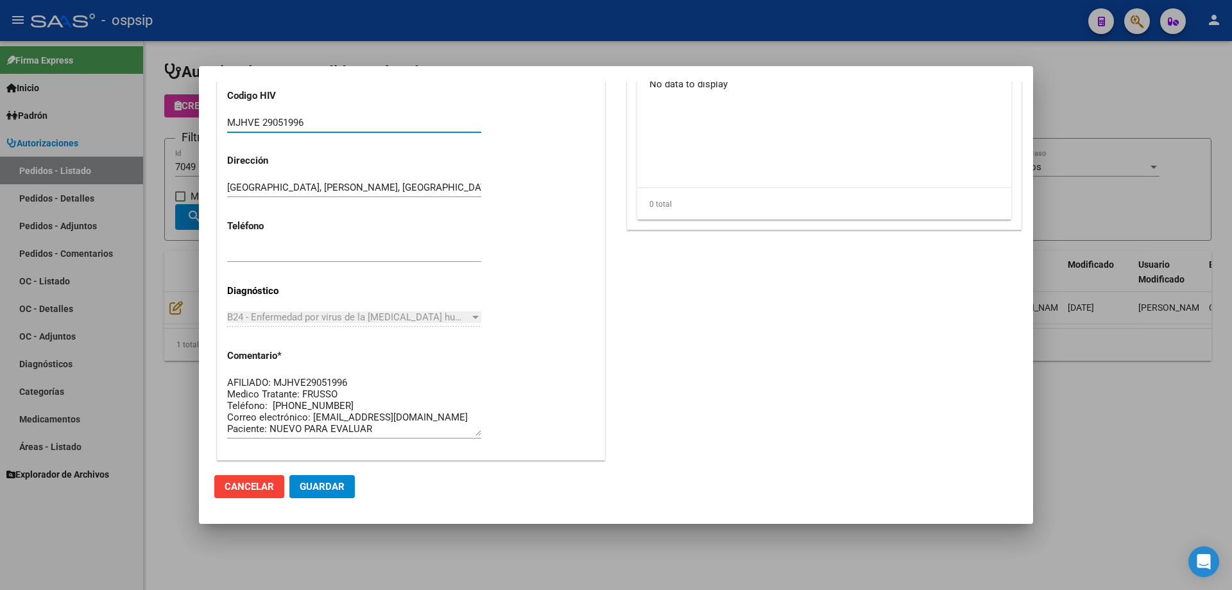
scroll to position [770, 0]
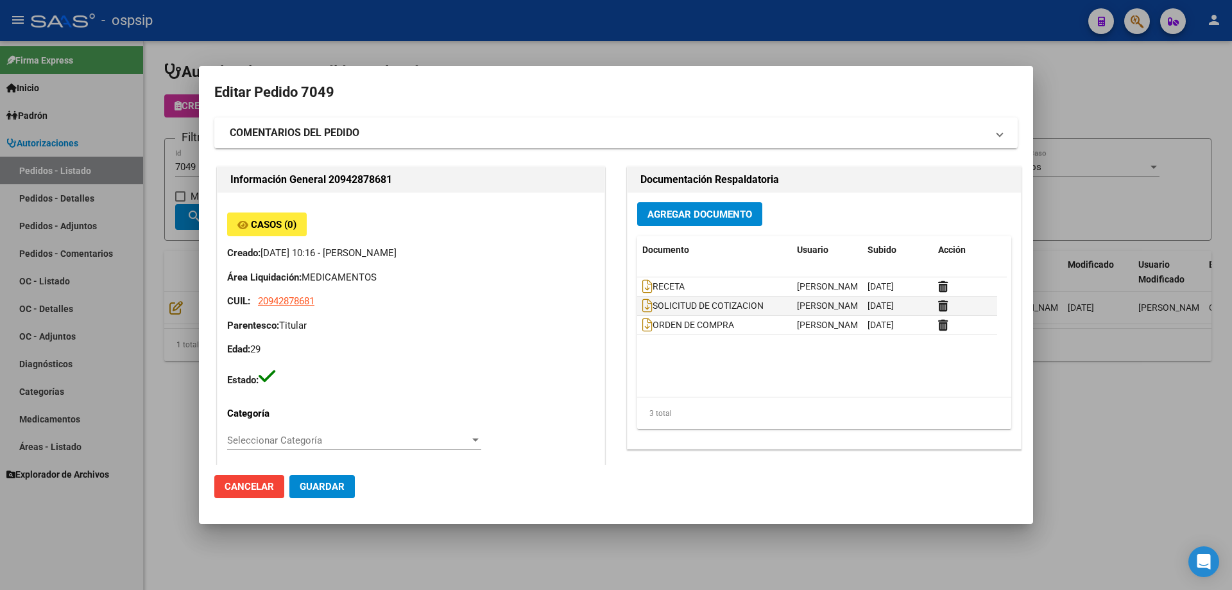
scroll to position [770, 0]
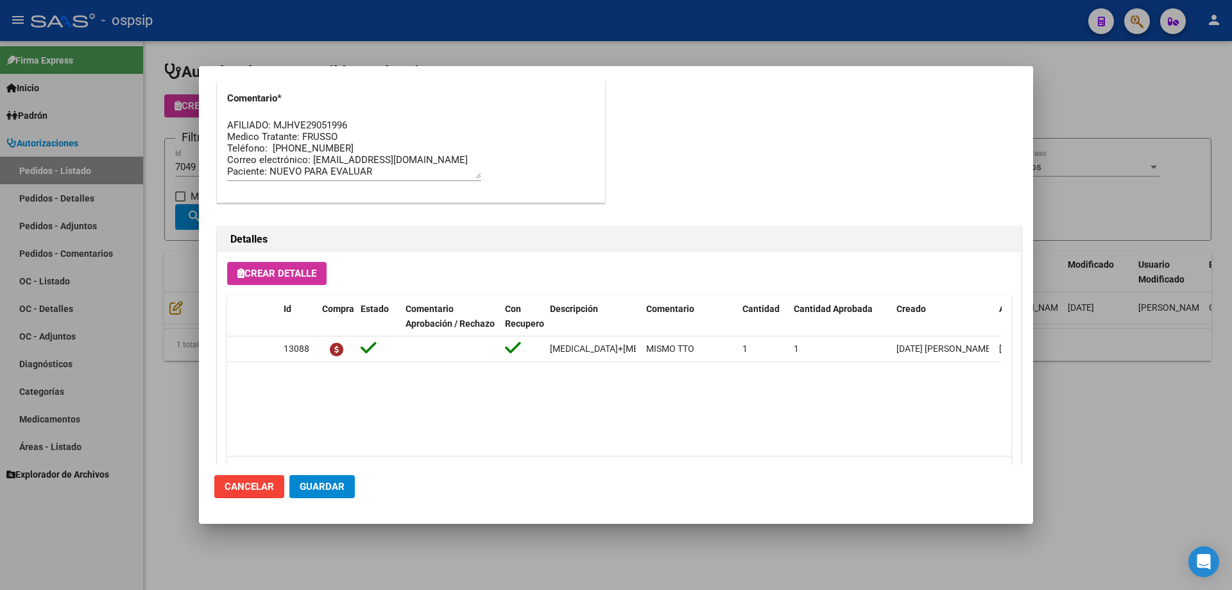
click at [178, 145] on div at bounding box center [616, 295] width 1232 height 590
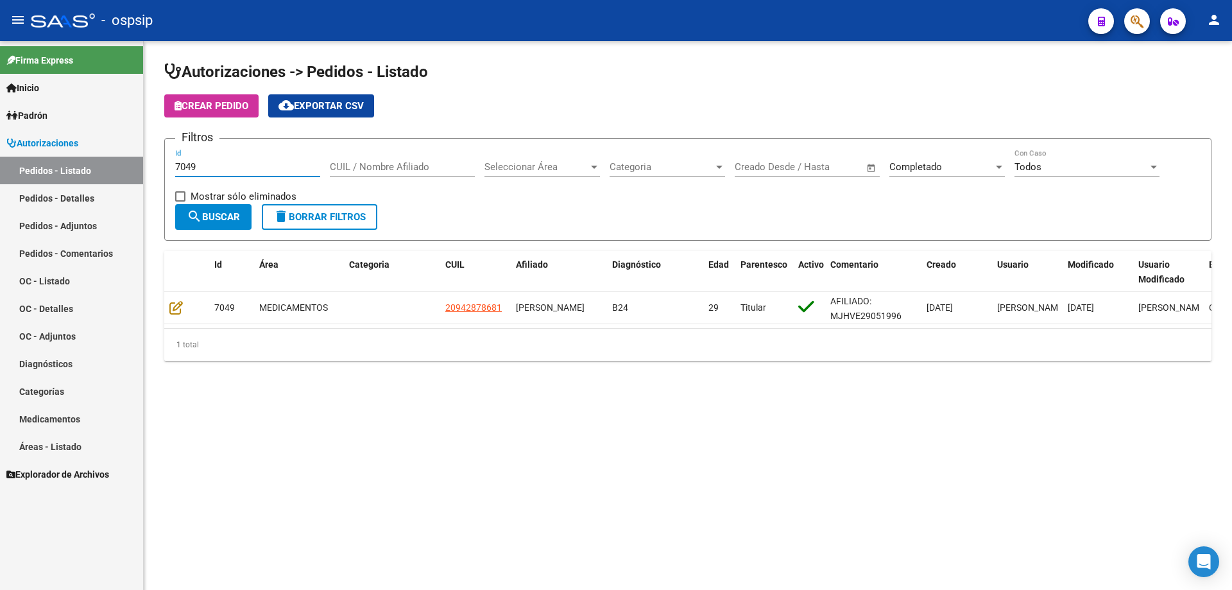
drag, startPoint x: 214, startPoint y: 164, endPoint x: 35, endPoint y: 164, distance: 179.0
click at [35, 164] on mat-sidenav-container "Firma Express Inicio Calendario SSS Instructivos Contacto OS Padrón Afiliados E…" at bounding box center [616, 315] width 1232 height 549
type input "6973"
click at [237, 171] on input "Id" at bounding box center [247, 167] width 145 height 12
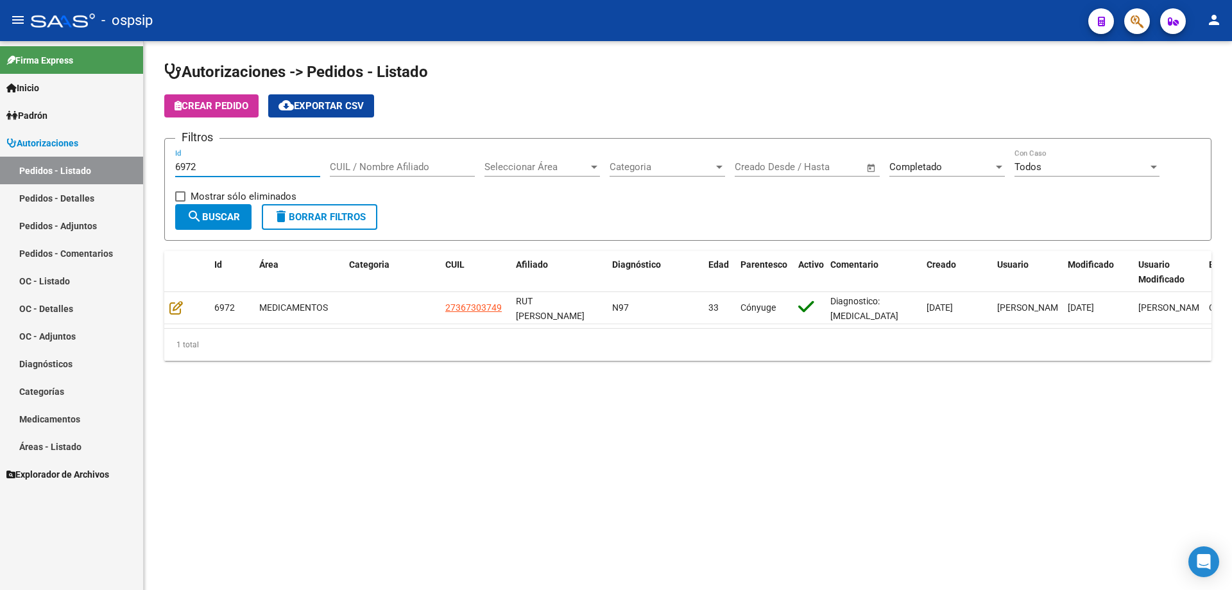
type input "6973"
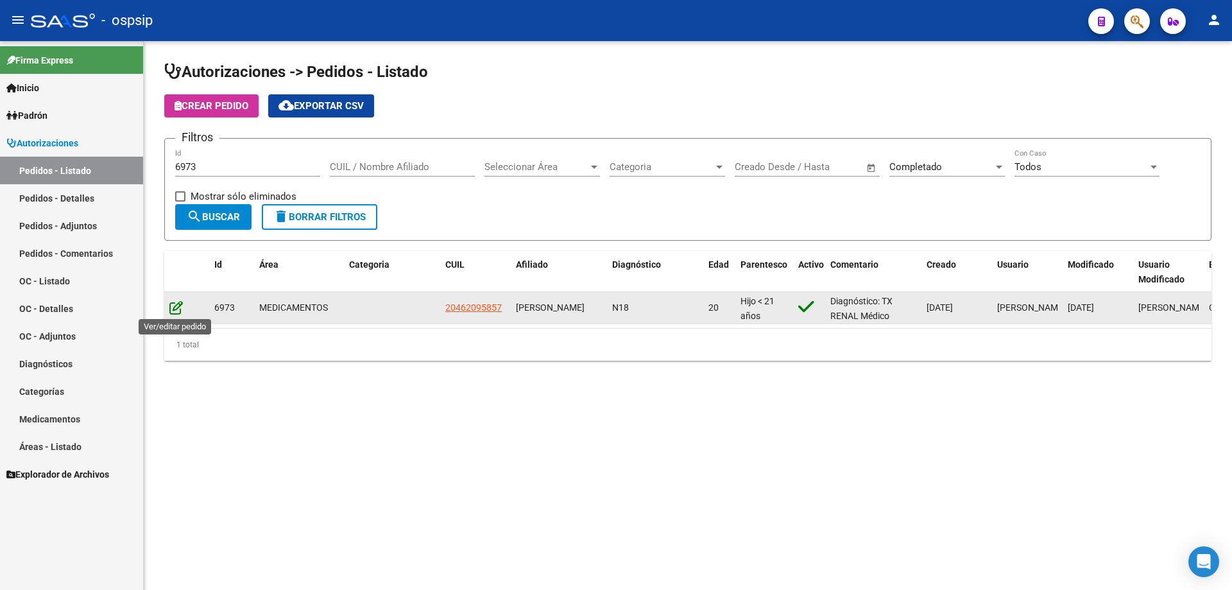
click at [175, 311] on icon at bounding box center [175, 307] width 13 height 14
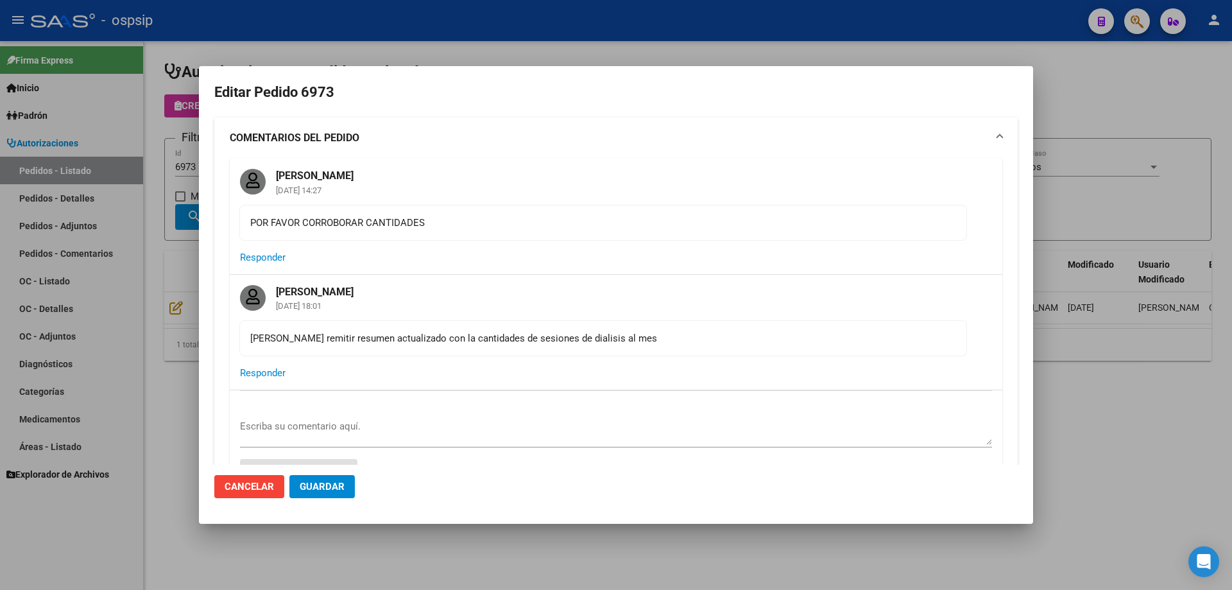
type input "Buenos Aires, MERLO, MACIEL 1570"
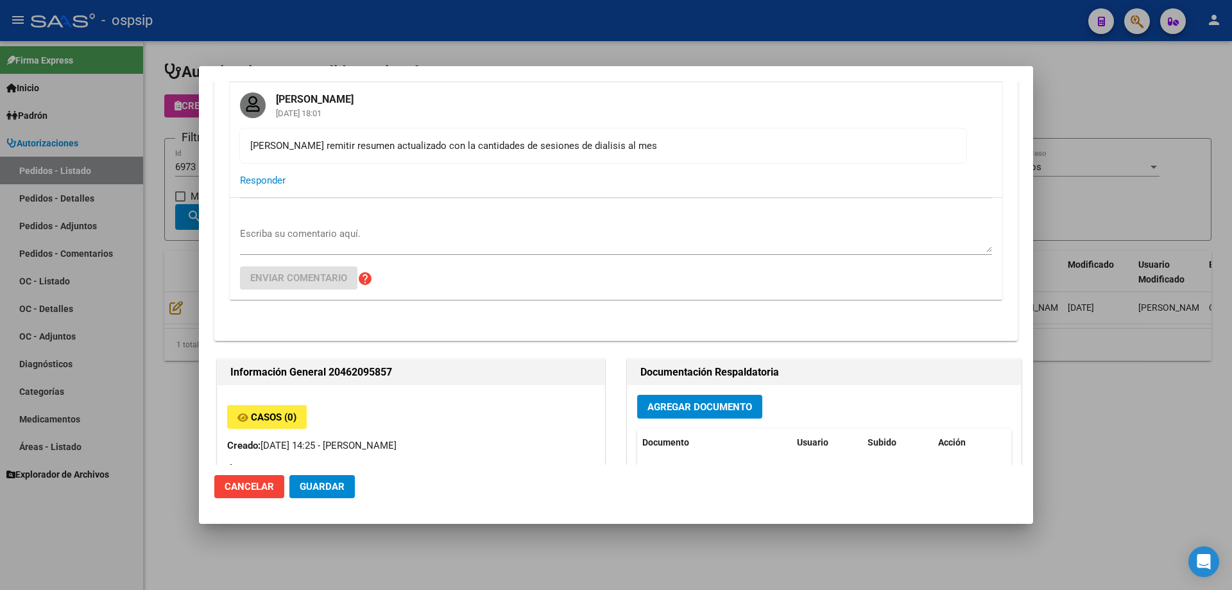
scroll to position [257, 0]
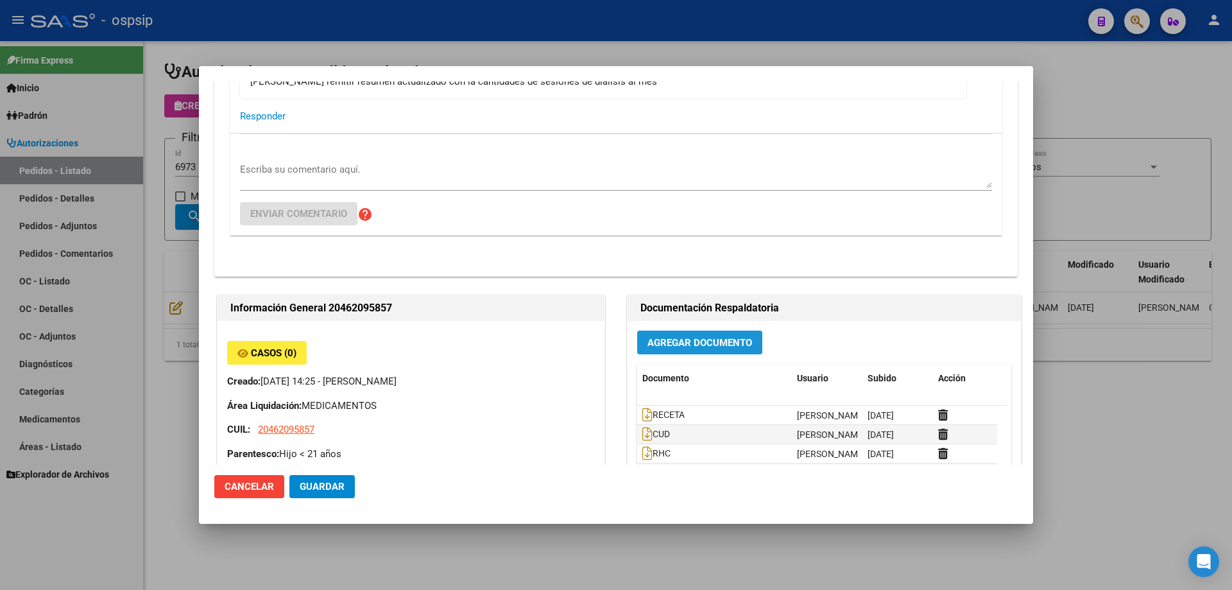
click at [666, 353] on button "Agregar Documento" at bounding box center [699, 342] width 125 height 24
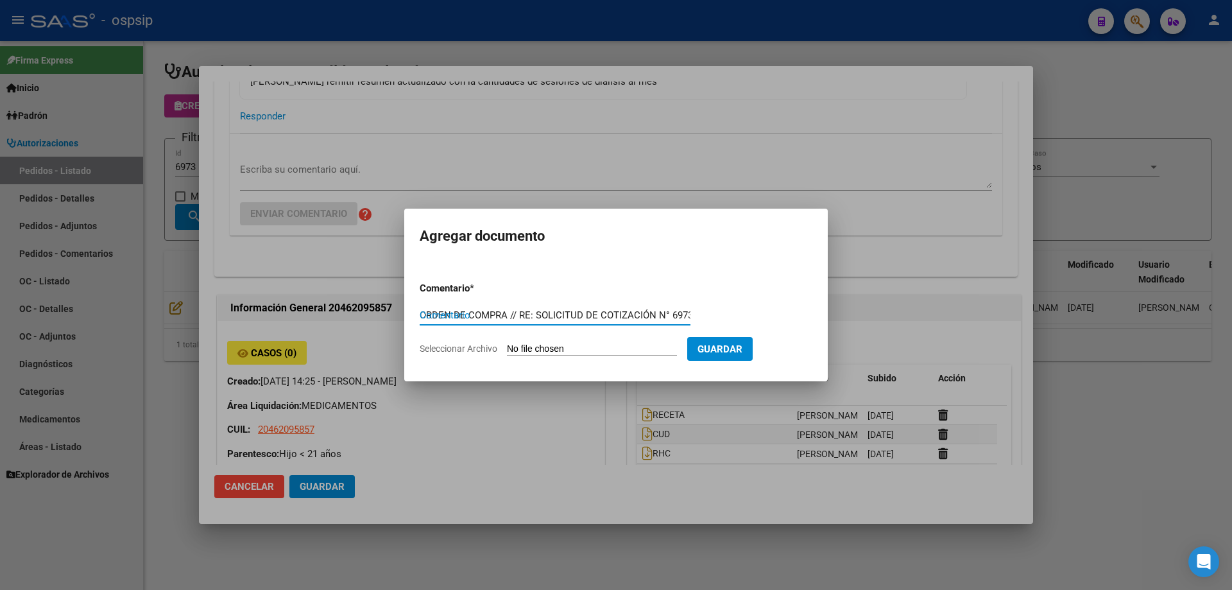
scroll to position [0, 43]
drag, startPoint x: 465, startPoint y: 315, endPoint x: 939, endPoint y: 314, distance: 474.2
click at [939, 314] on div "Editar Pedido 6973 COMENTARIOS DEL PEDIDO Jesica Ortiz 26/08/2025 14:27 POR FAV…" at bounding box center [616, 295] width 1232 height 590
type input "ORDEN DE COMPRA"
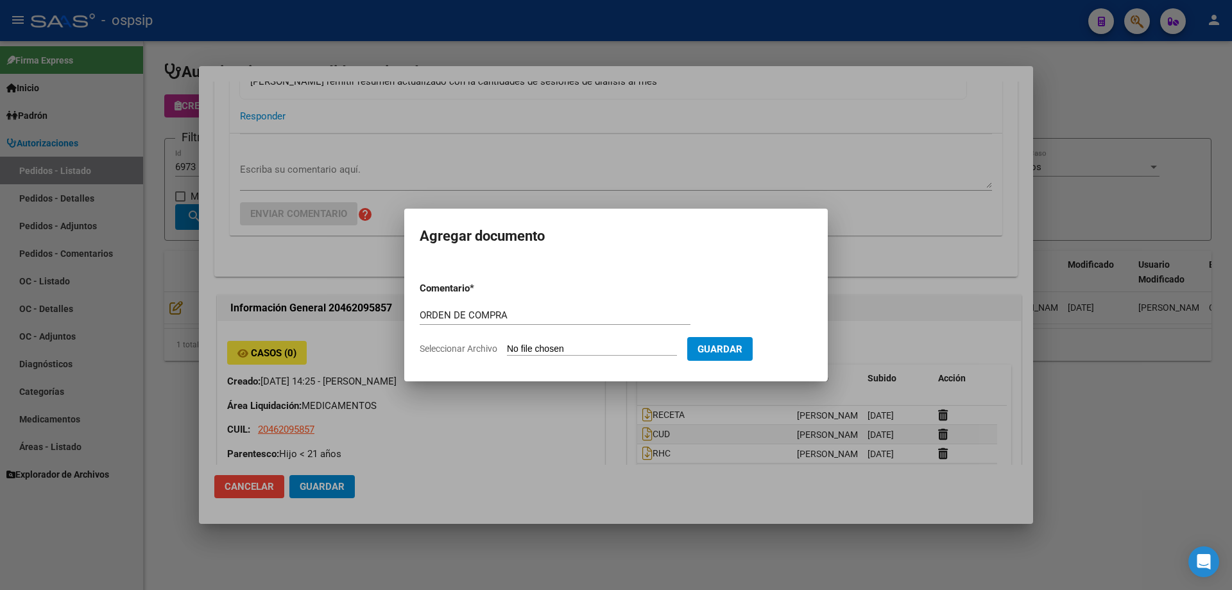
type input "C:\fakepath\OC 6973 NEOSALUD (1).pdf"
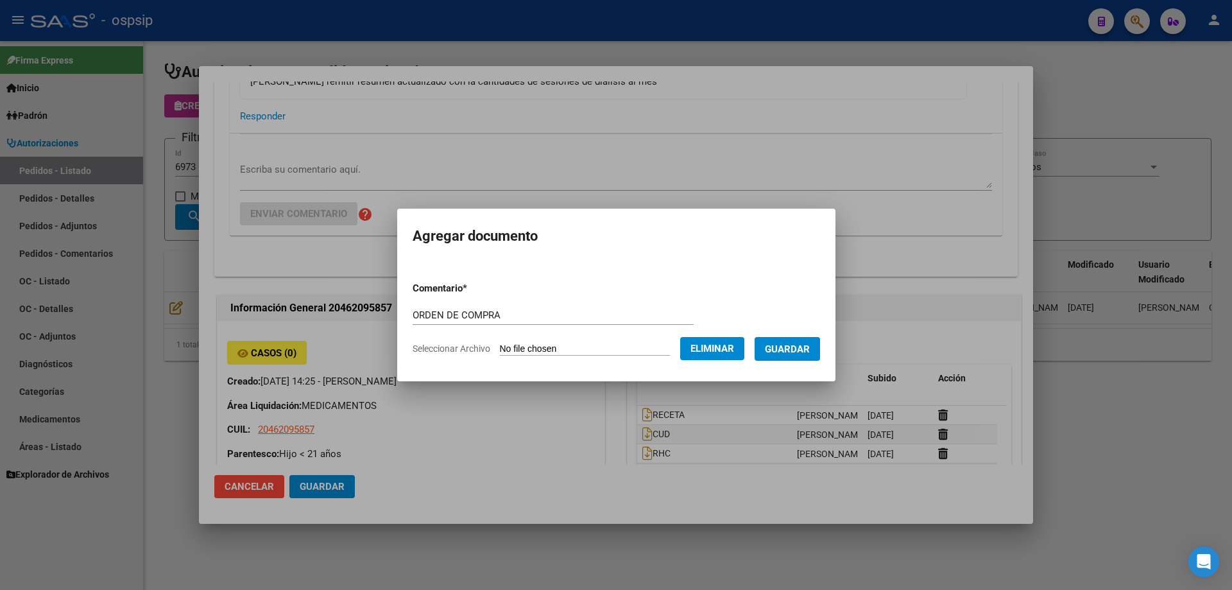
click at [810, 350] on span "Guardar" at bounding box center [787, 349] width 45 height 12
